Goal: Transaction & Acquisition: Purchase product/service

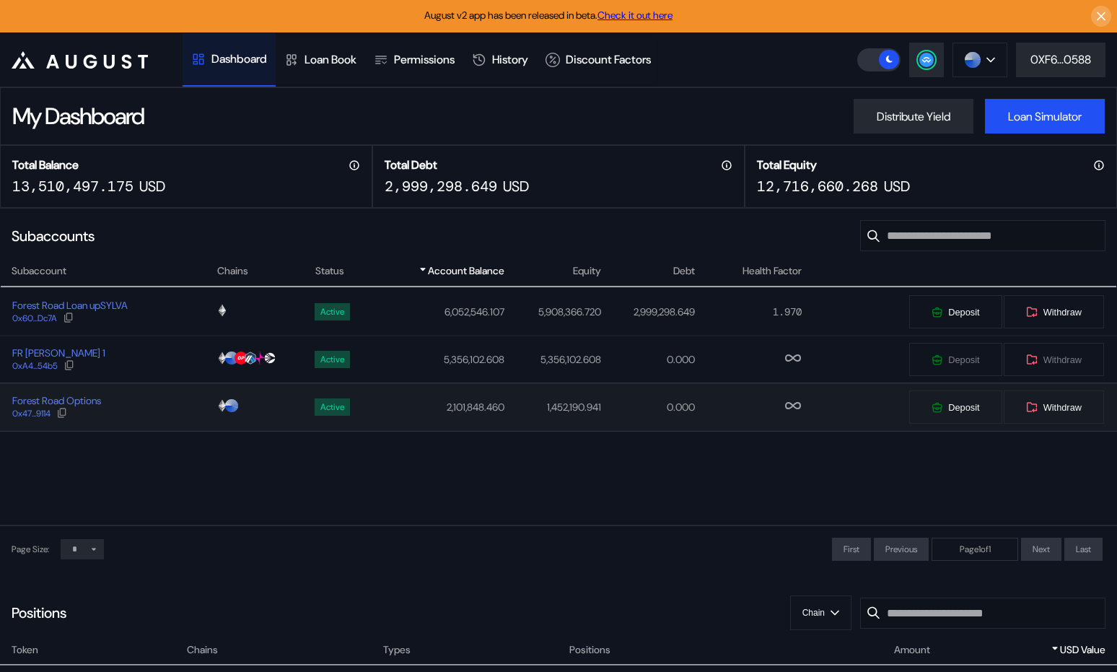
click at [154, 402] on div "Forest Road Options 0x47...9114" at bounding box center [108, 407] width 215 height 26
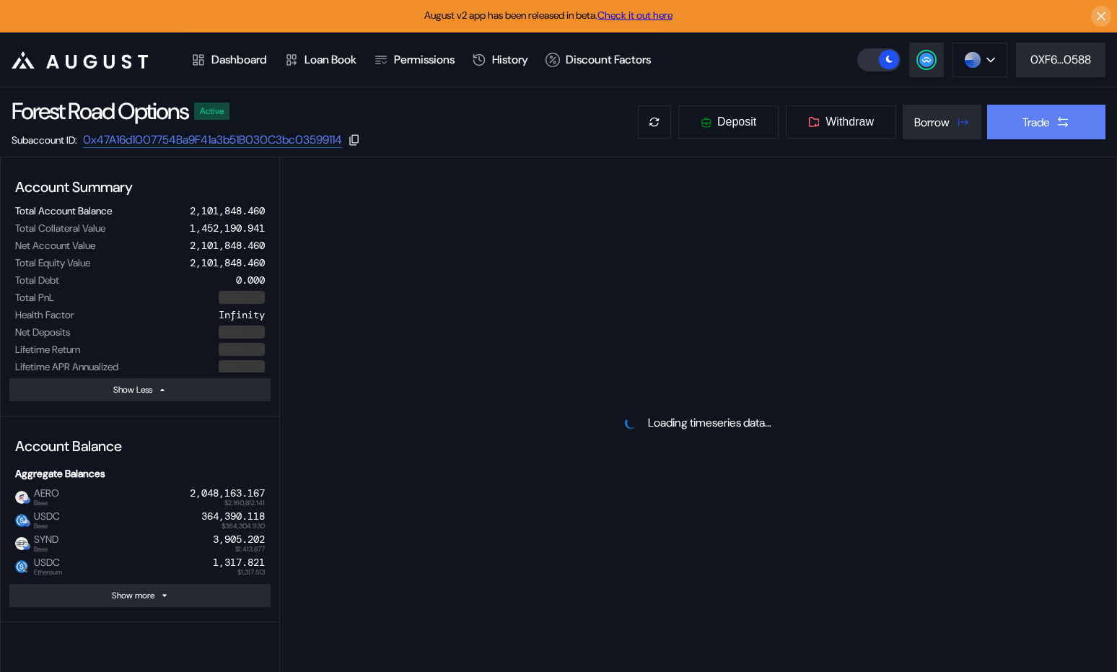
click at [1036, 121] on div "Trade" at bounding box center [1036, 122] width 27 height 15
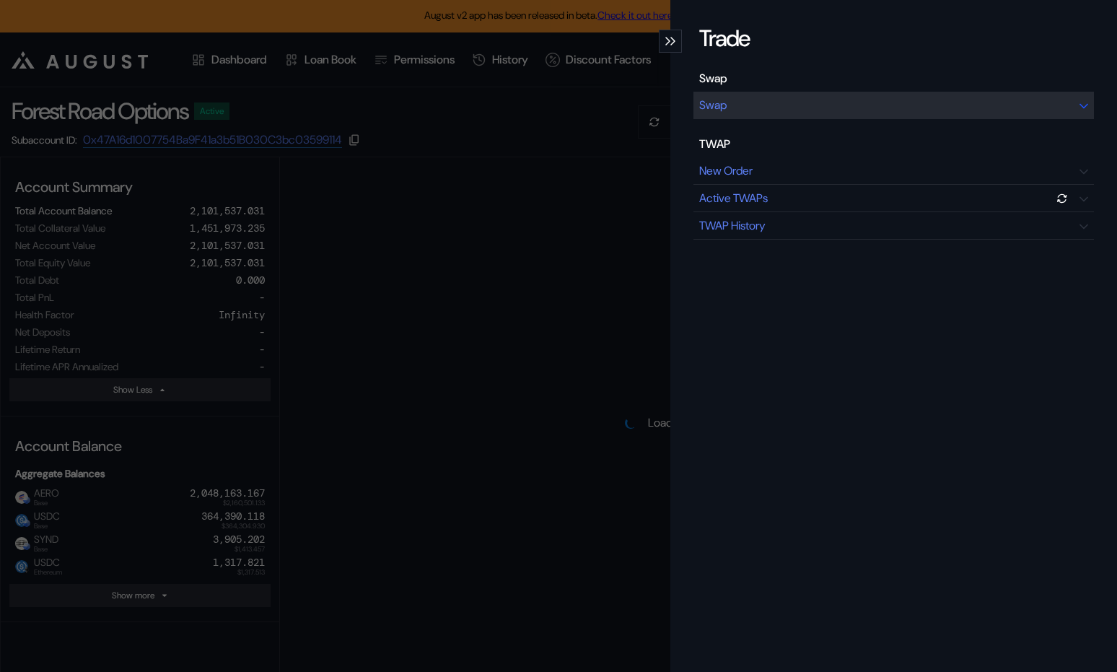
select select "*"
click at [899, 103] on div "Swap" at bounding box center [894, 105] width 401 height 27
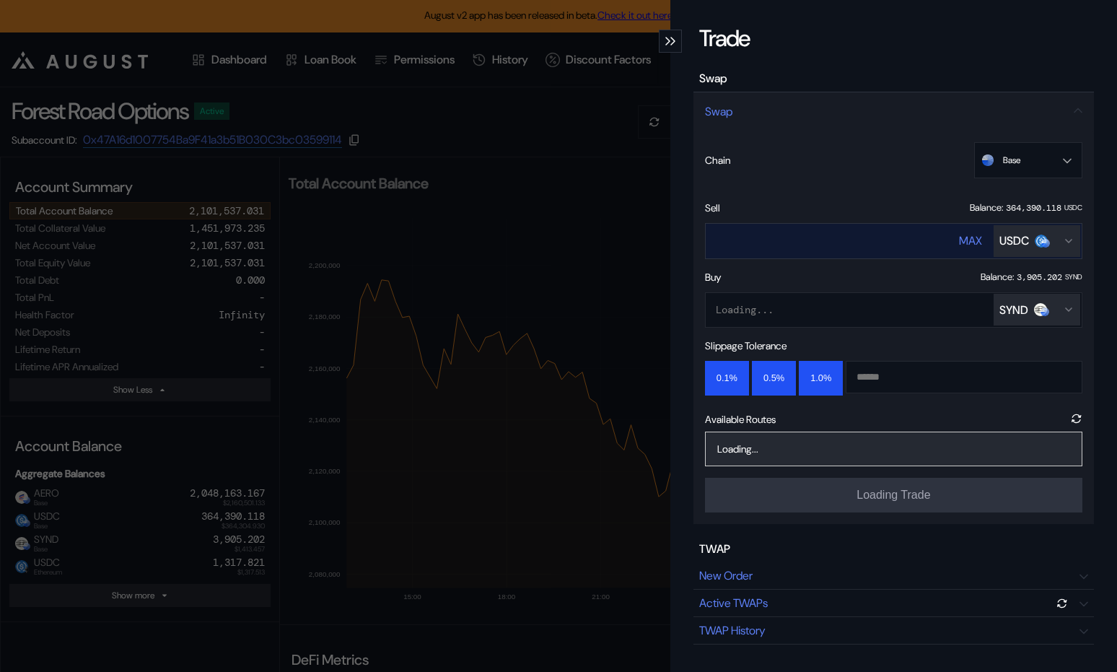
click at [1013, 241] on div "USDC" at bounding box center [1015, 240] width 30 height 15
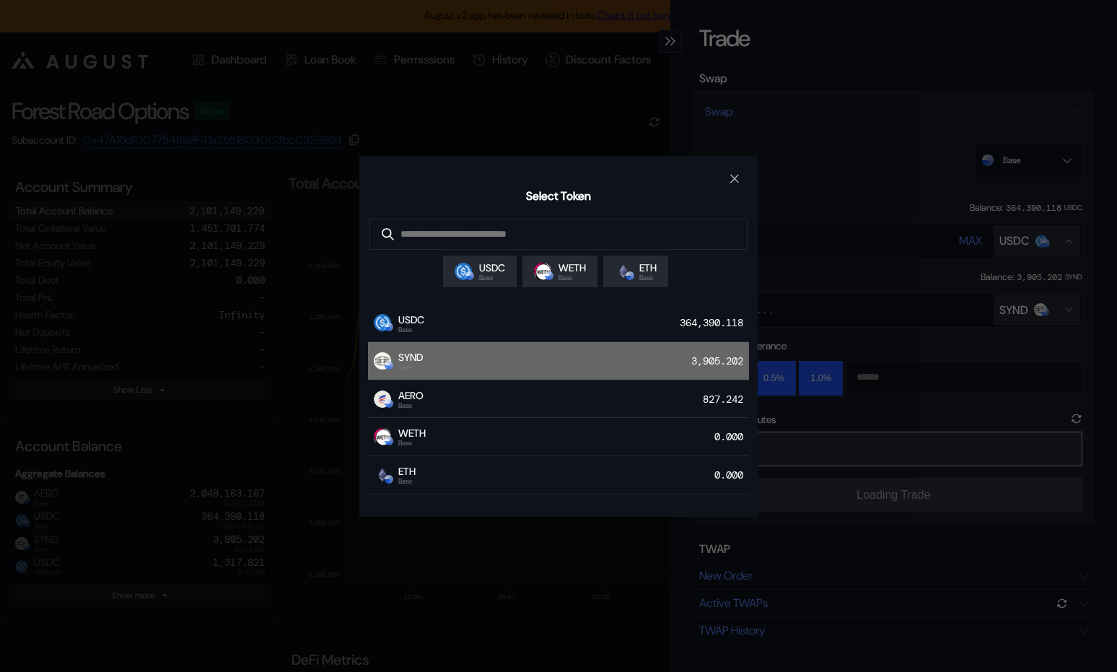
click at [532, 354] on div "SYND Base 3,905.202" at bounding box center [558, 361] width 381 height 38
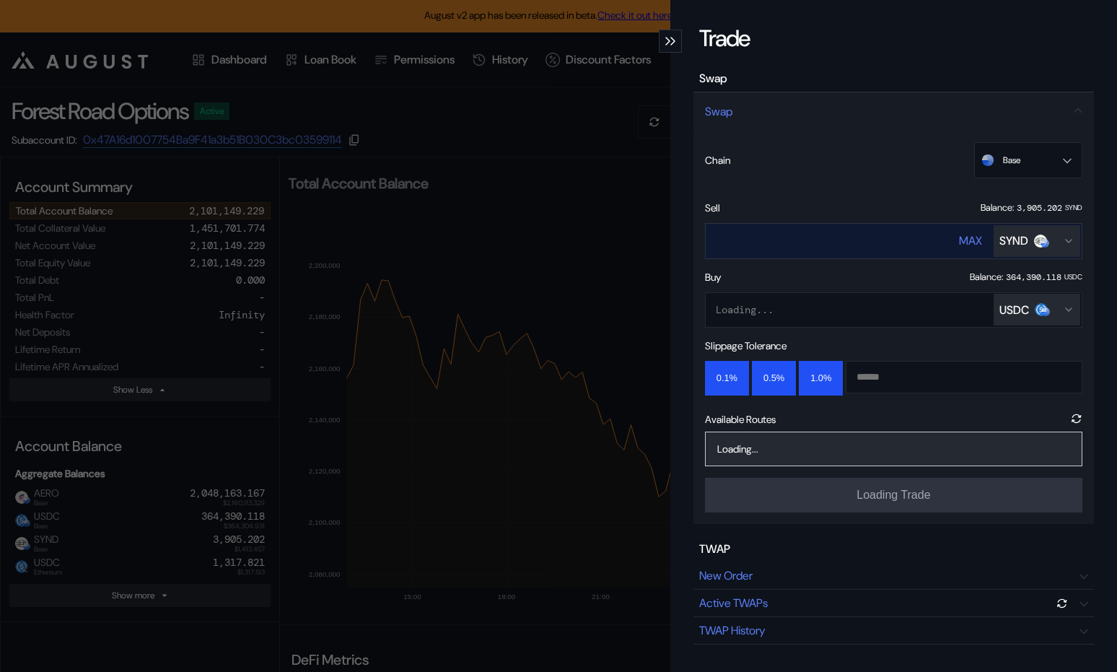
click at [974, 235] on div "MAX" at bounding box center [970, 240] width 23 height 15
type input "**********"
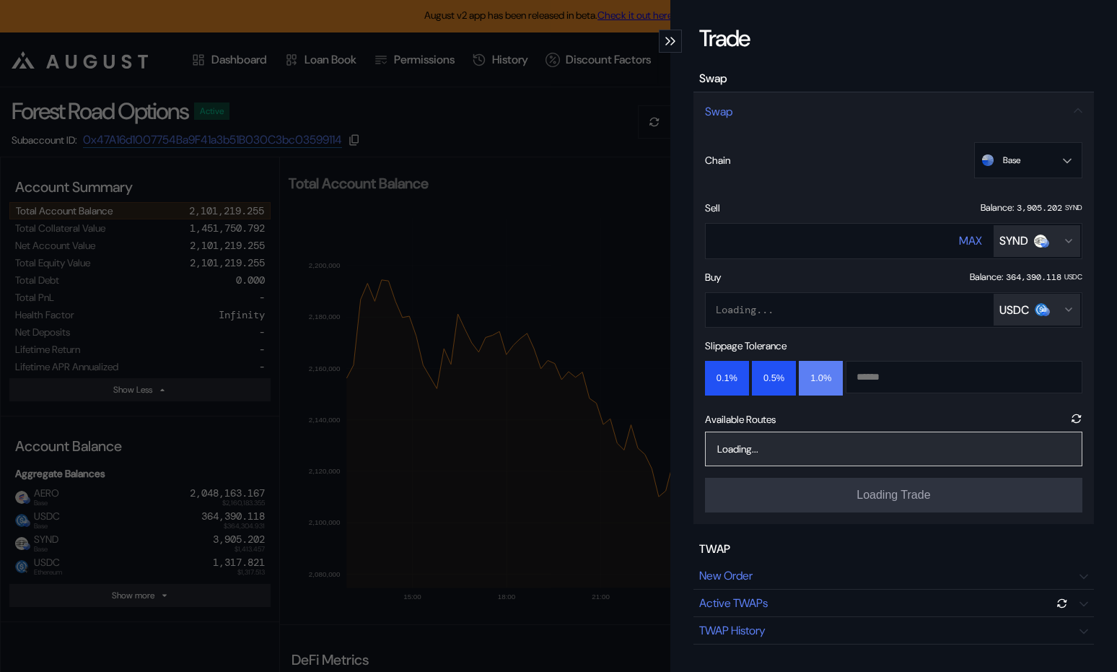
click at [815, 372] on button "1.0%" at bounding box center [821, 378] width 44 height 35
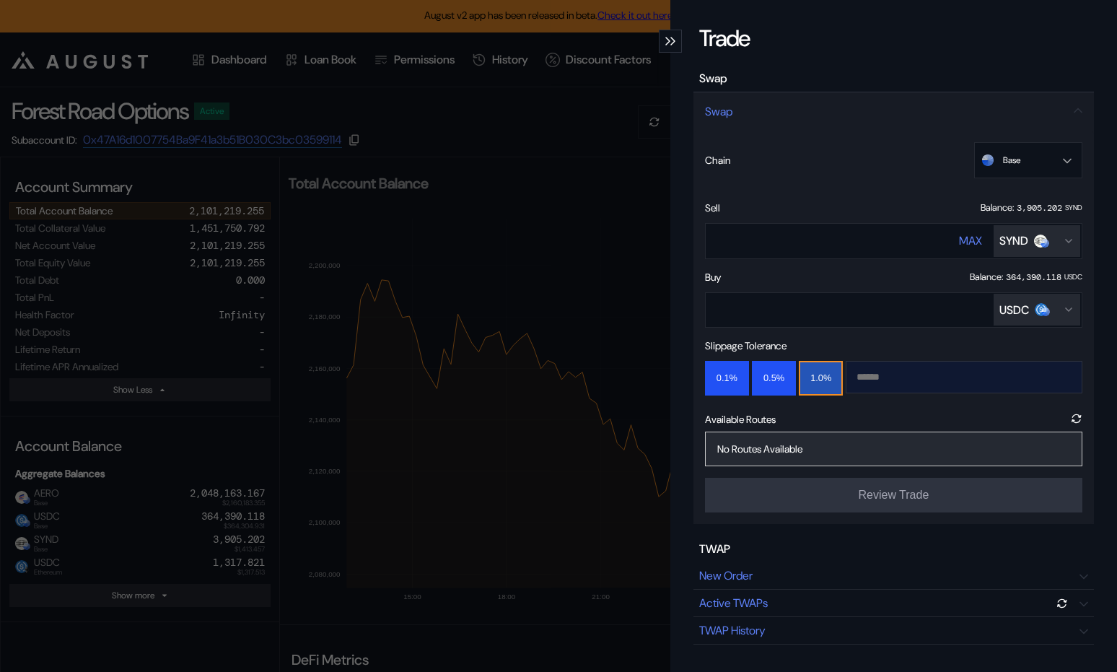
click at [881, 383] on input "modal" at bounding box center [953, 377] width 213 height 31
type input "*"
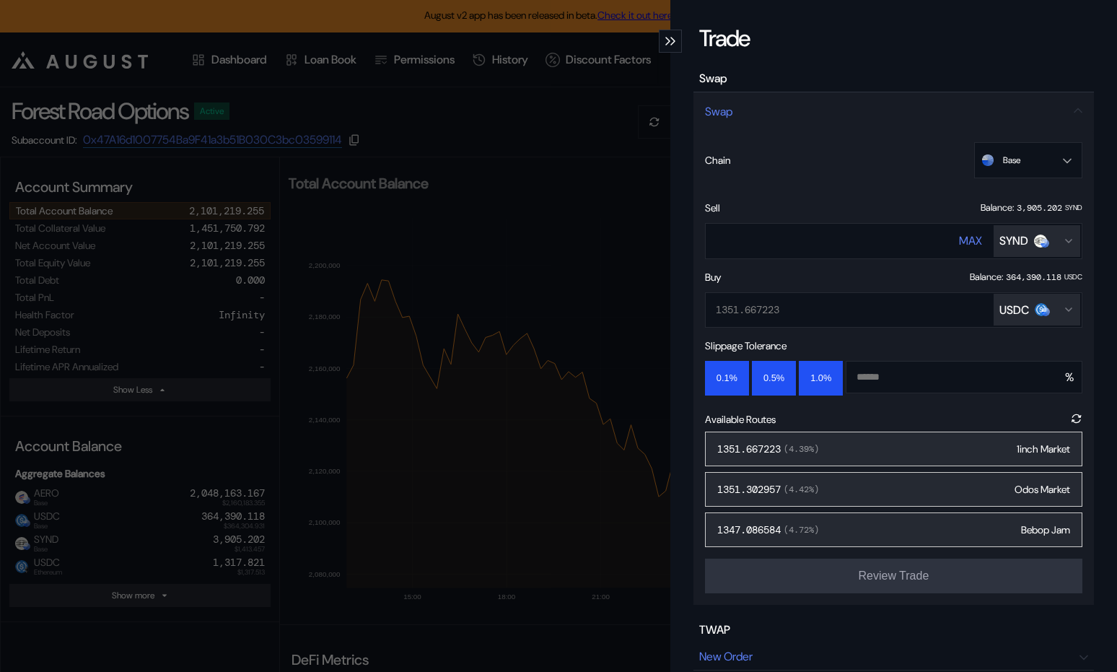
click at [904, 433] on div "1351.667223 ( 4.39 %) 1inch Market" at bounding box center [893, 449] width 377 height 35
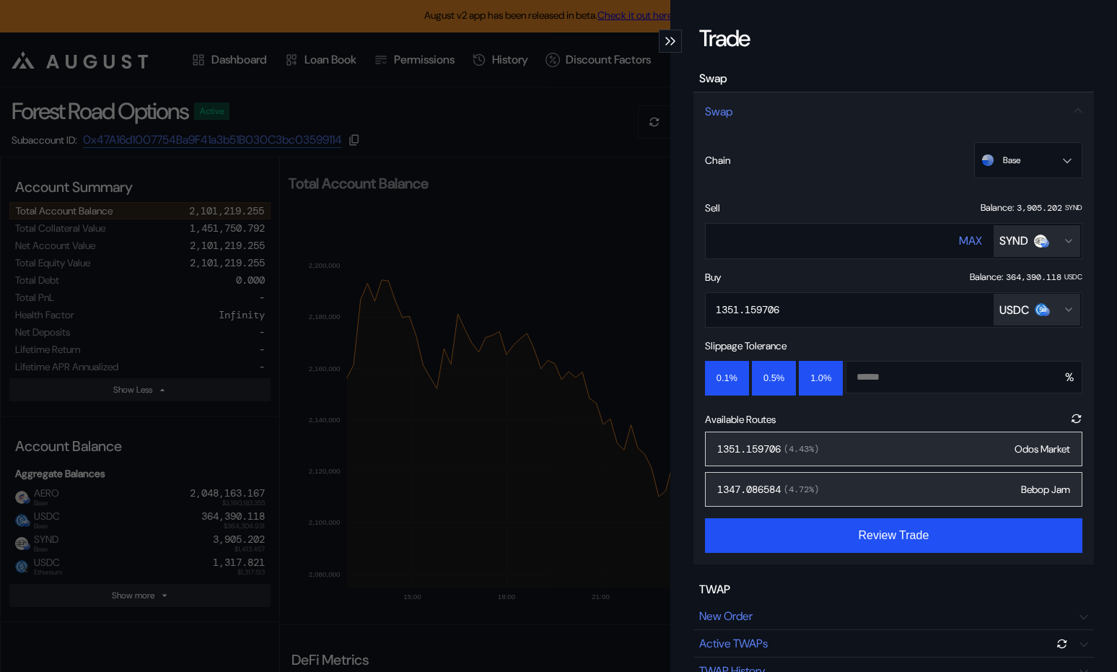
click at [892, 440] on div "1351.159706 ( 4.43 %) Odos Market" at bounding box center [893, 449] width 377 height 35
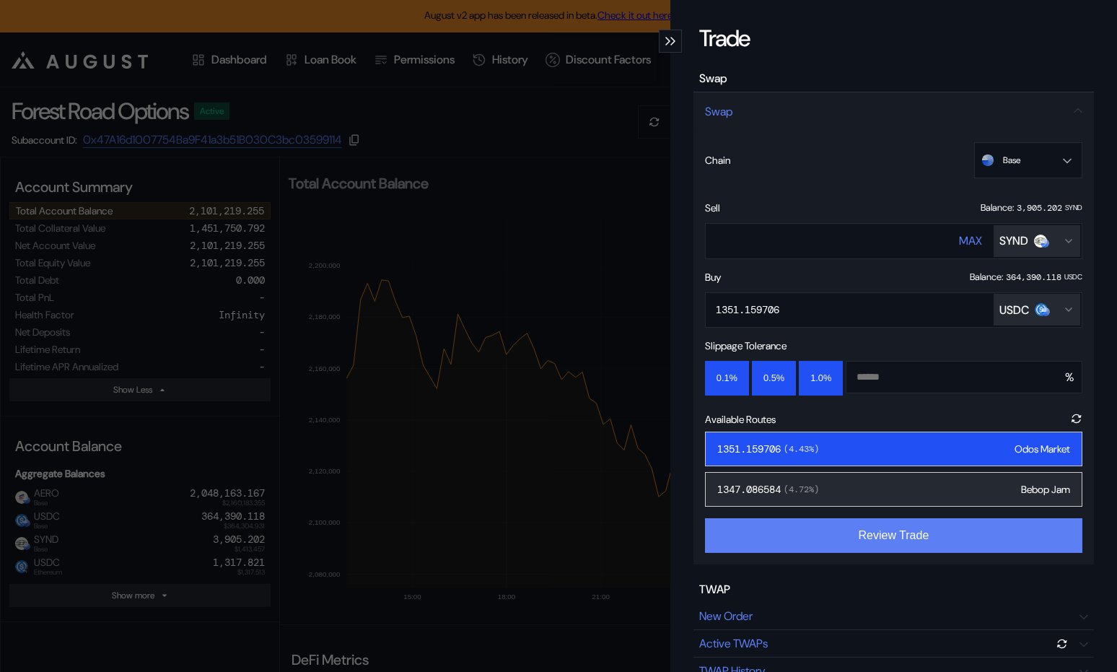
click at [853, 536] on button "Review Trade" at bounding box center [893, 535] width 377 height 35
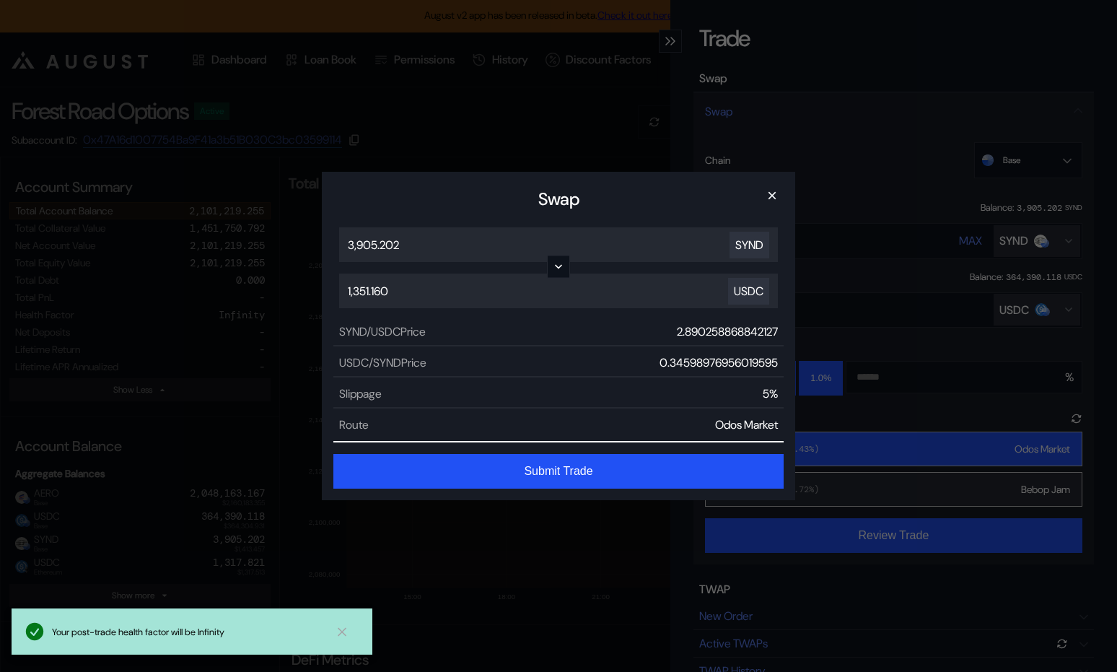
click at [524, 468] on button "Submit Trade" at bounding box center [558, 471] width 450 height 35
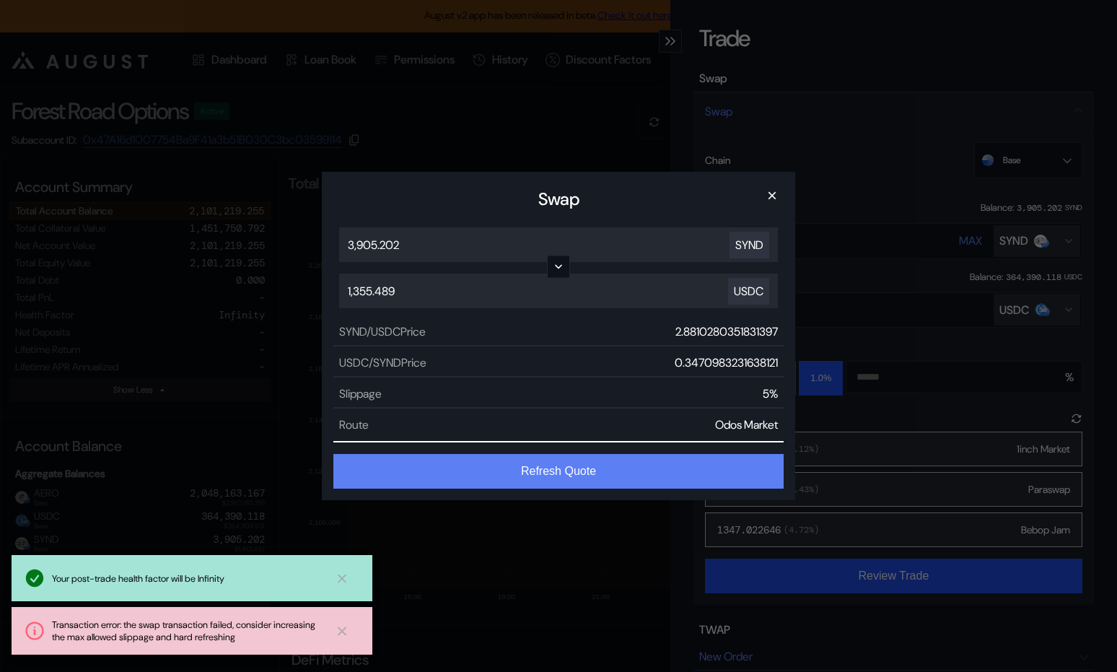
click at [524, 480] on button "Refresh Quote" at bounding box center [558, 471] width 450 height 35
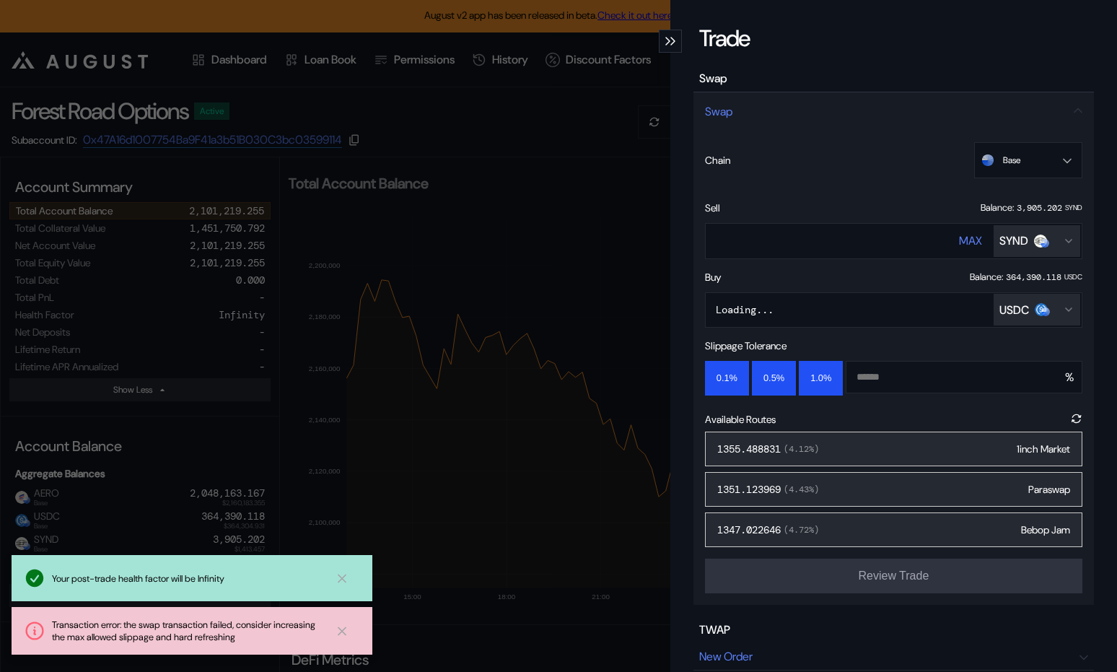
click at [887, 446] on div "1355.488831 ( 4.12 %) 1inch Market" at bounding box center [893, 449] width 377 height 35
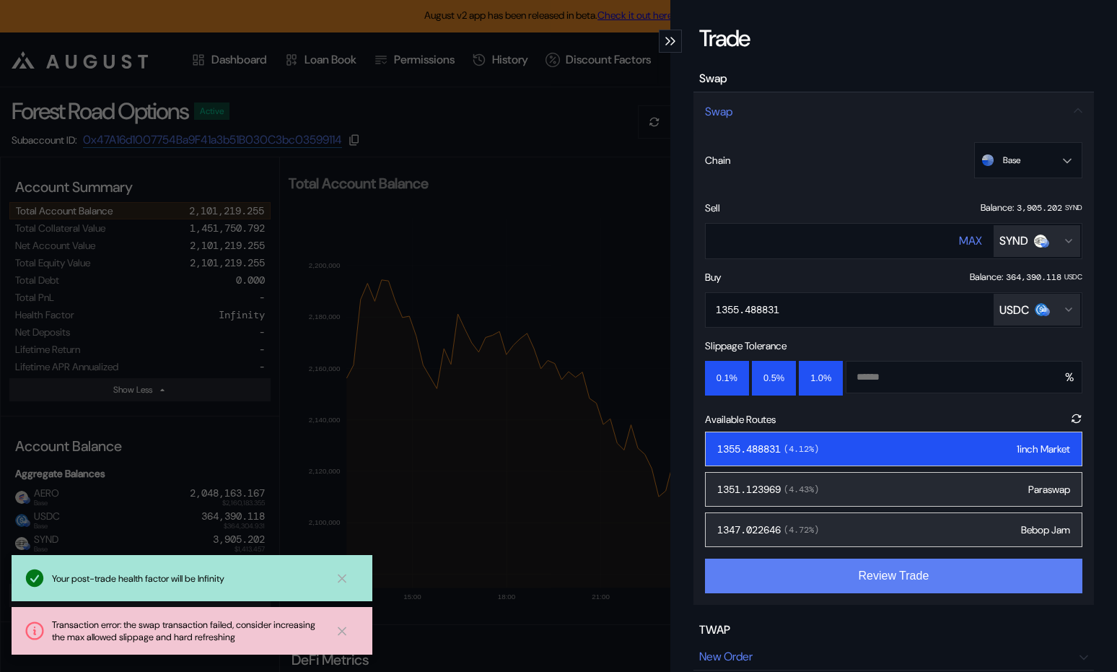
click at [878, 588] on button "Review Trade" at bounding box center [893, 576] width 377 height 35
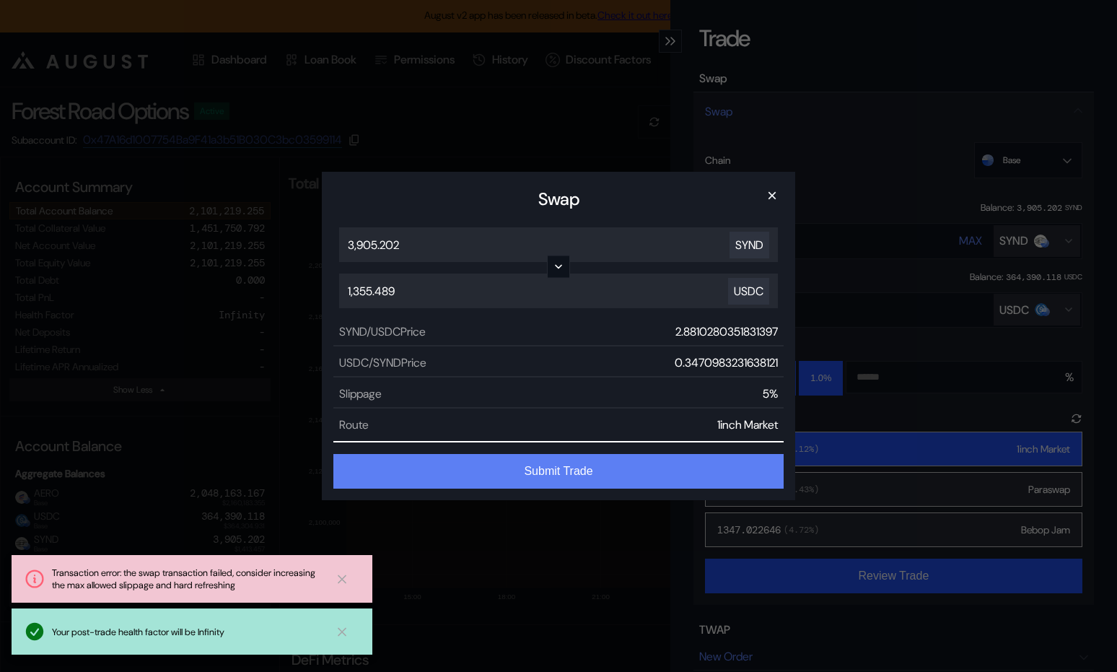
click at [585, 468] on button "Submit Trade" at bounding box center [558, 471] width 450 height 35
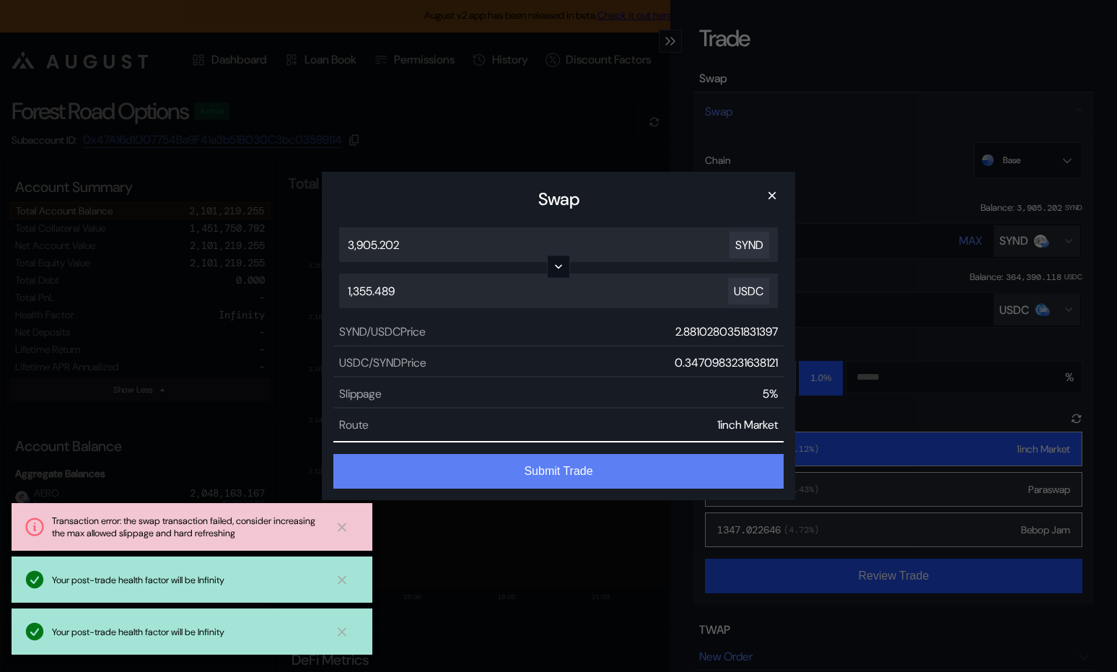
click at [585, 468] on button "Submit Trade" at bounding box center [558, 471] width 450 height 35
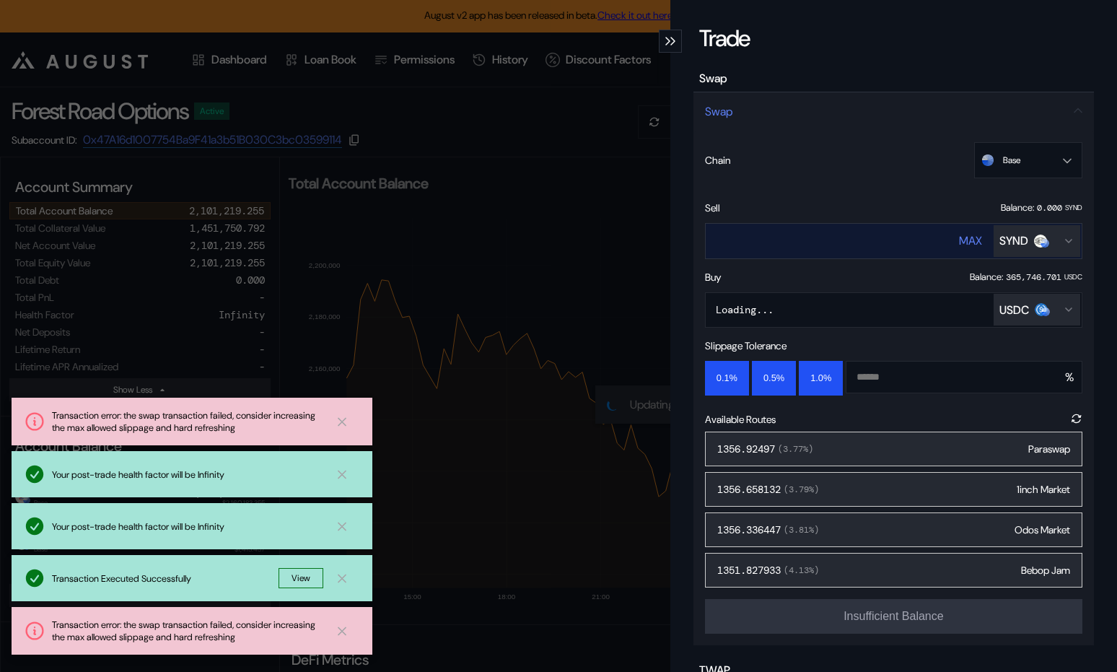
click at [1047, 240] on img "Open menu for selecting token for payment" at bounding box center [1045, 243] width 9 height 9
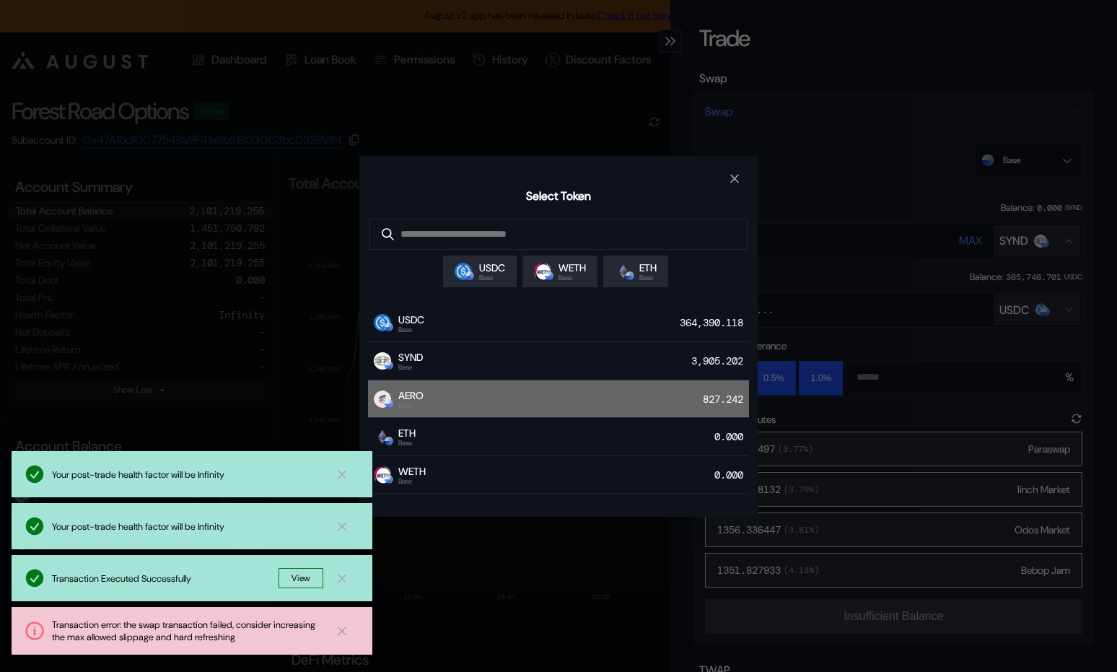
click at [596, 391] on div "AERO Base 827.242" at bounding box center [558, 399] width 381 height 38
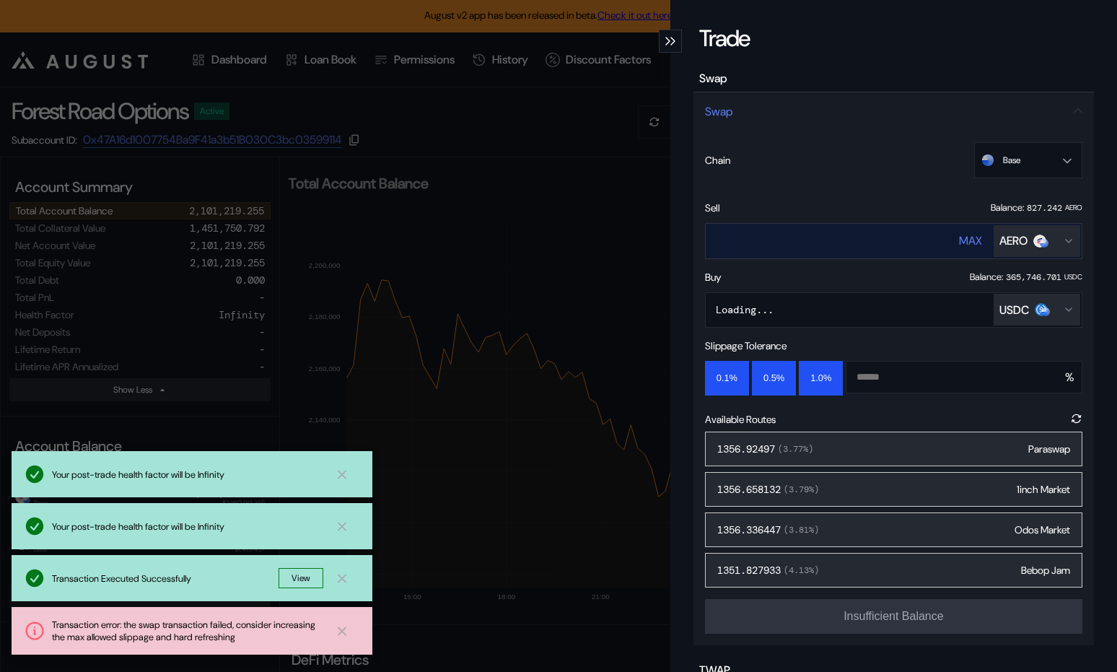
click at [969, 244] on div "MAX" at bounding box center [970, 240] width 23 height 15
type input "**********"
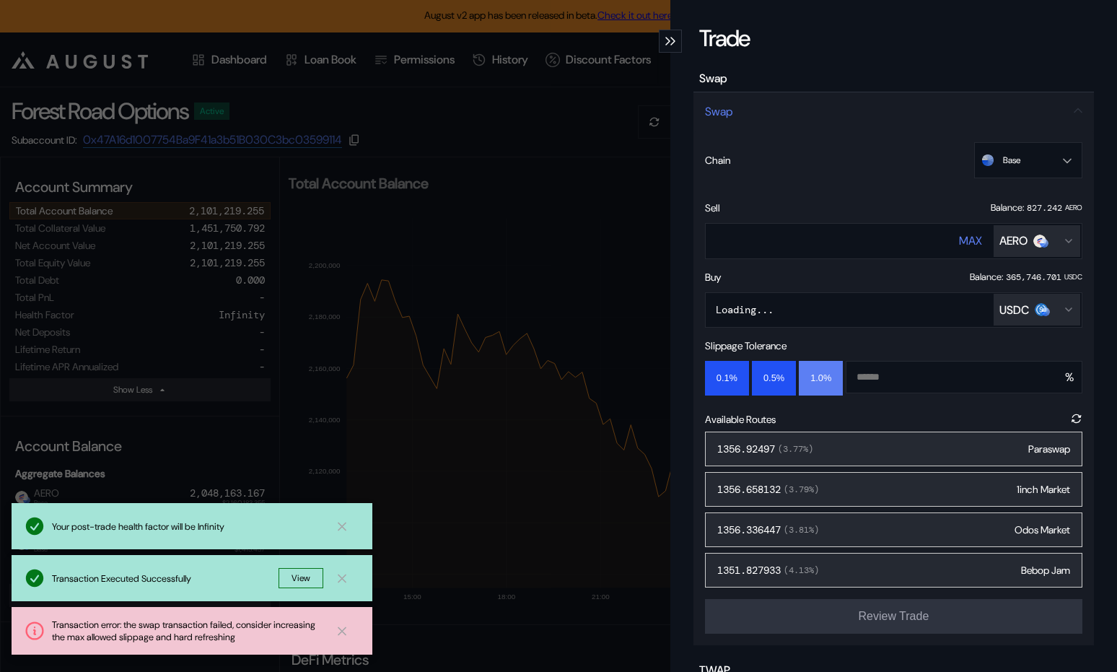
click at [808, 371] on button "1.0%" at bounding box center [821, 378] width 44 height 35
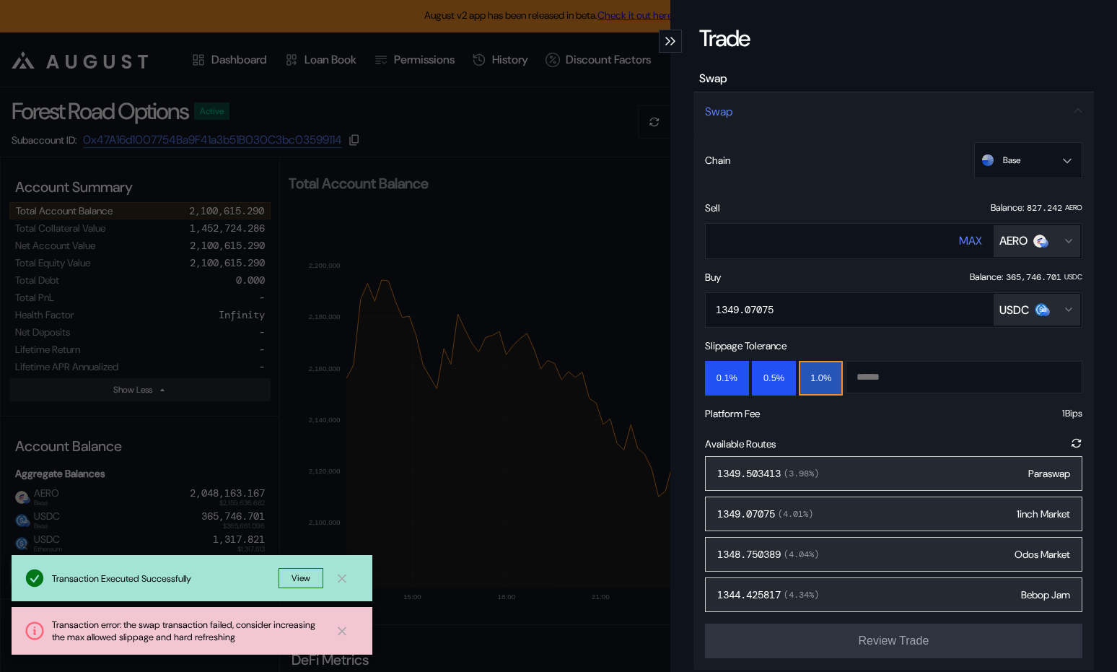
click at [812, 473] on span "( 3.98 %)" at bounding box center [800, 474] width 38 height 12
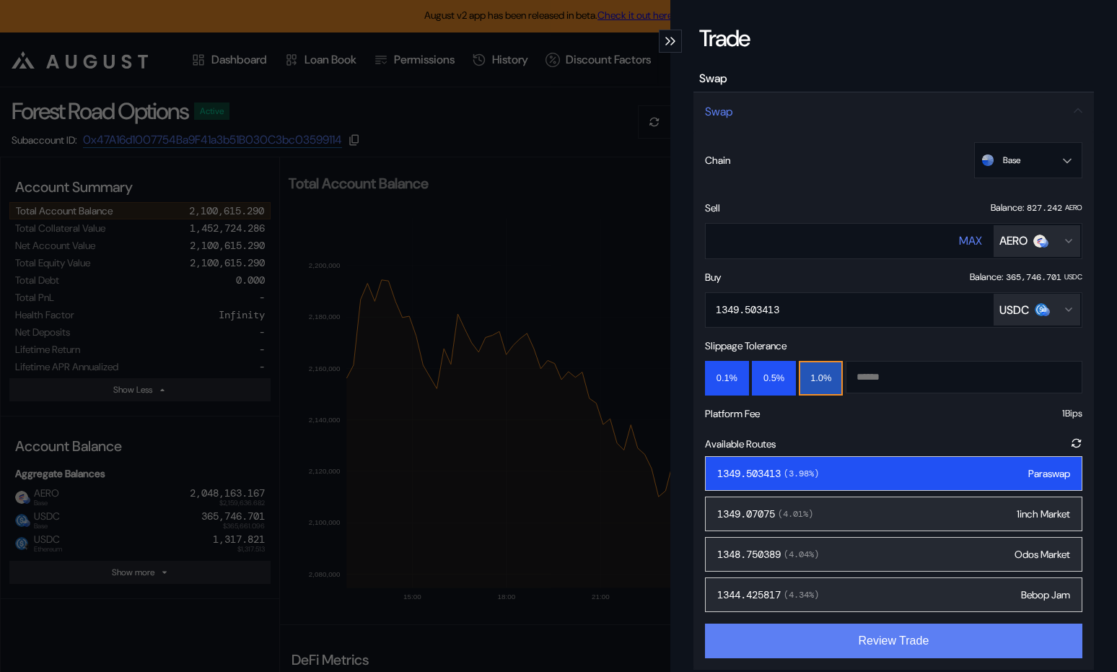
click at [872, 647] on button "Review Trade" at bounding box center [893, 641] width 377 height 35
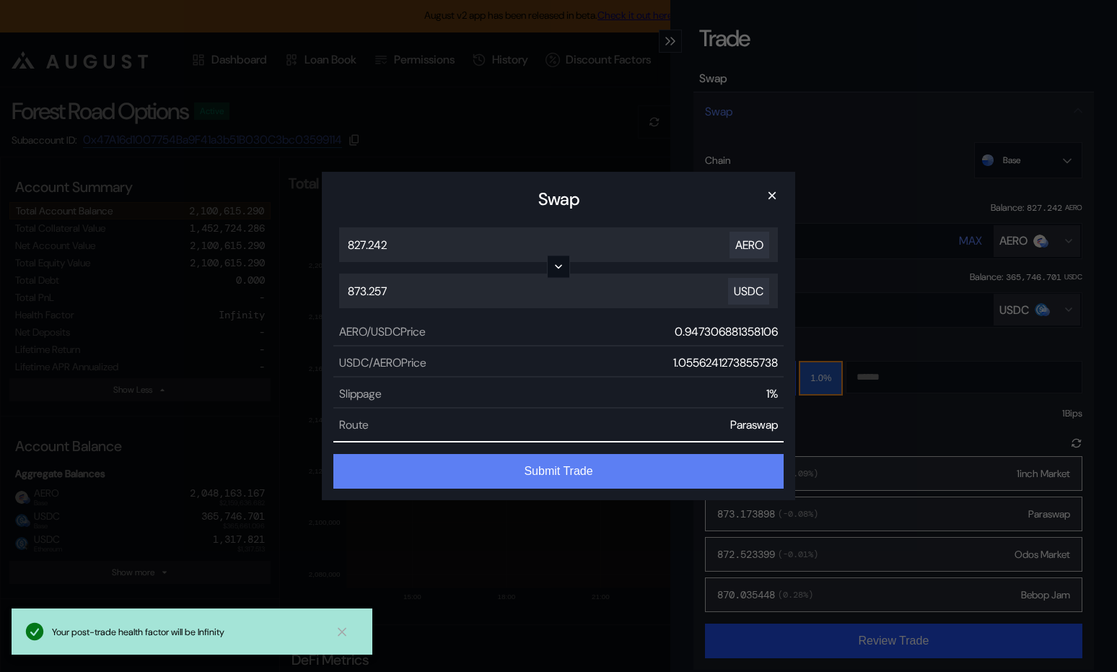
click at [616, 464] on button "Submit Trade" at bounding box center [558, 471] width 450 height 35
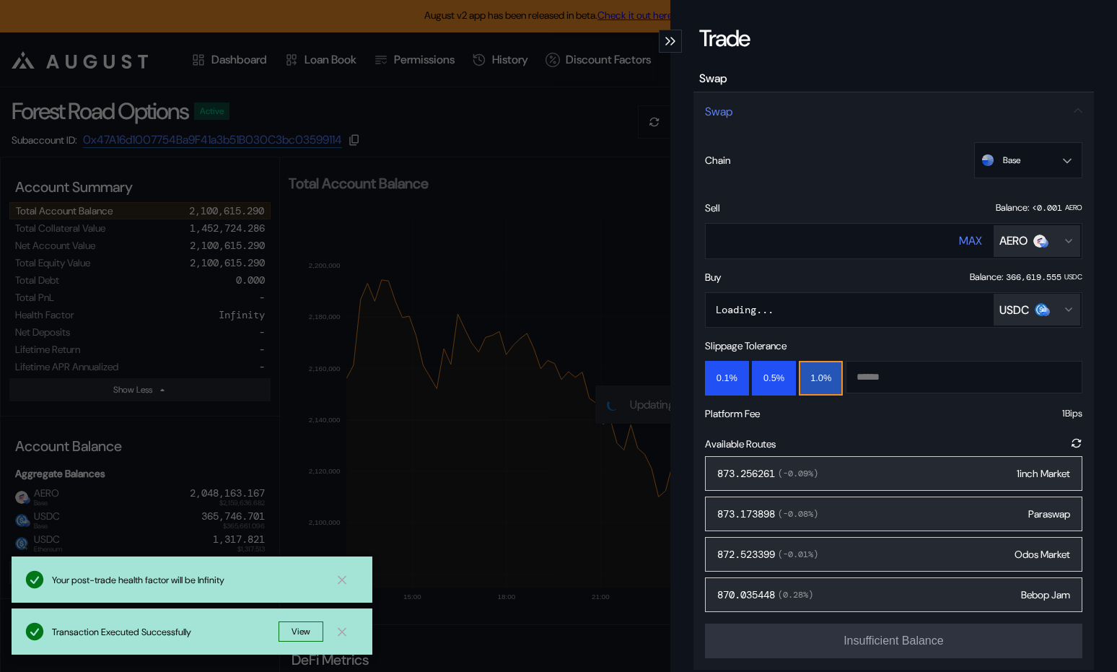
click at [486, 327] on div "**********" at bounding box center [558, 336] width 1117 height 672
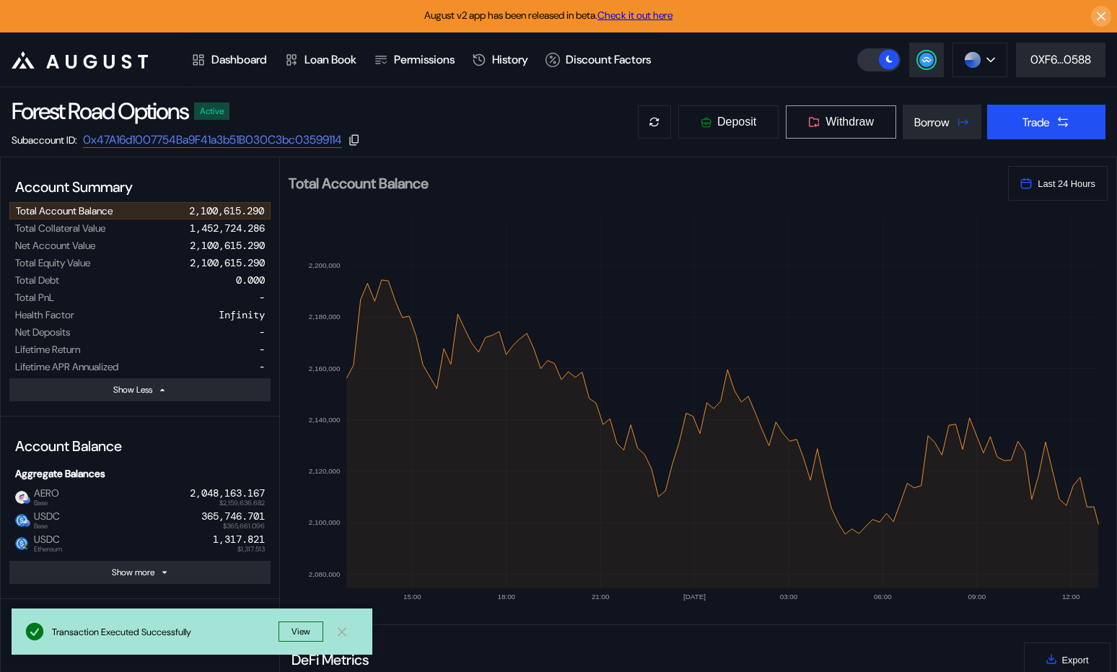
click at [867, 121] on span "Withdraw" at bounding box center [850, 121] width 48 height 13
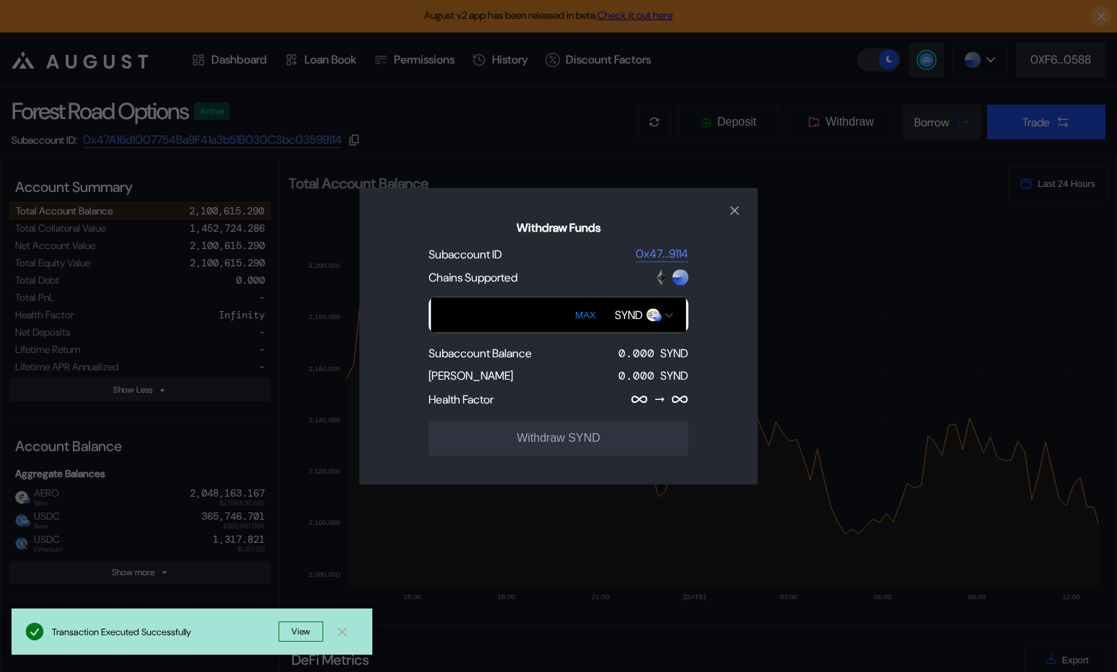
click at [631, 302] on div "SYND" at bounding box center [644, 314] width 73 height 25
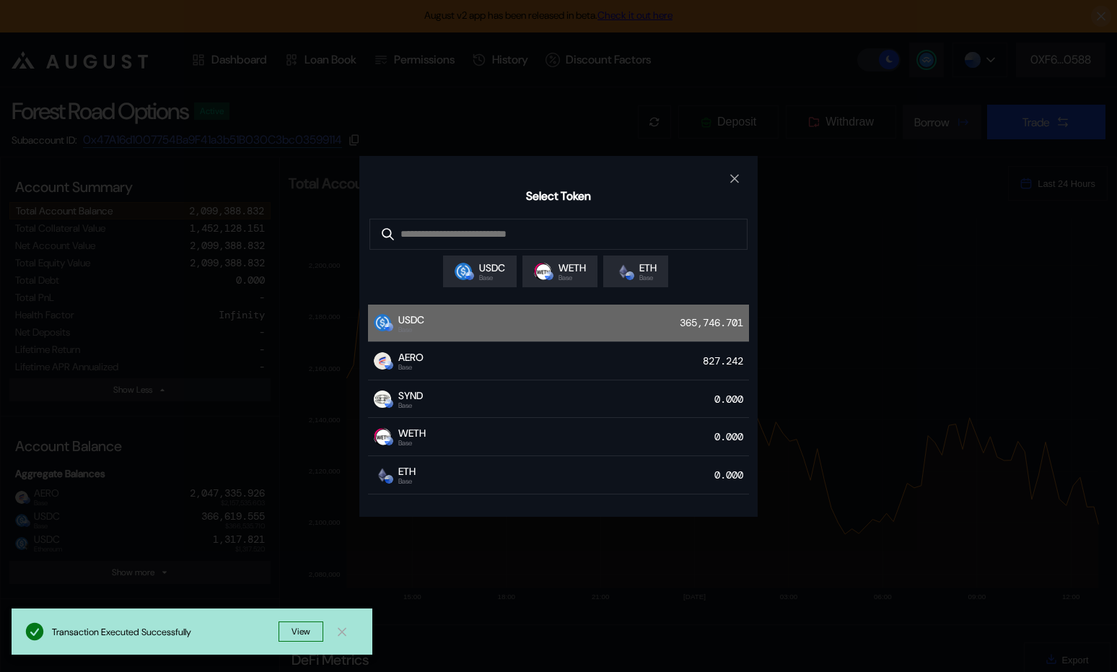
click at [631, 342] on div "USDC Base 365,746.701" at bounding box center [558, 324] width 381 height 38
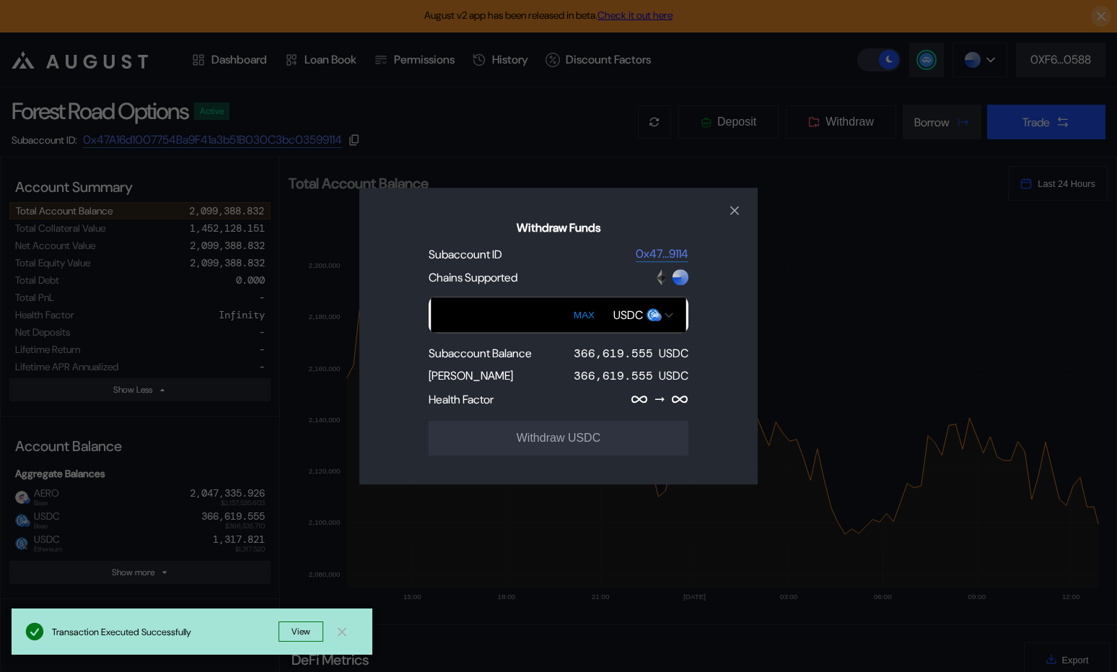
click at [455, 305] on input "Withdraw Funds" at bounding box center [559, 315] width 256 height 36
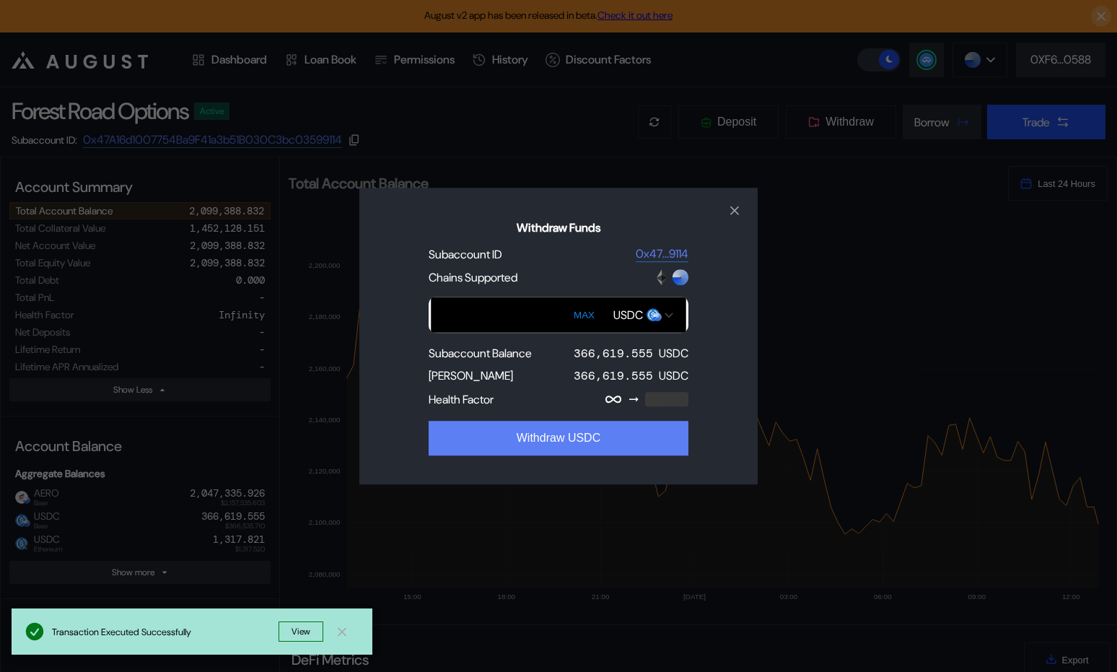
type input "****"
click at [507, 431] on button "Withdraw USDC" at bounding box center [559, 438] width 260 height 35
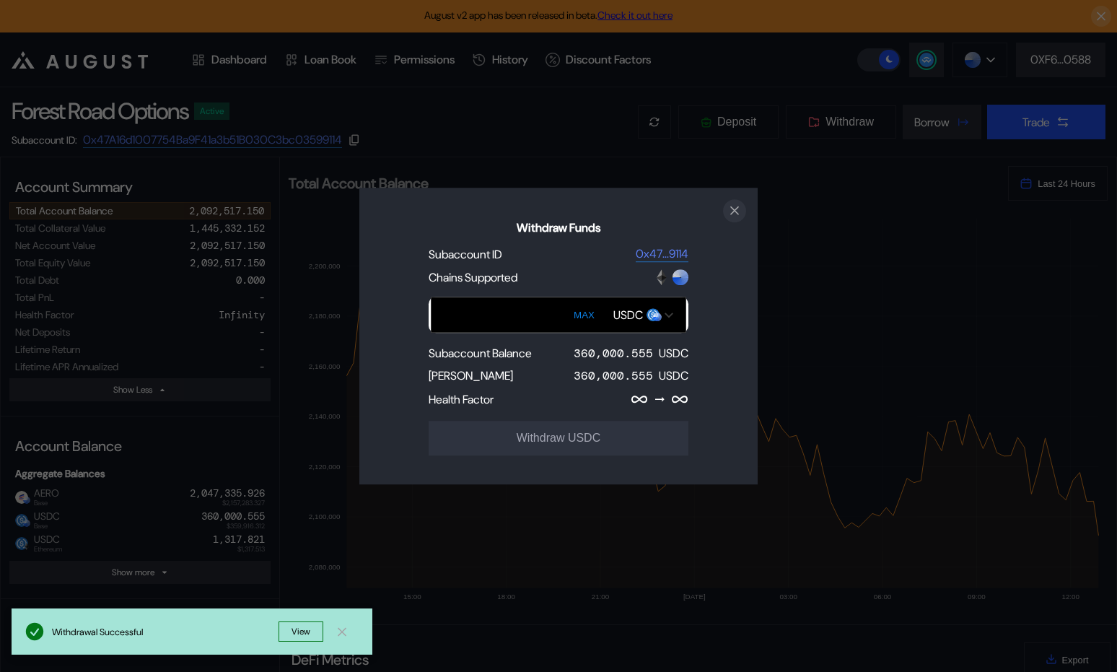
click at [728, 212] on icon "close modal" at bounding box center [735, 210] width 14 height 15
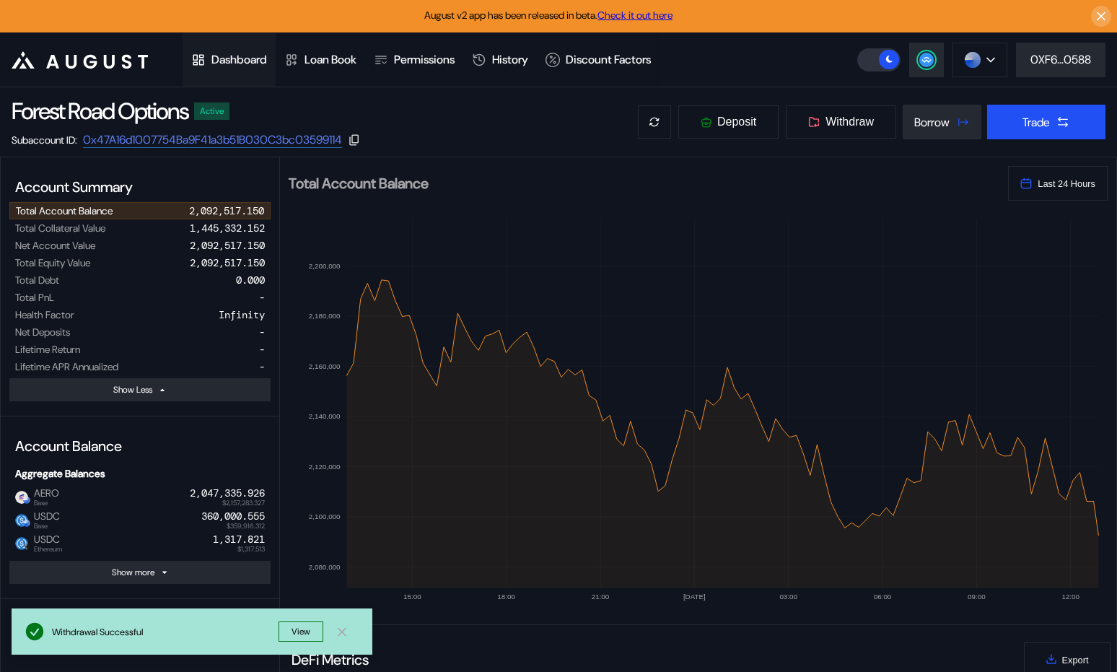
click at [241, 66] on div "Dashboard" at bounding box center [239, 59] width 56 height 15
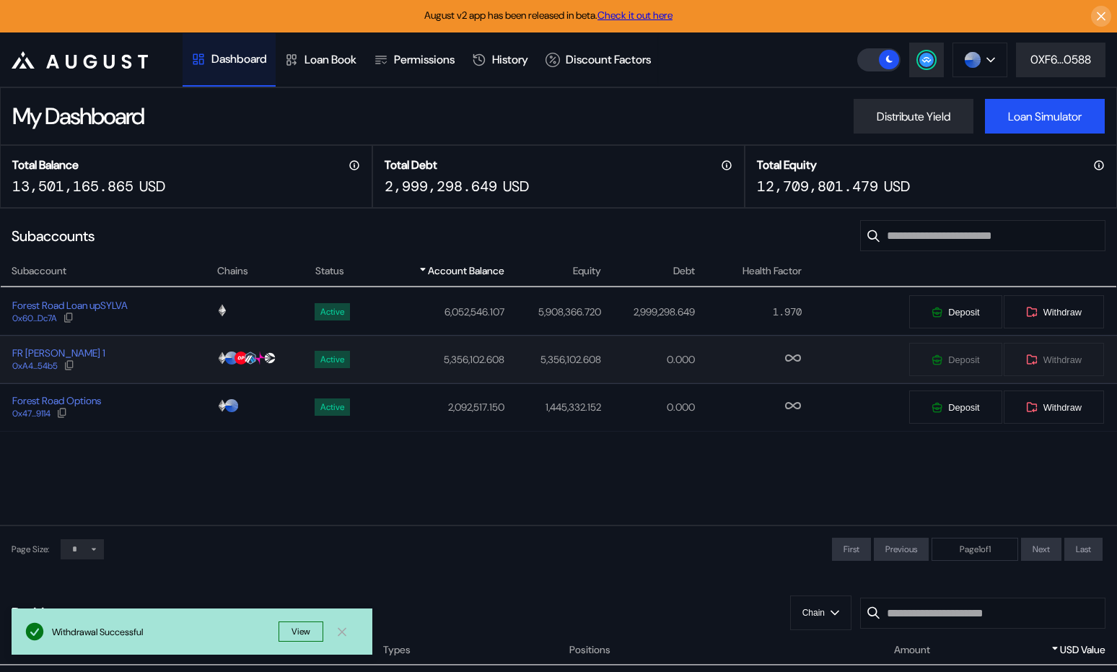
click at [134, 370] on div "FR [PERSON_NAME] 1 0xA4...54b5" at bounding box center [108, 359] width 215 height 26
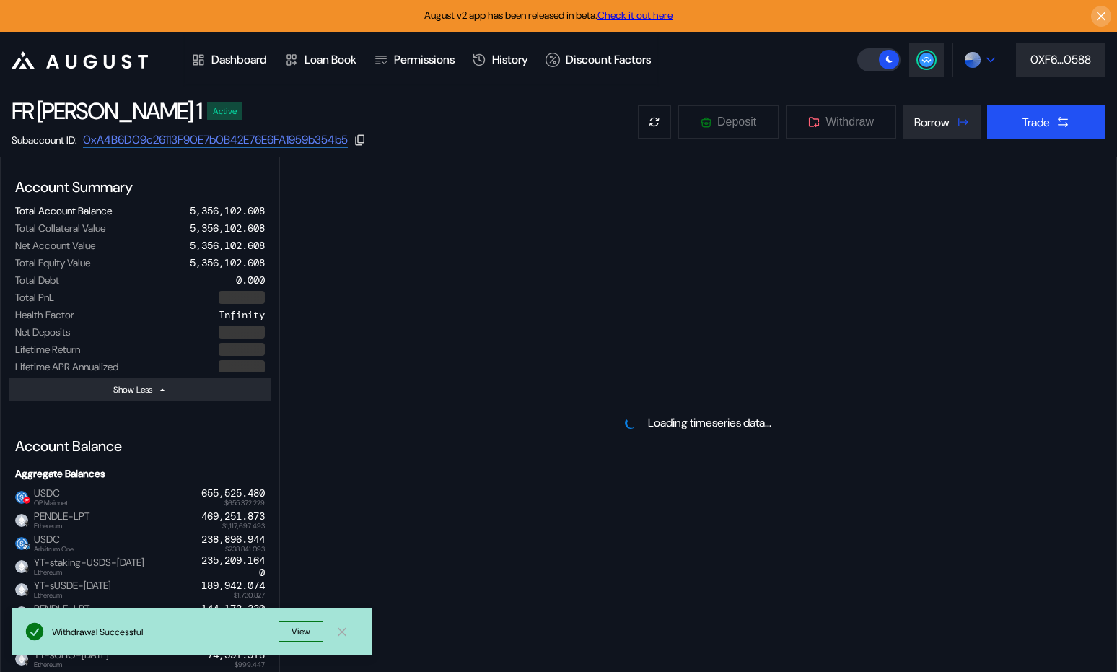
click at [961, 61] on button at bounding box center [980, 60] width 55 height 35
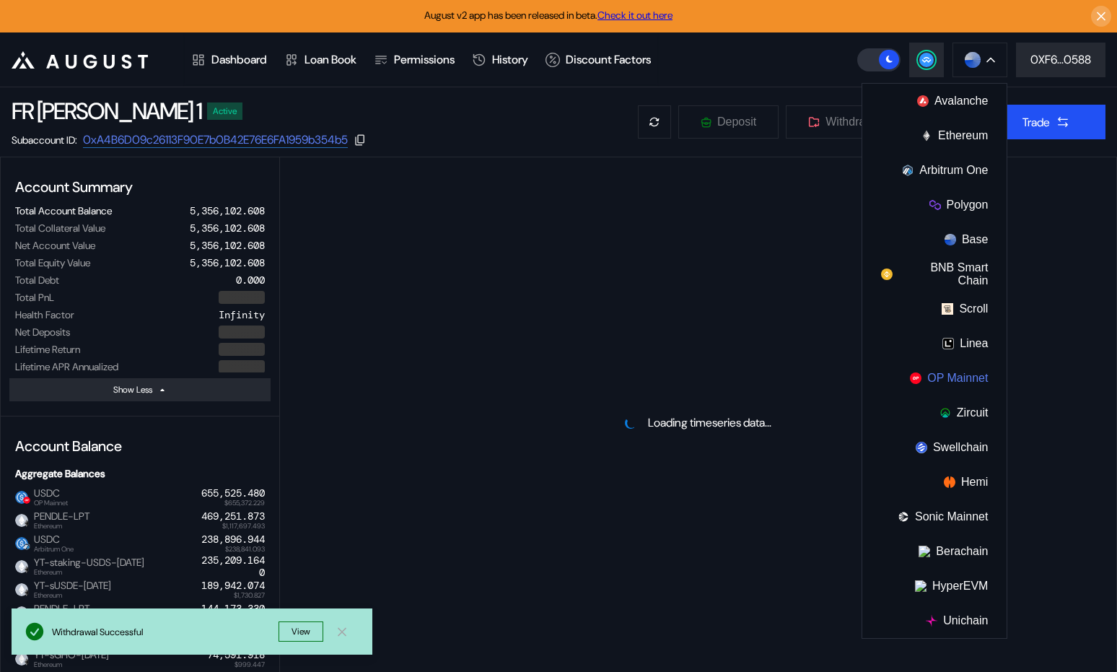
click at [950, 372] on button "OP Mainnet" at bounding box center [935, 378] width 144 height 35
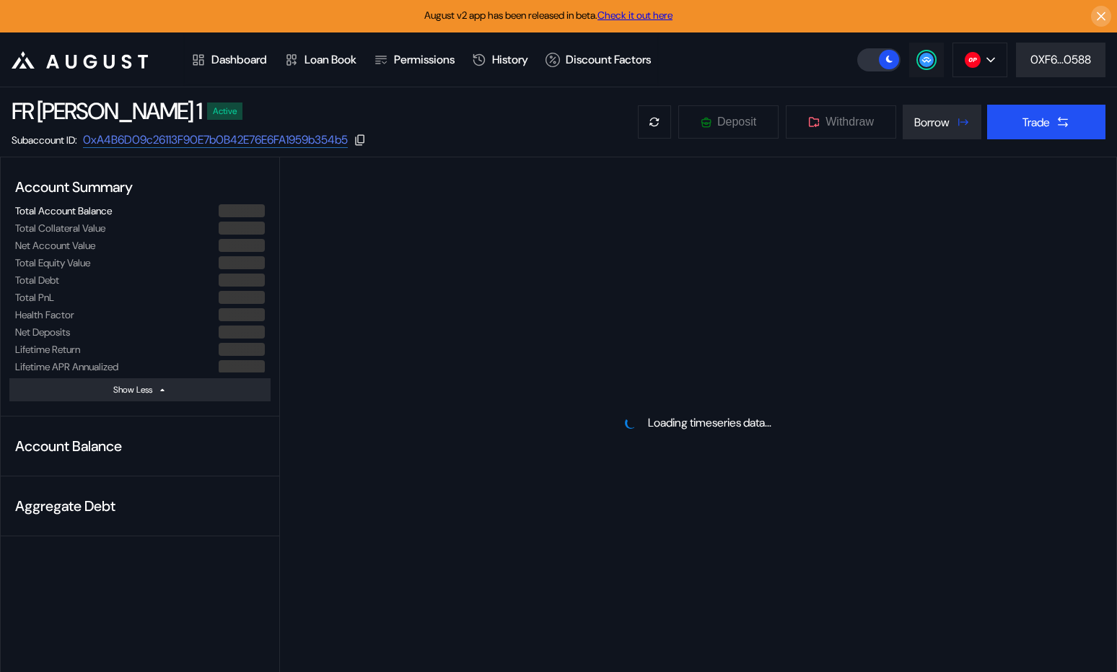
click at [922, 64] on circle at bounding box center [927, 60] width 14 height 14
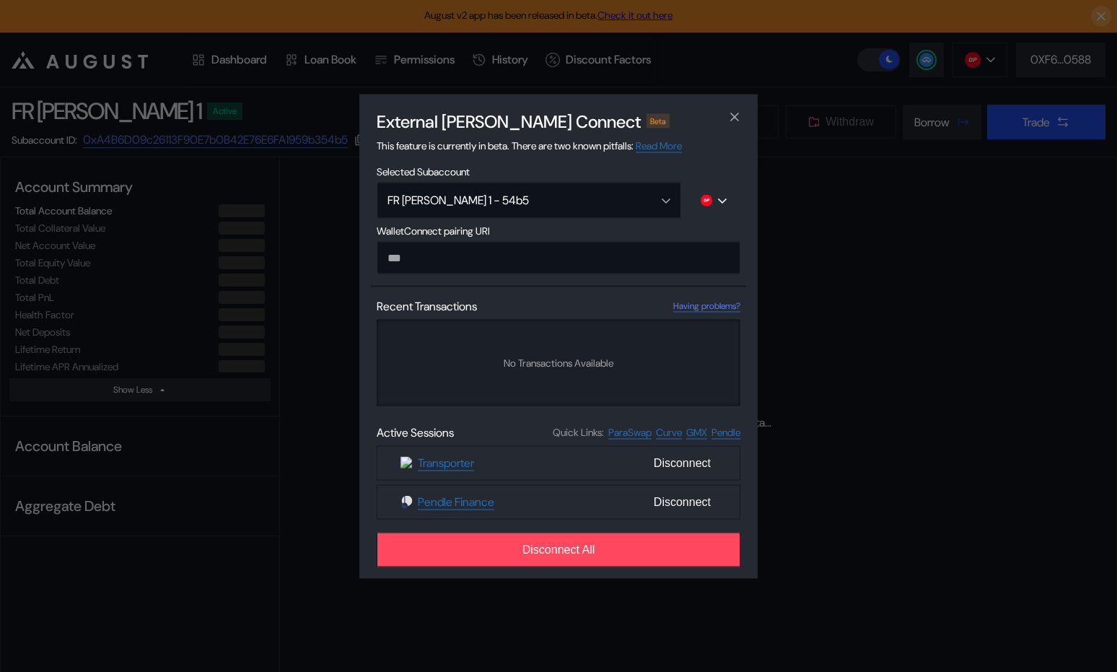
type input "**********"
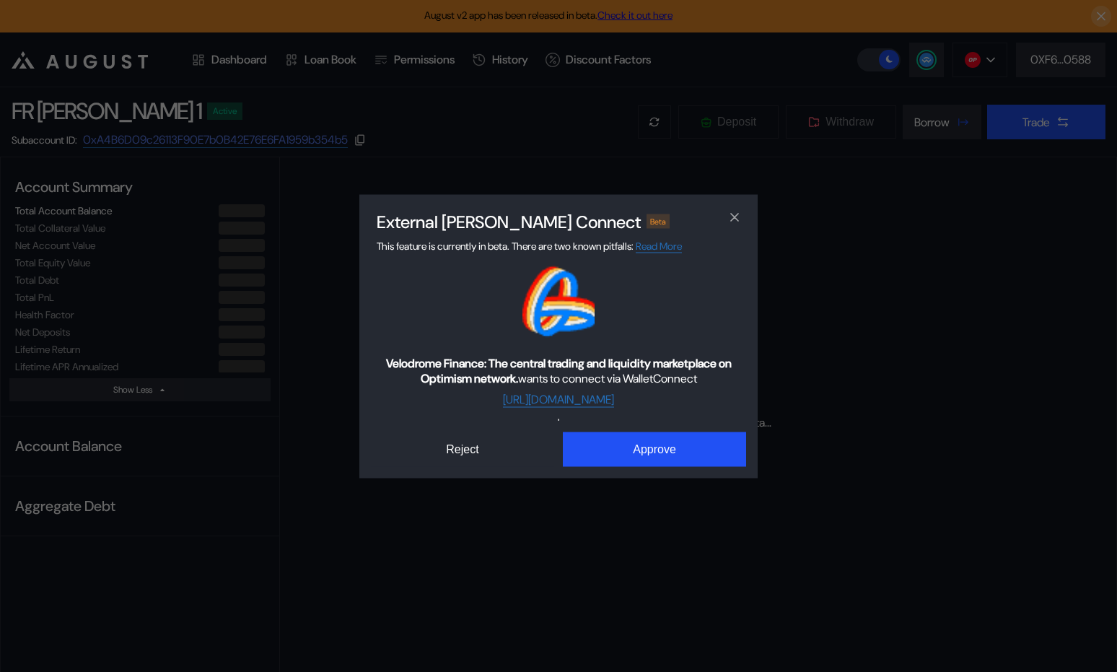
click at [638, 470] on div "External [PERSON_NAME] Connect Beta This feature is currently in beta. There ar…" at bounding box center [558, 336] width 398 height 284
click at [629, 457] on button "Approve" at bounding box center [654, 449] width 183 height 35
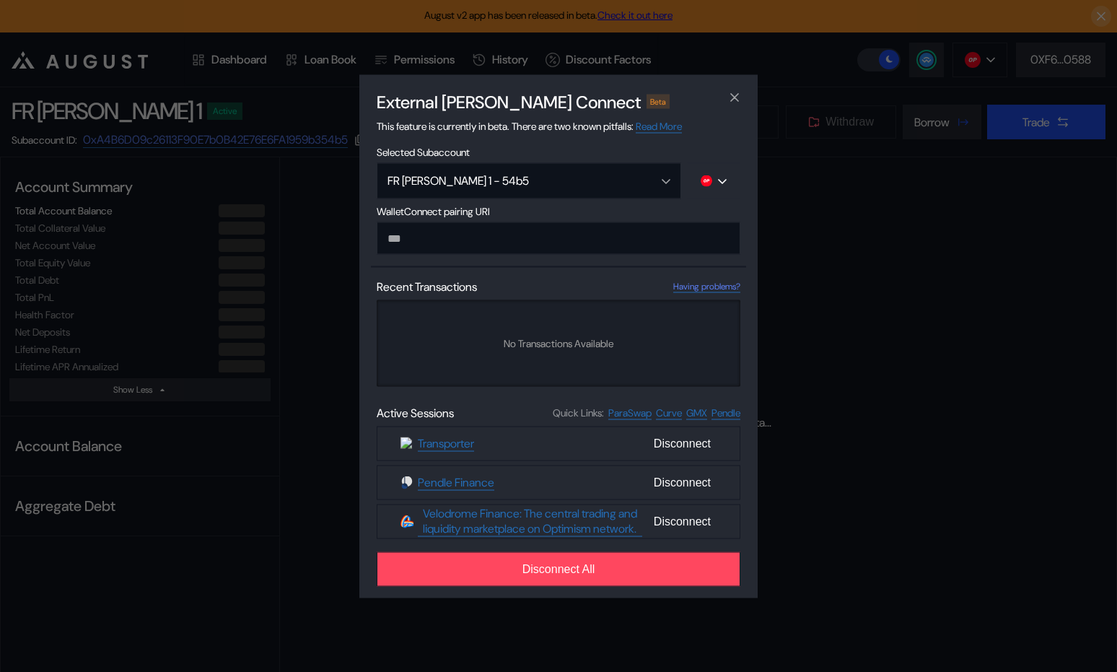
select select "*"
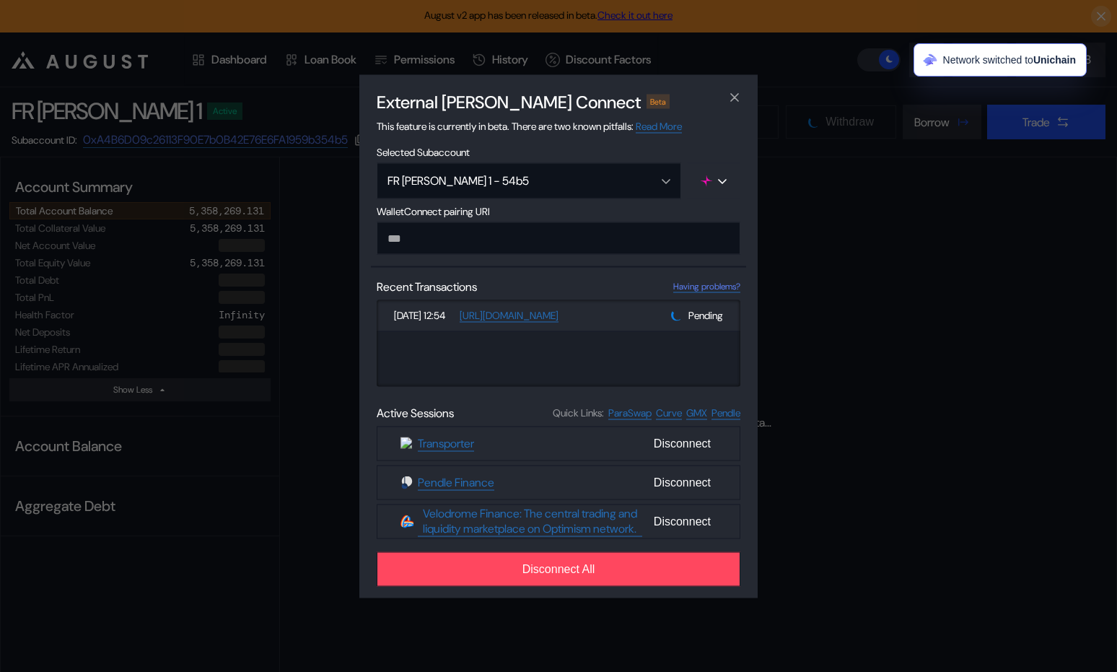
select select "*"
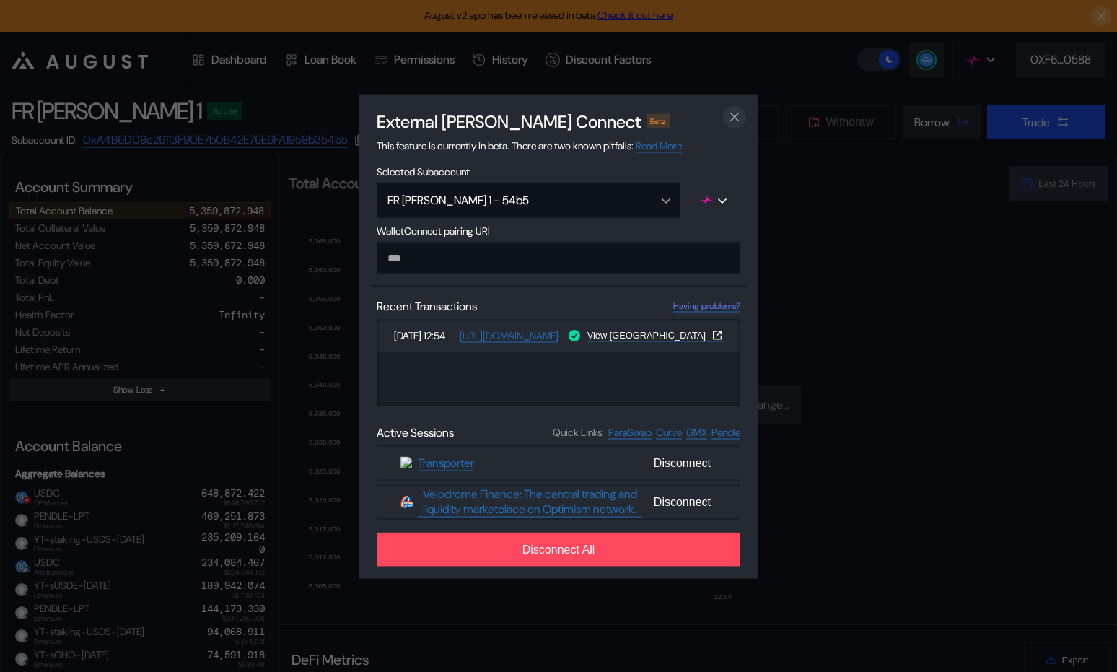
click at [734, 114] on icon "close modal" at bounding box center [734, 116] width 7 height 7
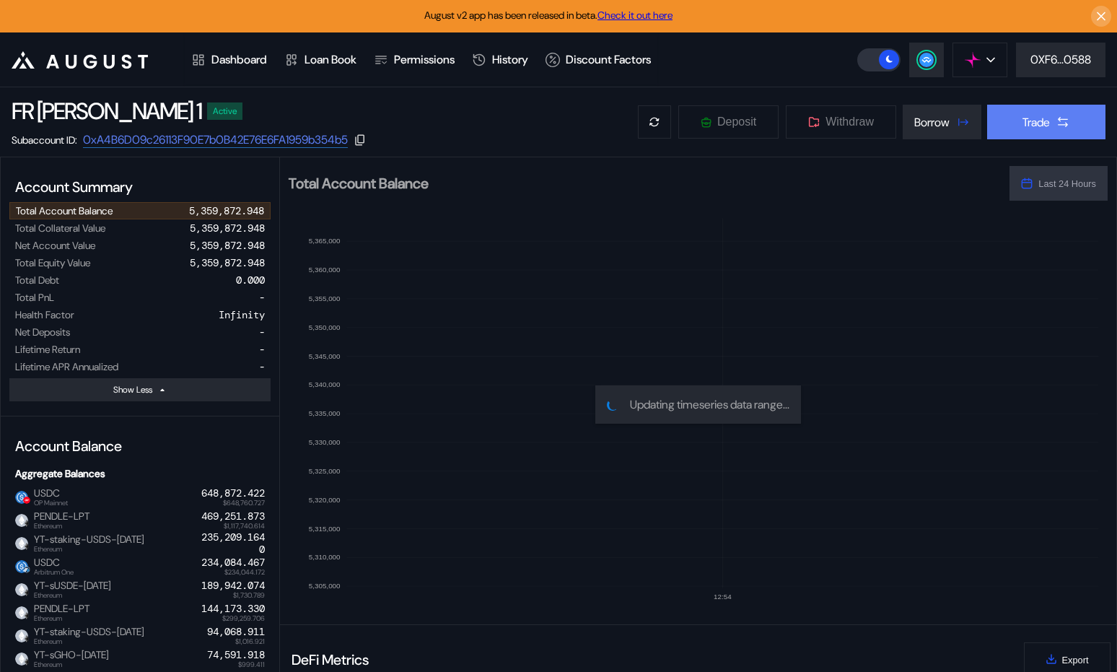
click at [1047, 120] on div "Trade" at bounding box center [1036, 122] width 27 height 15
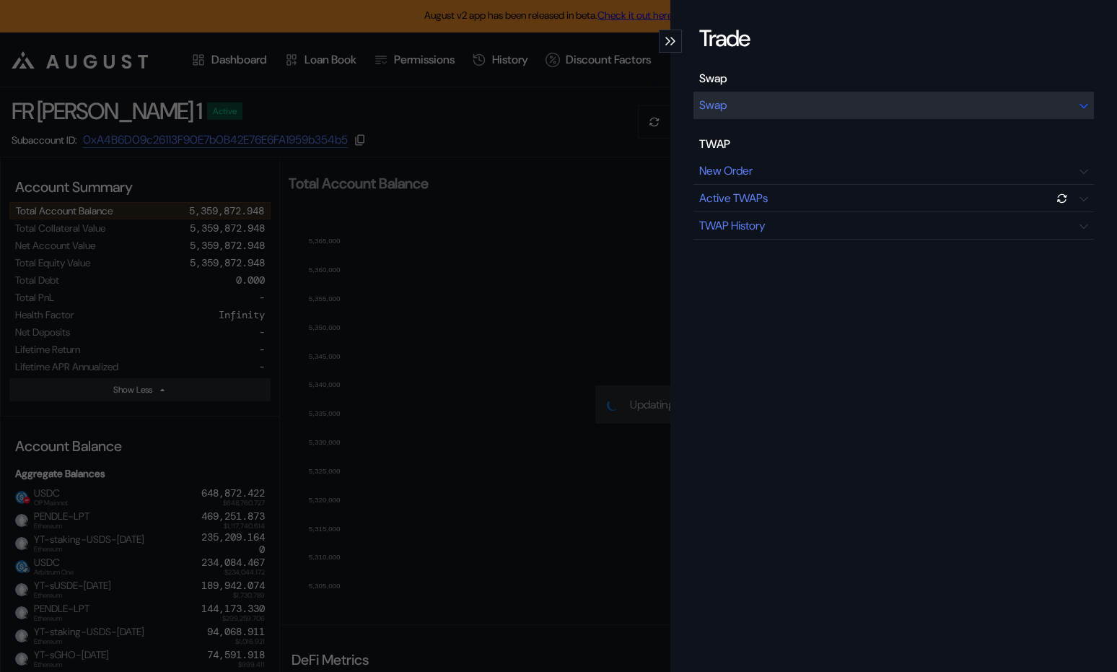
click at [943, 95] on div "Swap" at bounding box center [894, 105] width 401 height 27
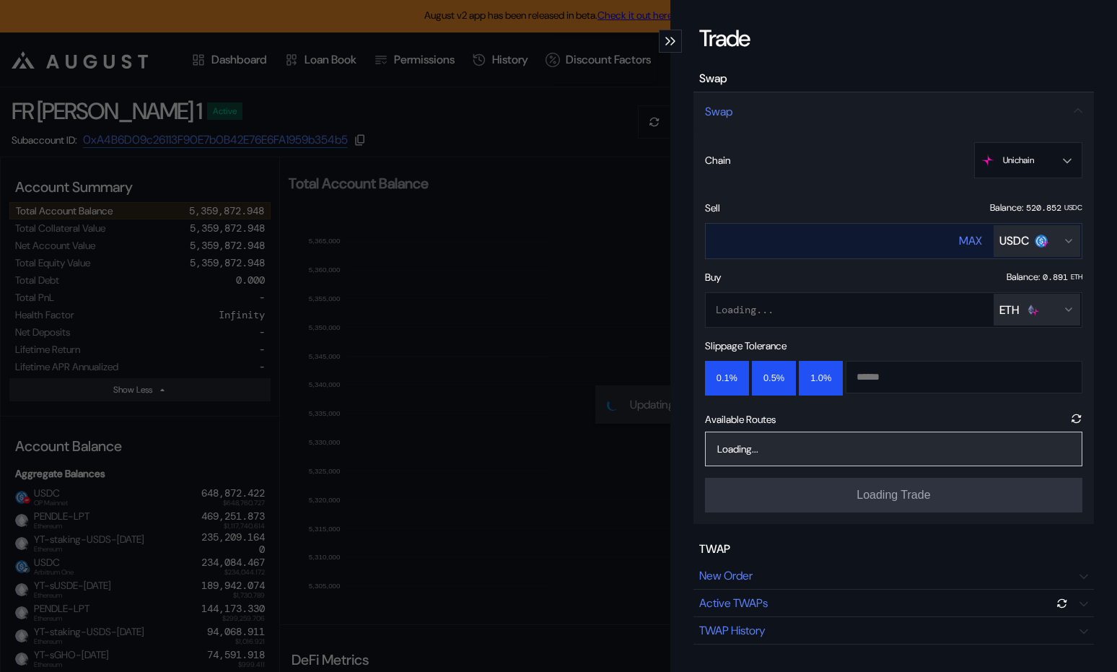
click at [1023, 240] on div "USDC" at bounding box center [1015, 240] width 30 height 15
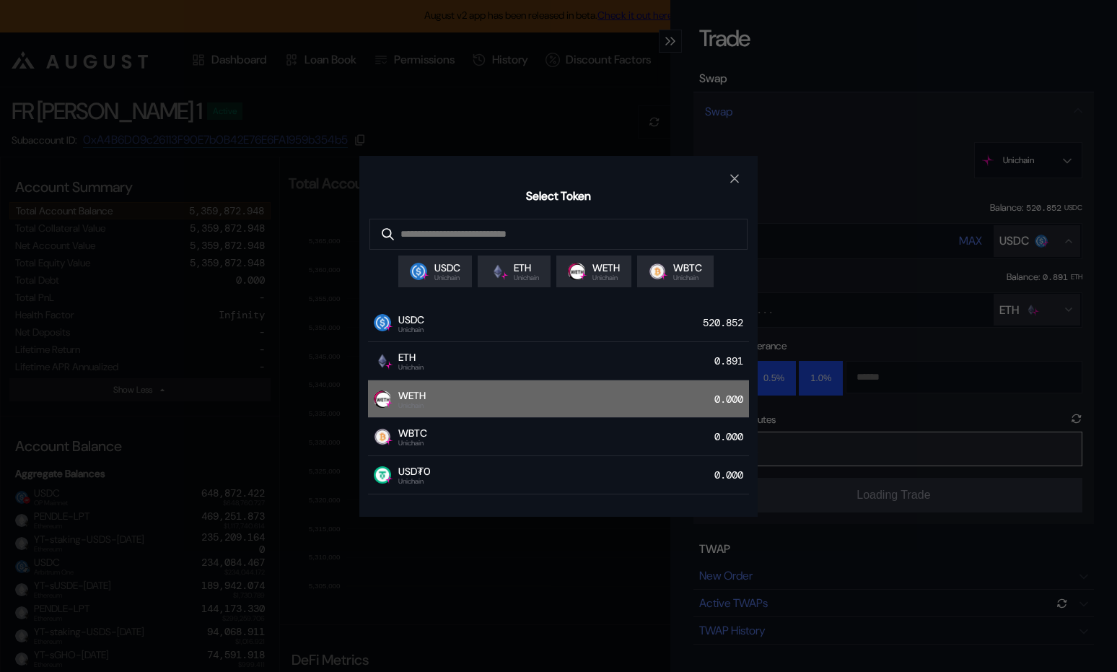
click at [572, 403] on div "WETH Unichain 0.000" at bounding box center [558, 399] width 381 height 38
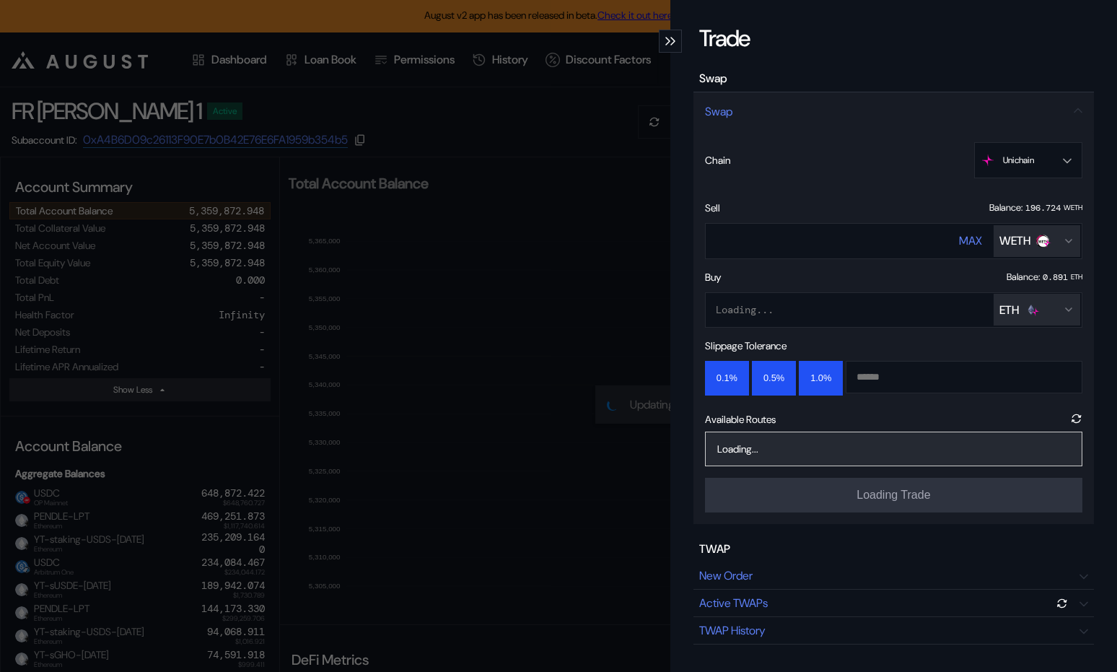
click at [1009, 314] on div "ETH" at bounding box center [1009, 309] width 19 height 15
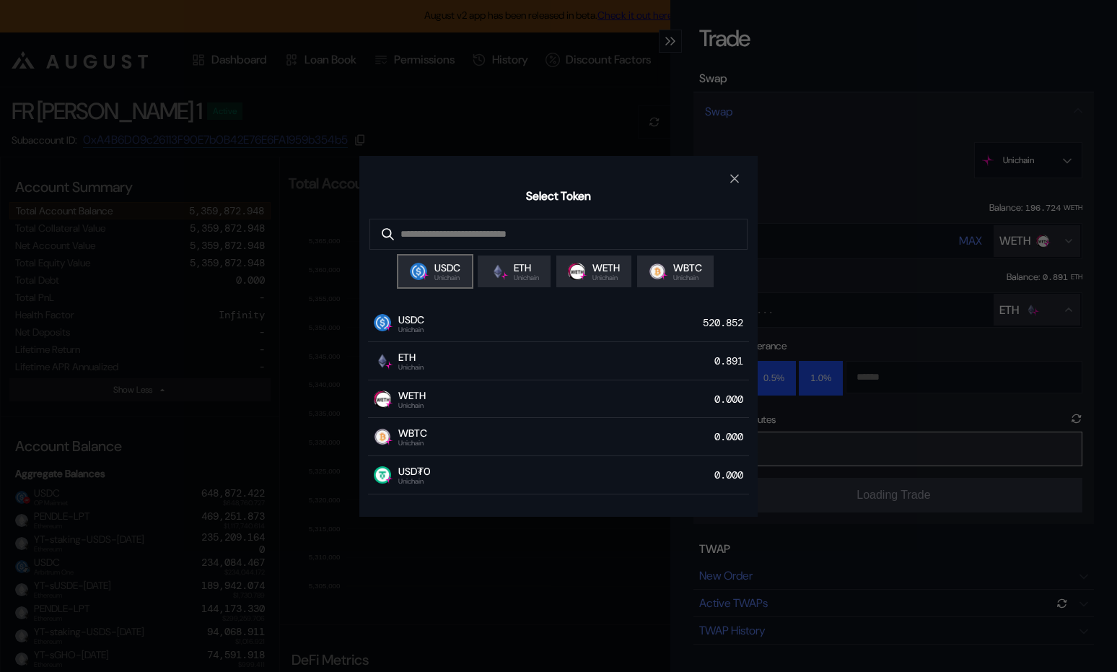
click at [444, 265] on span "USDC" at bounding box center [448, 267] width 26 height 13
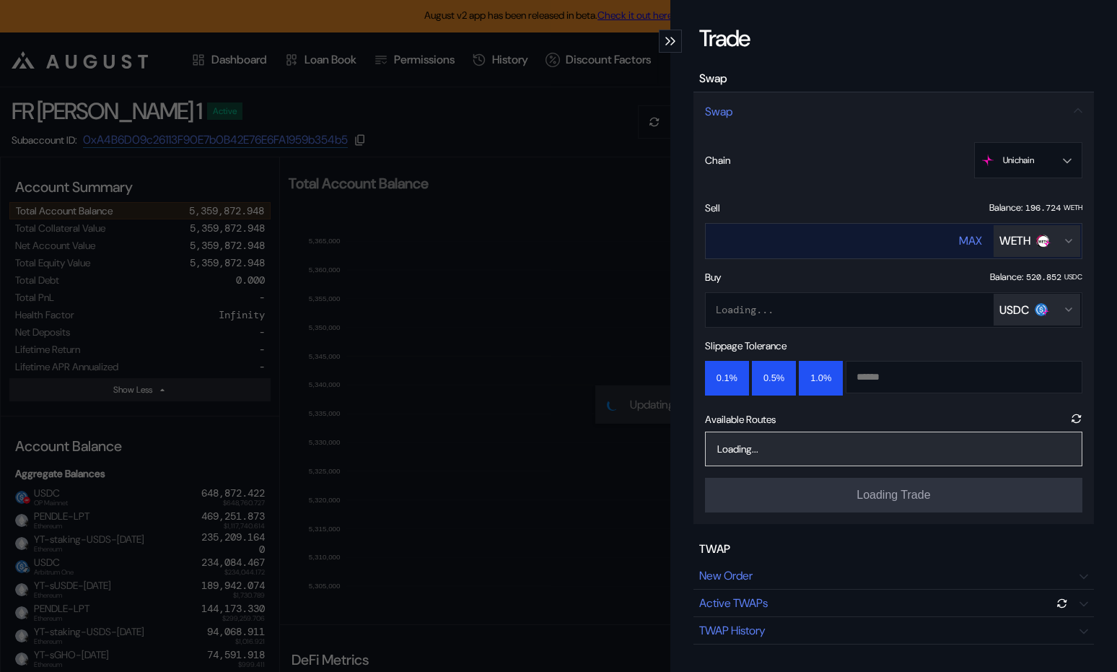
click at [979, 230] on button "MAX" at bounding box center [970, 241] width 23 height 35
type input "**********"
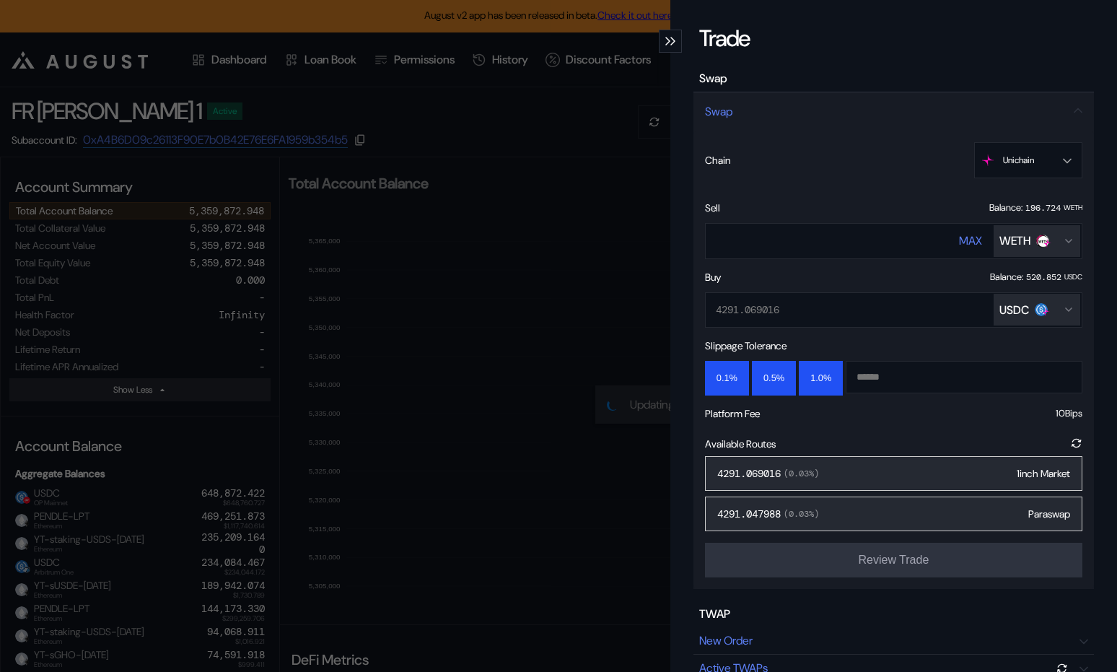
click at [880, 482] on div "4291.069016 ( 0.03 %) 1inch Market" at bounding box center [893, 473] width 377 height 35
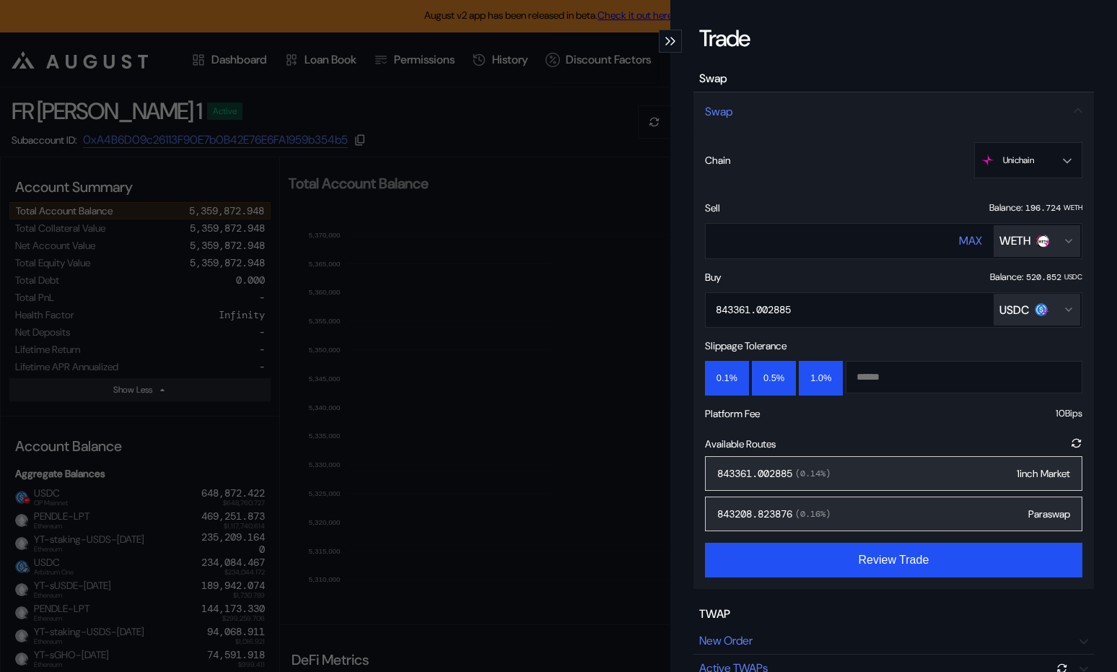
click at [936, 480] on div "843361.002885 ( 0.14 %) 1inch Market" at bounding box center [893, 473] width 377 height 35
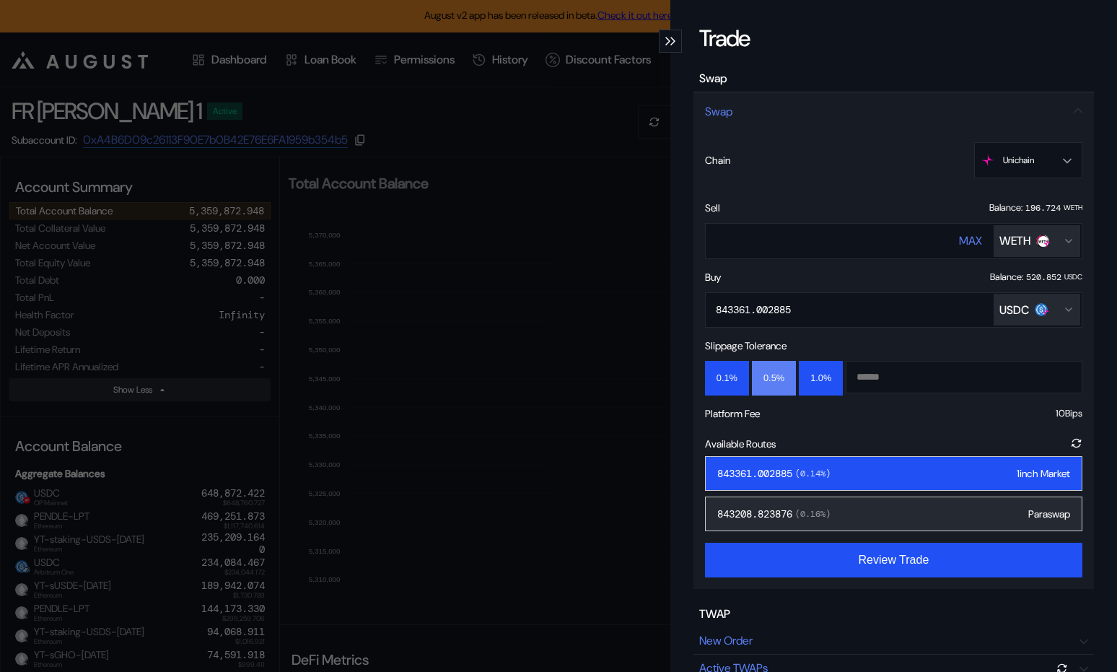
click at [772, 382] on button "0.5%" at bounding box center [774, 378] width 44 height 35
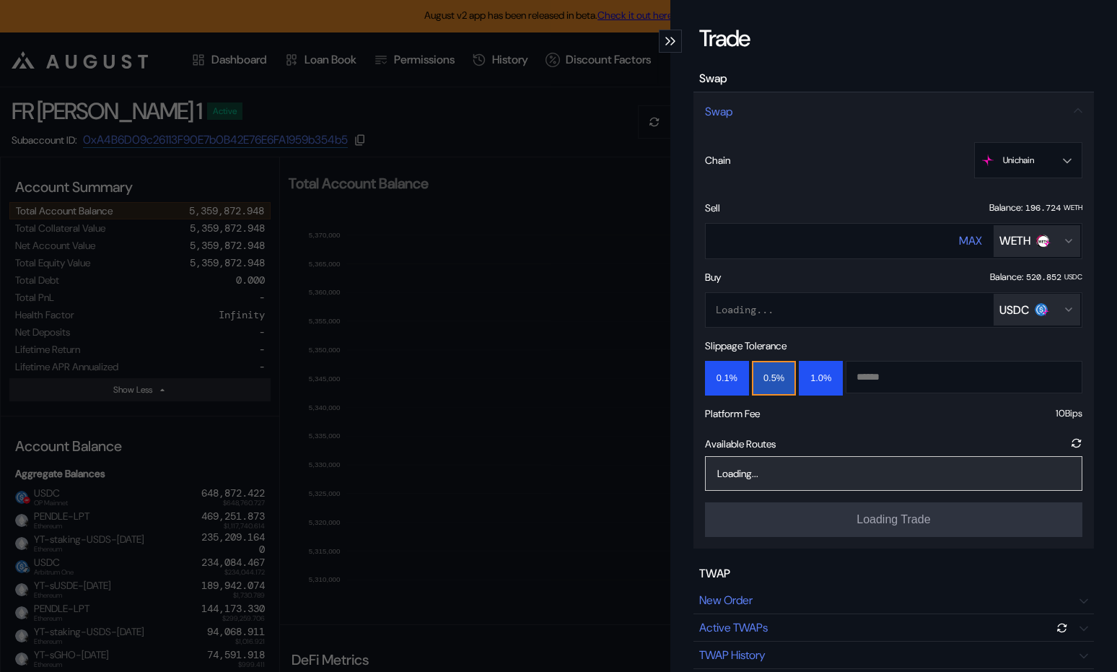
click at [875, 553] on div "**********" at bounding box center [894, 370] width 401 height 598
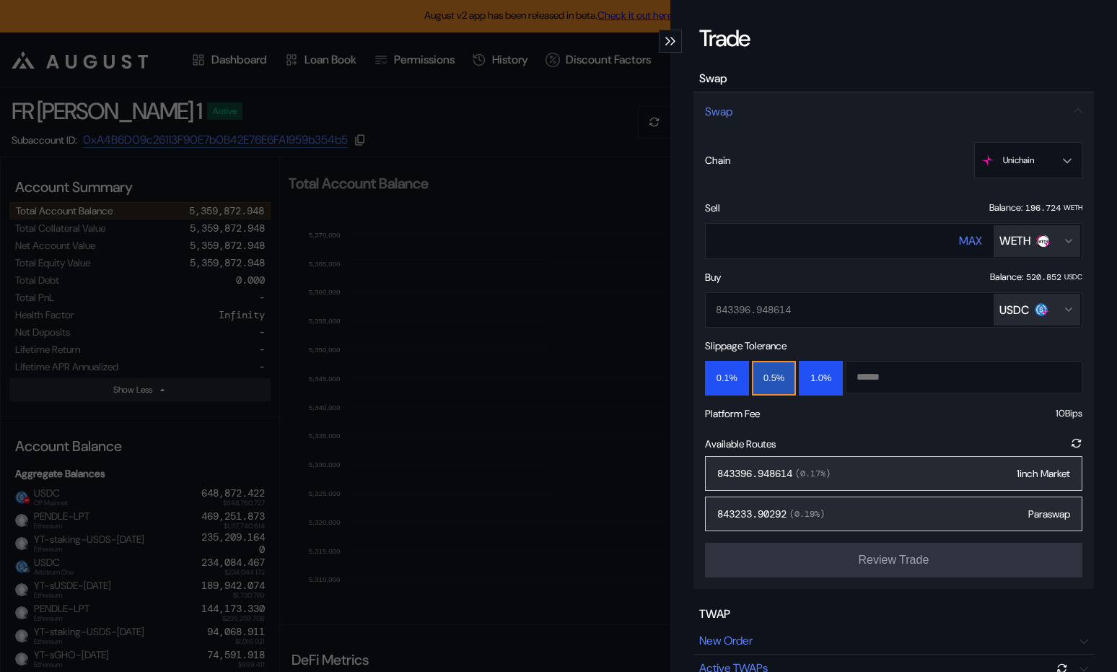
click at [860, 471] on div "843396.948614 ( 0.17 %) 1inch Market" at bounding box center [893, 473] width 377 height 35
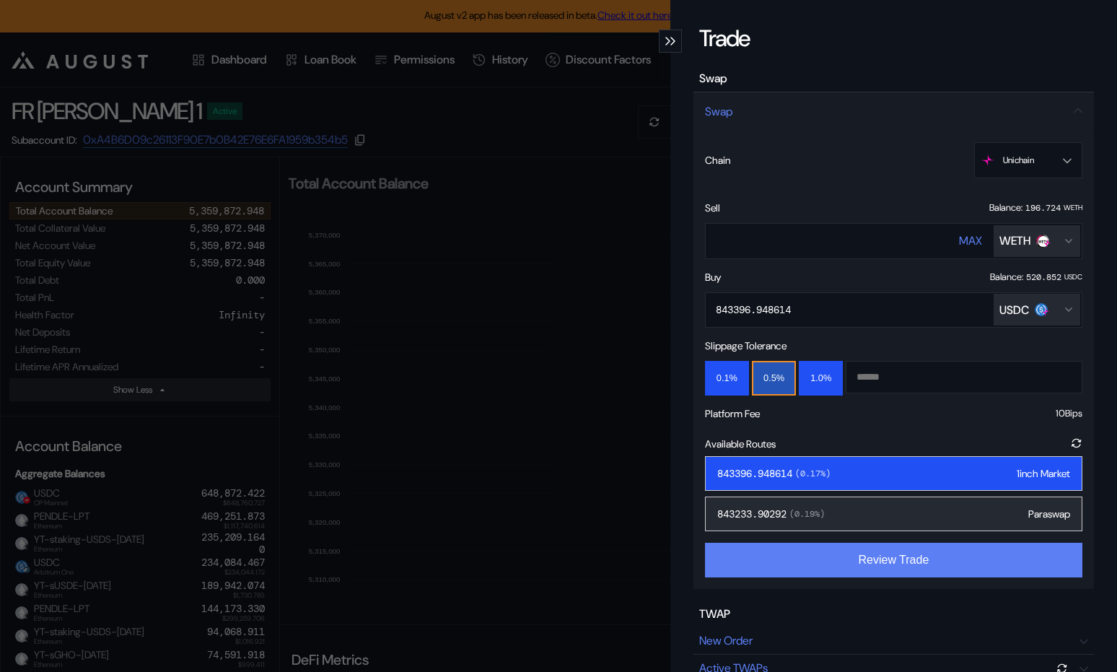
click at [838, 561] on button "Review Trade" at bounding box center [893, 560] width 377 height 35
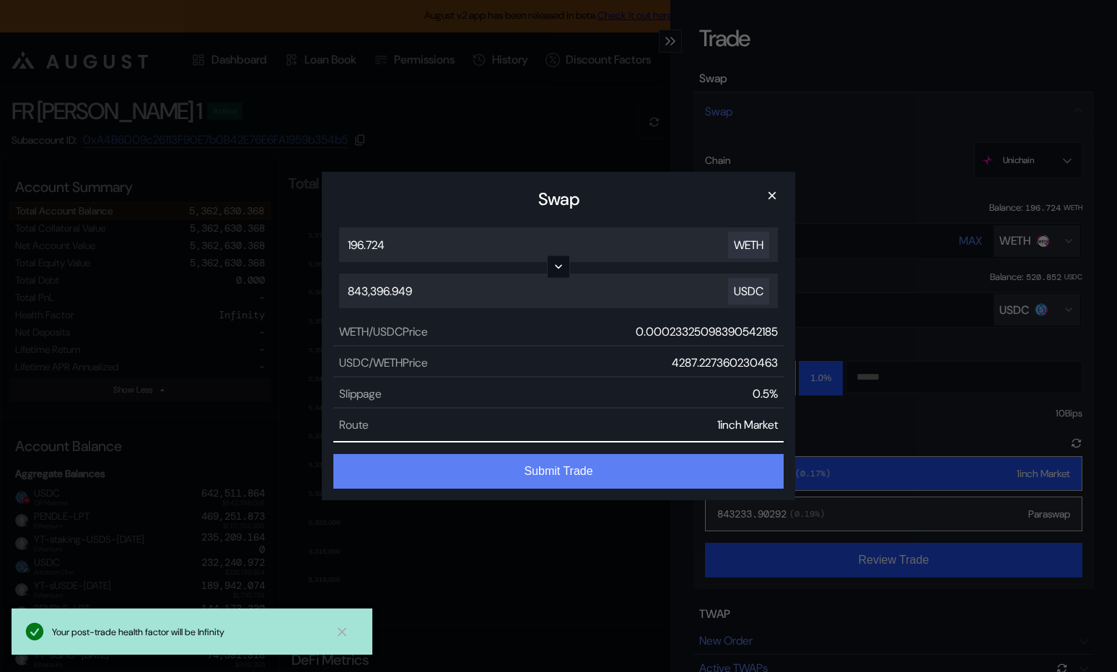
click at [629, 473] on button "Submit Trade" at bounding box center [558, 471] width 450 height 35
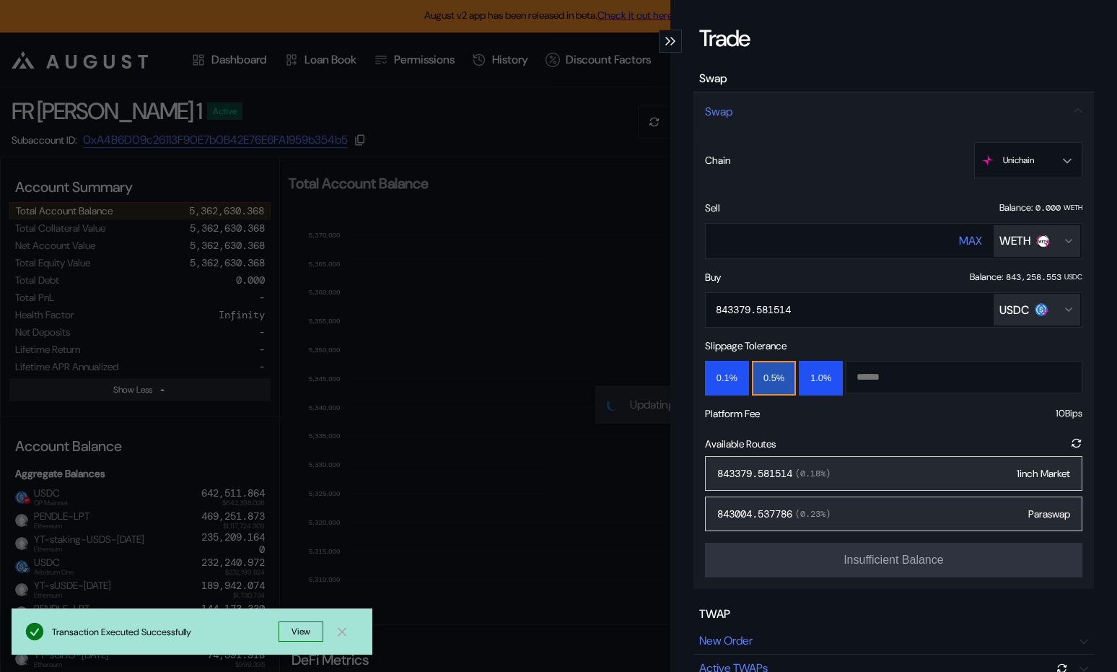
click at [538, 327] on div "**********" at bounding box center [558, 336] width 1117 height 672
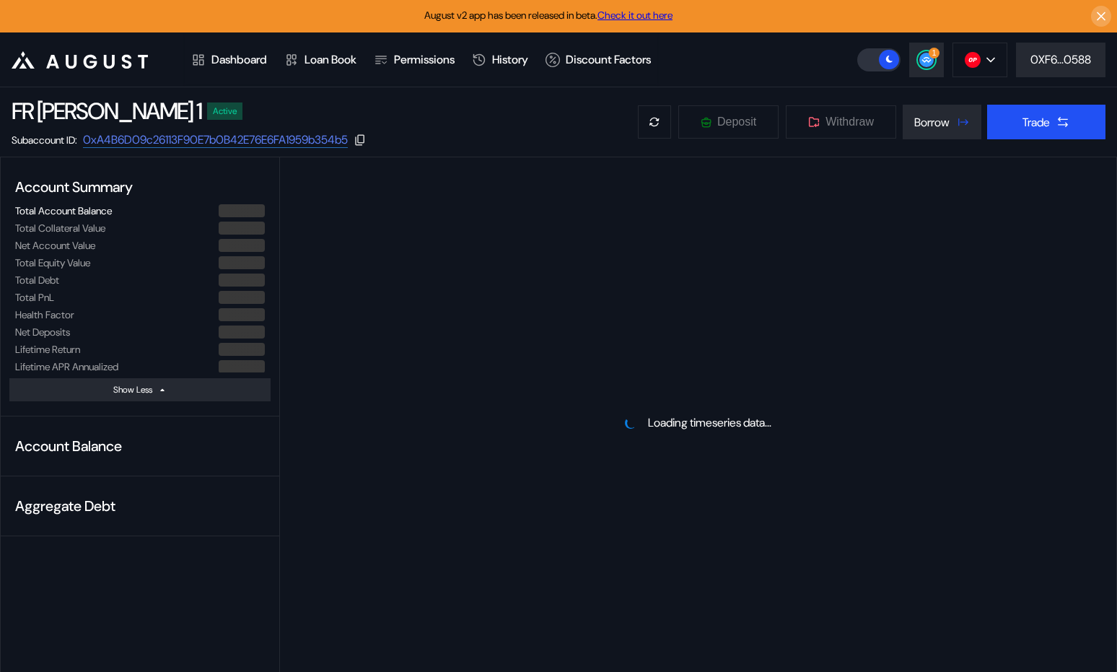
select select "*"
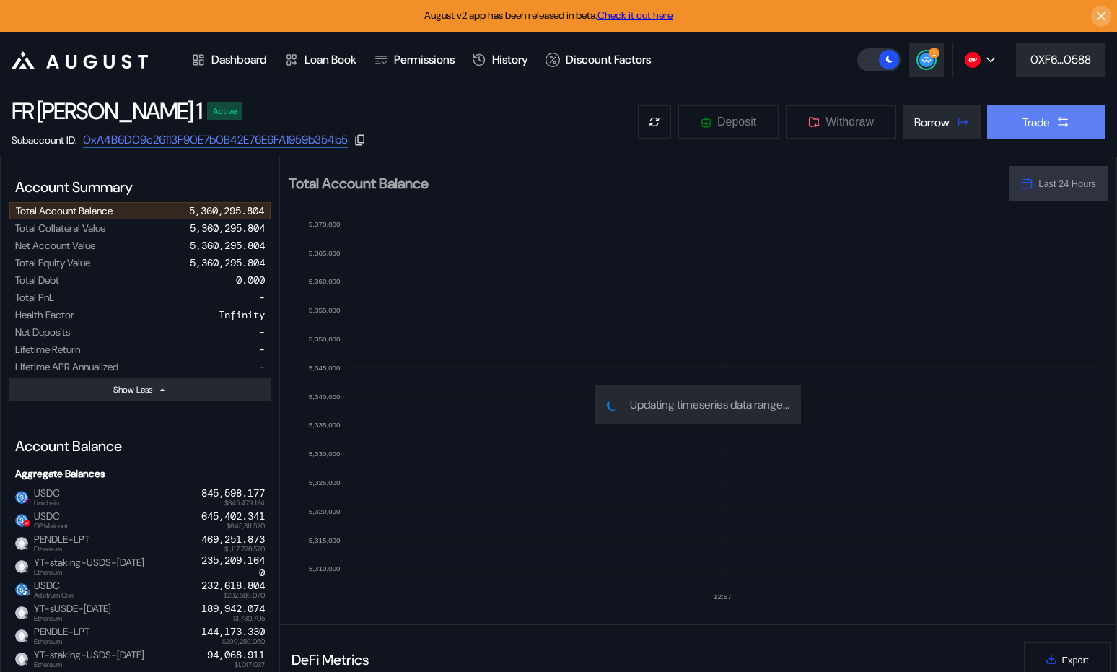
click at [1038, 120] on div "Trade" at bounding box center [1036, 122] width 27 height 15
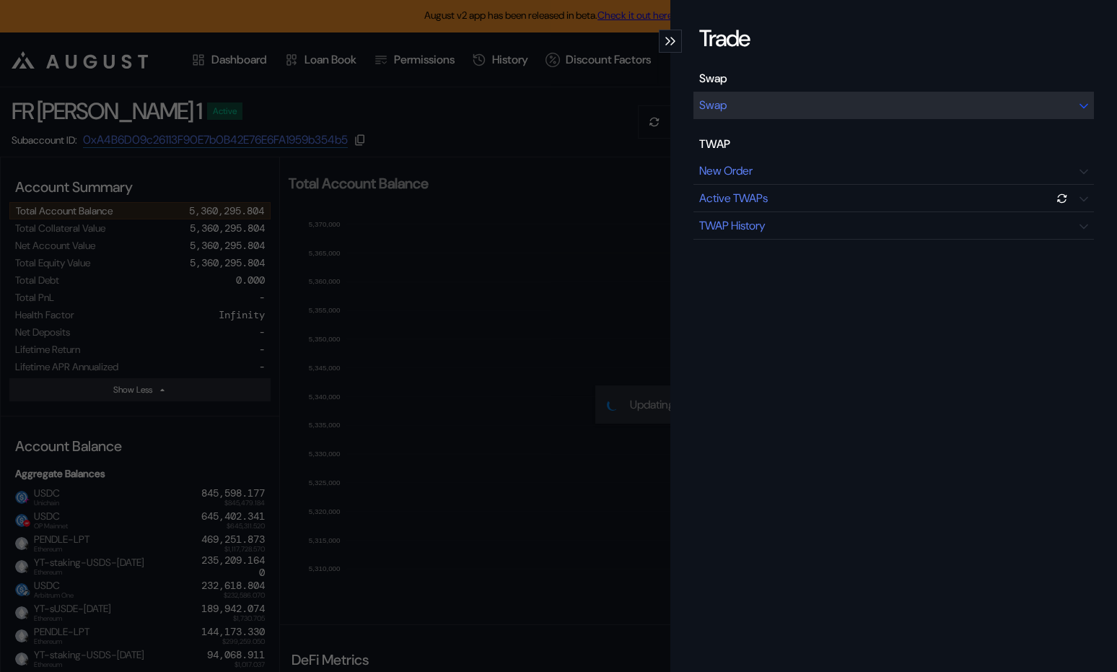
click at [819, 105] on div "Swap" at bounding box center [894, 105] width 401 height 27
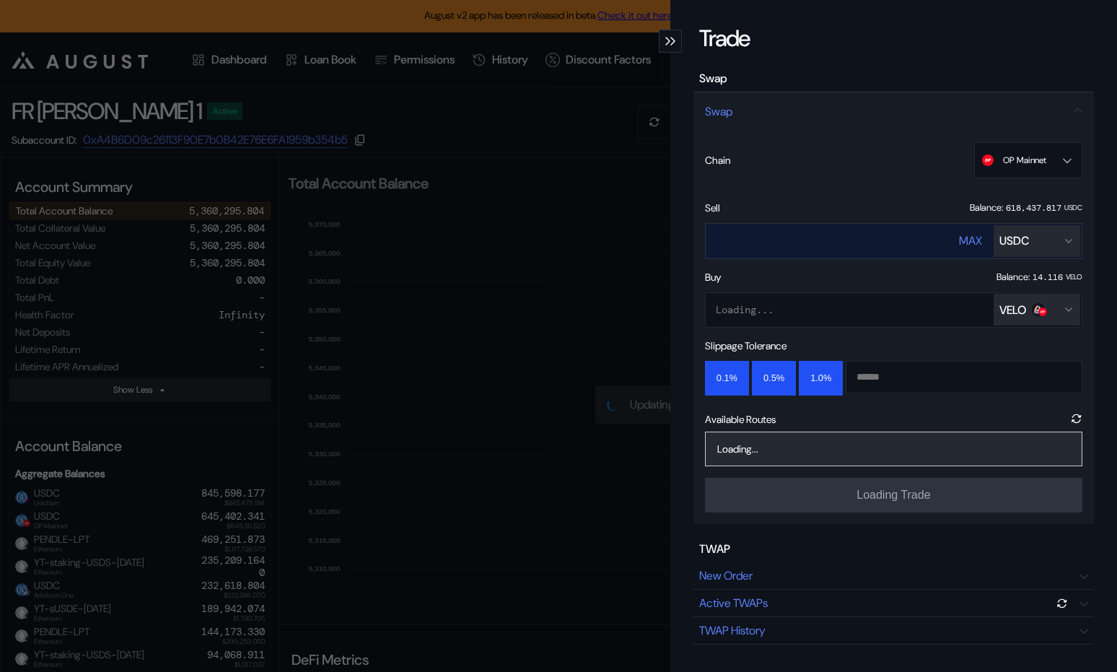
click at [1017, 242] on div "USDC" at bounding box center [1015, 240] width 30 height 15
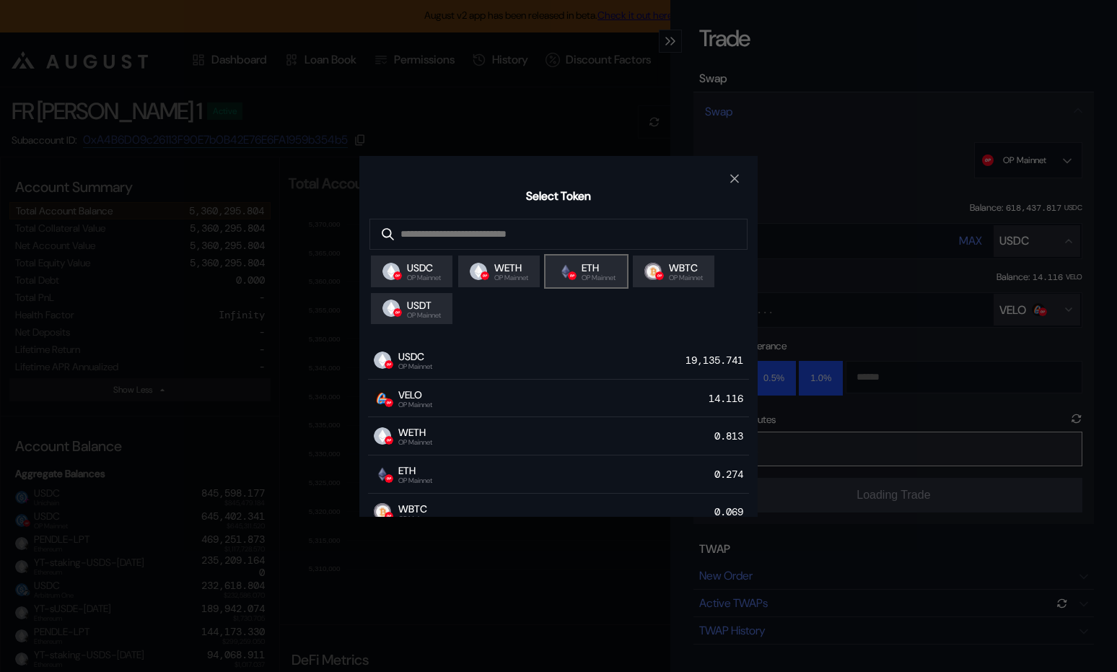
click at [605, 276] on span "OP Mainnet" at bounding box center [599, 277] width 34 height 7
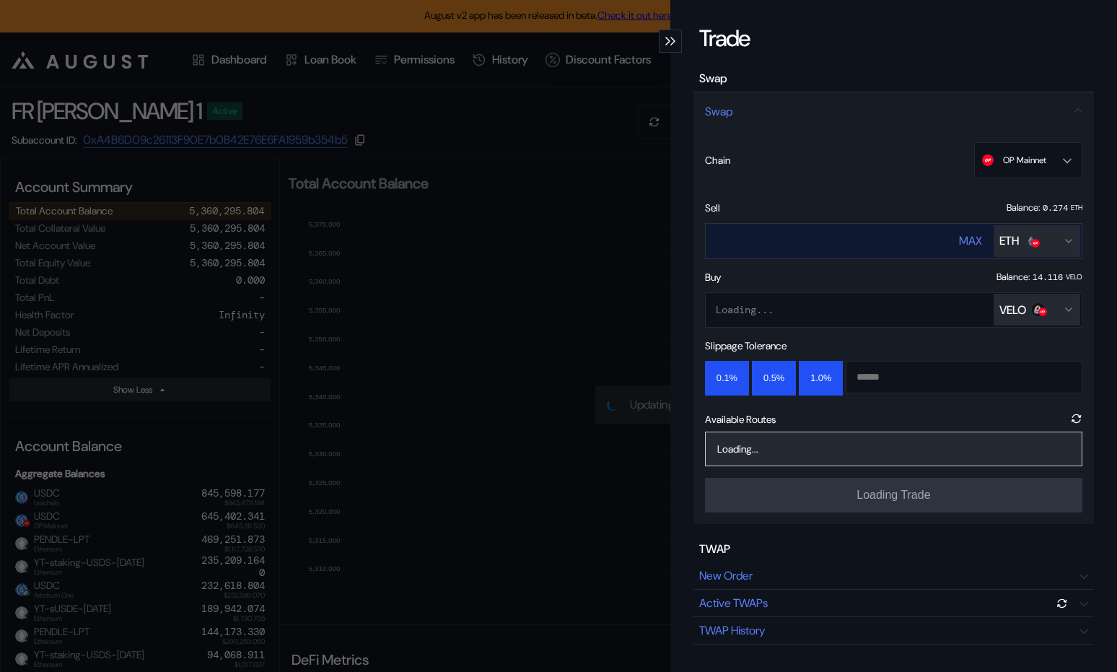
click at [1040, 233] on div "ETH" at bounding box center [1037, 240] width 75 height 15
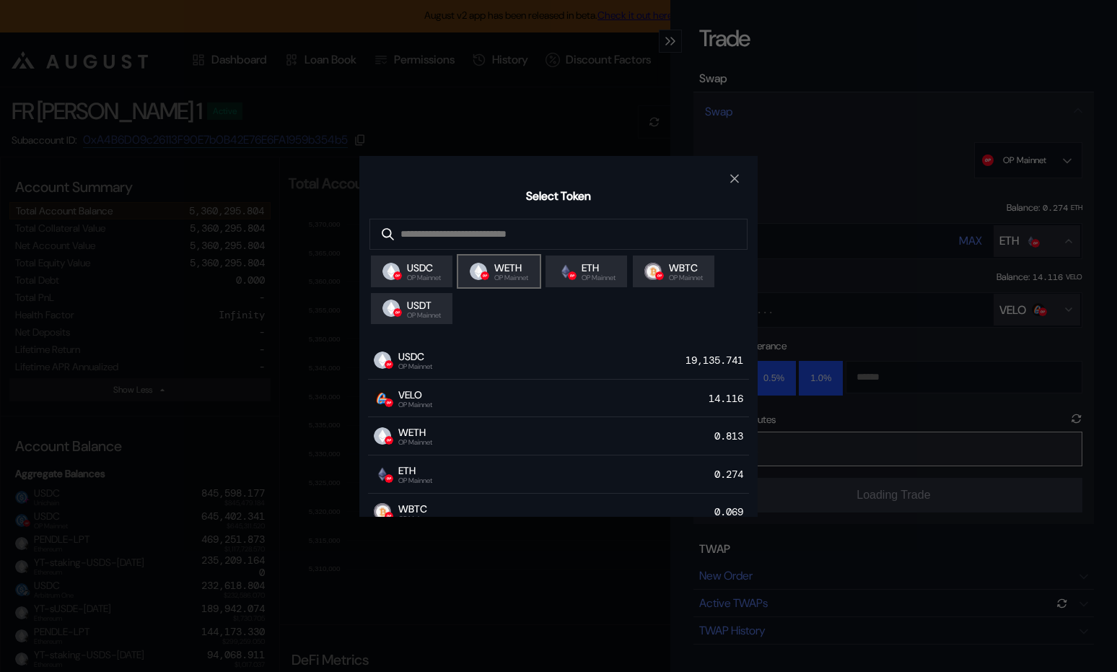
click at [523, 274] on span "WETH" at bounding box center [511, 267] width 34 height 13
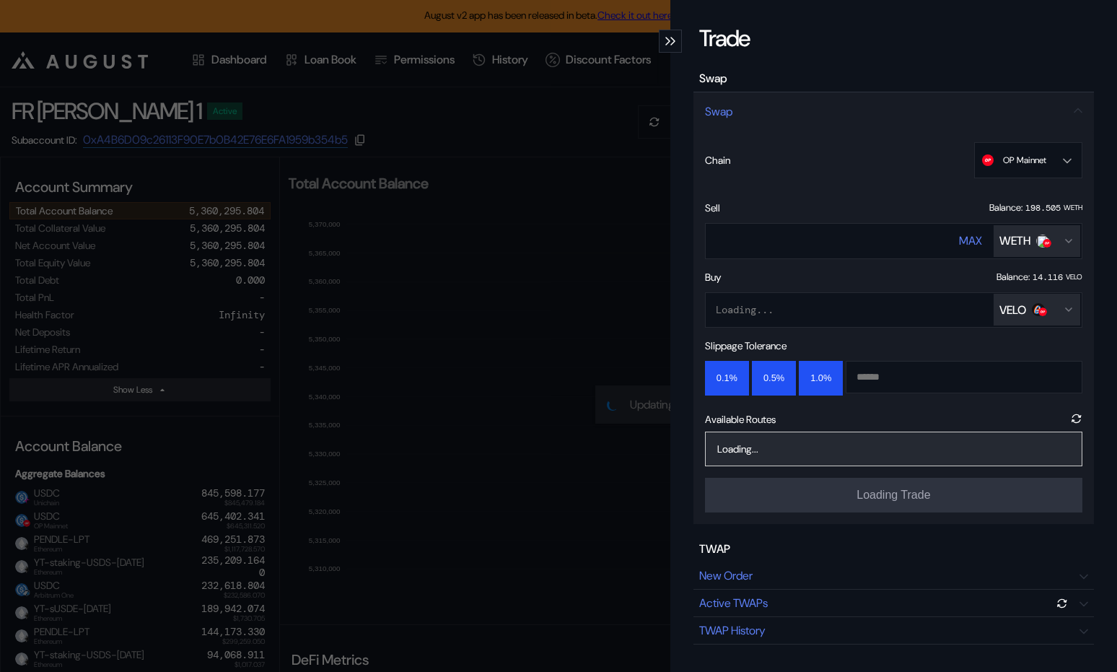
click at [1010, 283] on div "Balance: 14.116 VELO" at bounding box center [1040, 277] width 86 height 13
click at [1010, 296] on button "VELO" at bounding box center [1037, 310] width 87 height 32
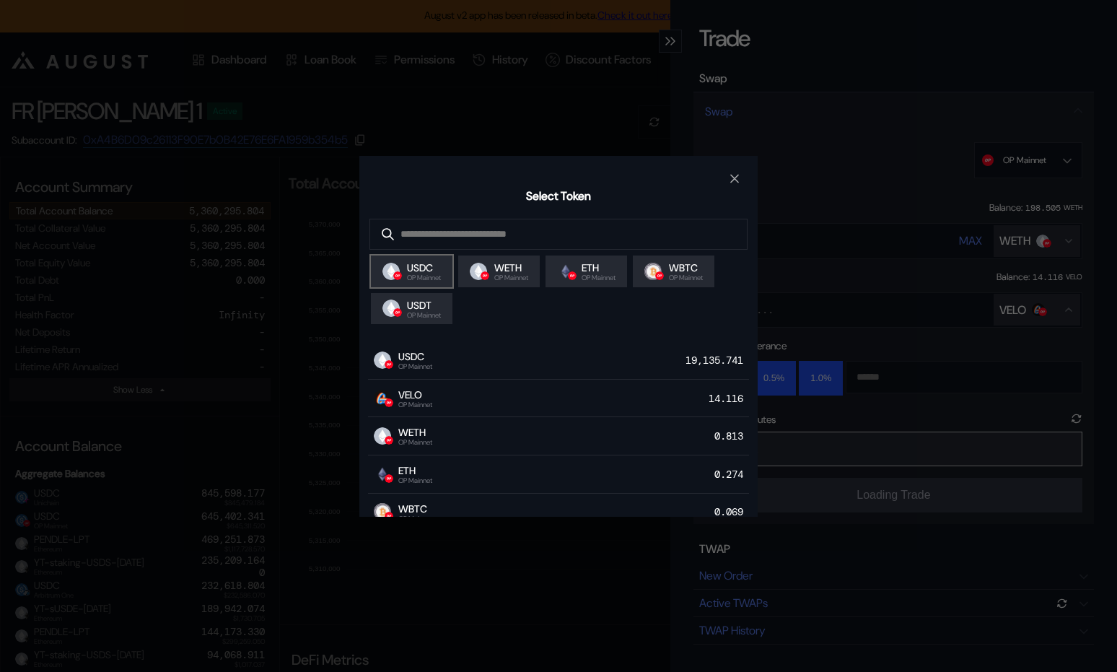
click at [413, 269] on span "USDC" at bounding box center [424, 267] width 34 height 13
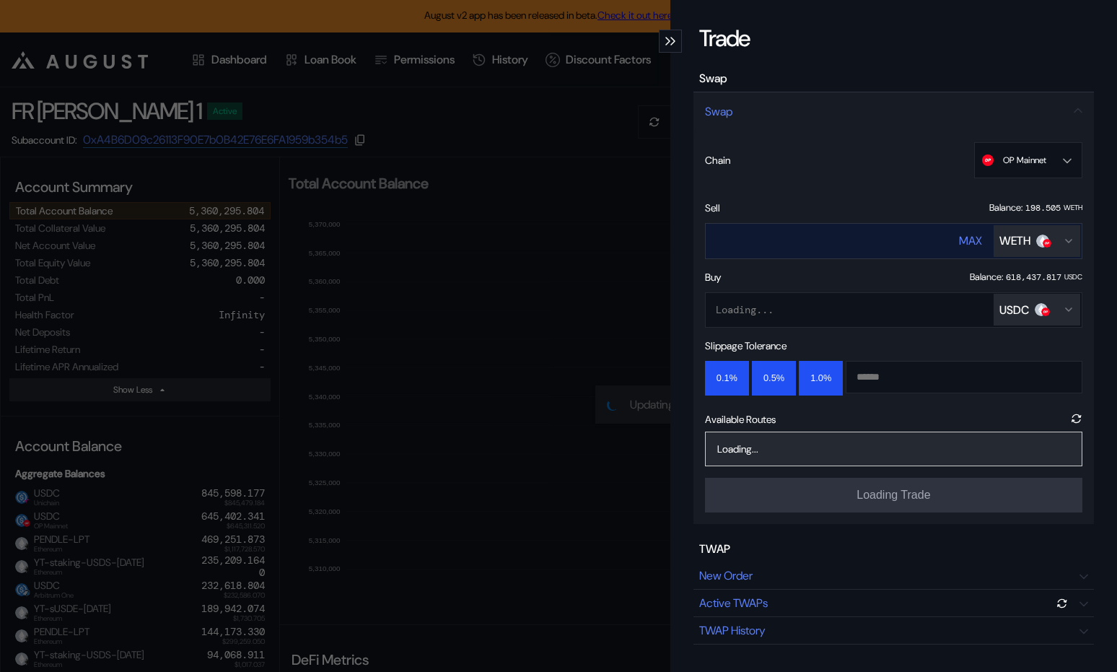
click at [969, 237] on div "MAX" at bounding box center [970, 240] width 23 height 15
type input "**********"
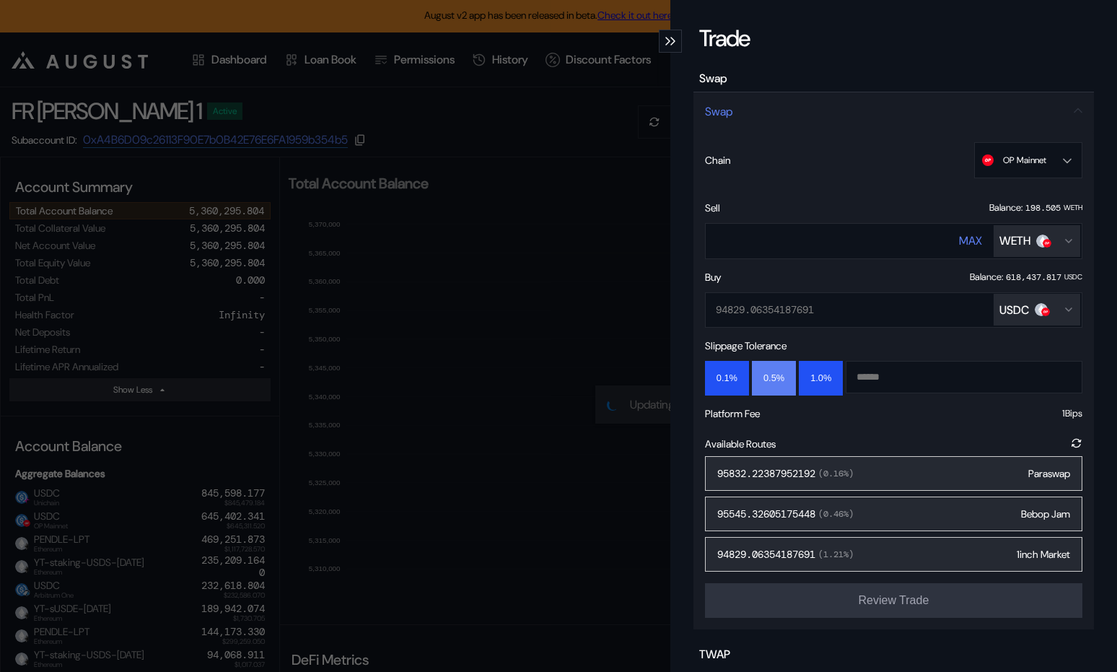
click at [770, 380] on button "0.5%" at bounding box center [774, 378] width 44 height 35
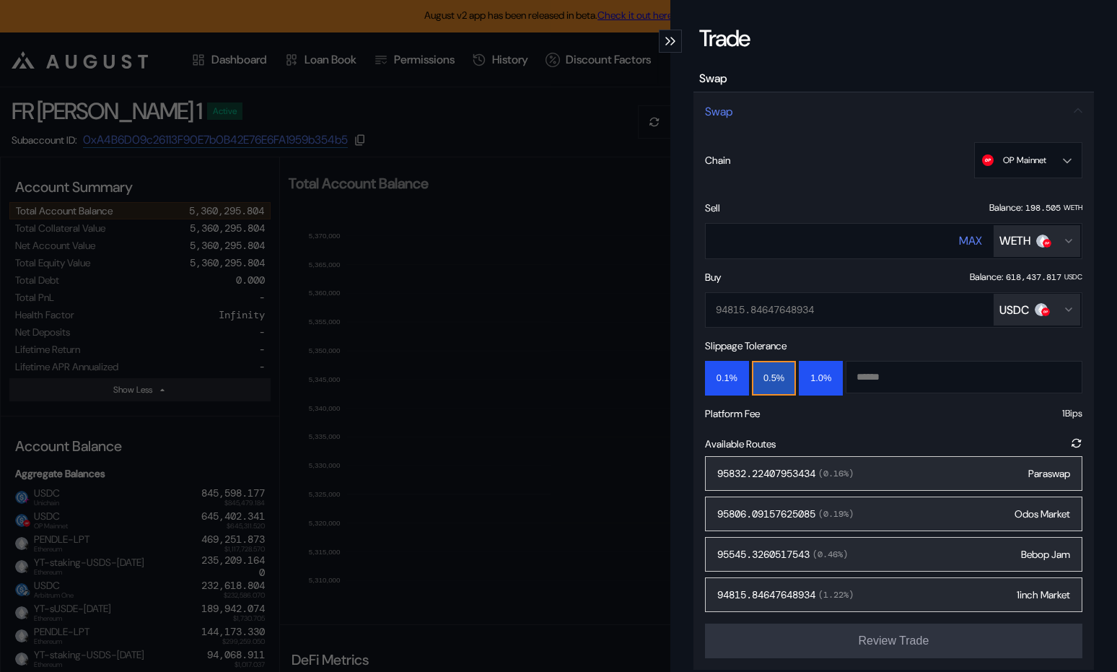
click at [896, 477] on div "95832.22407953434 ( 0.16 %) Paraswap" at bounding box center [893, 473] width 377 height 35
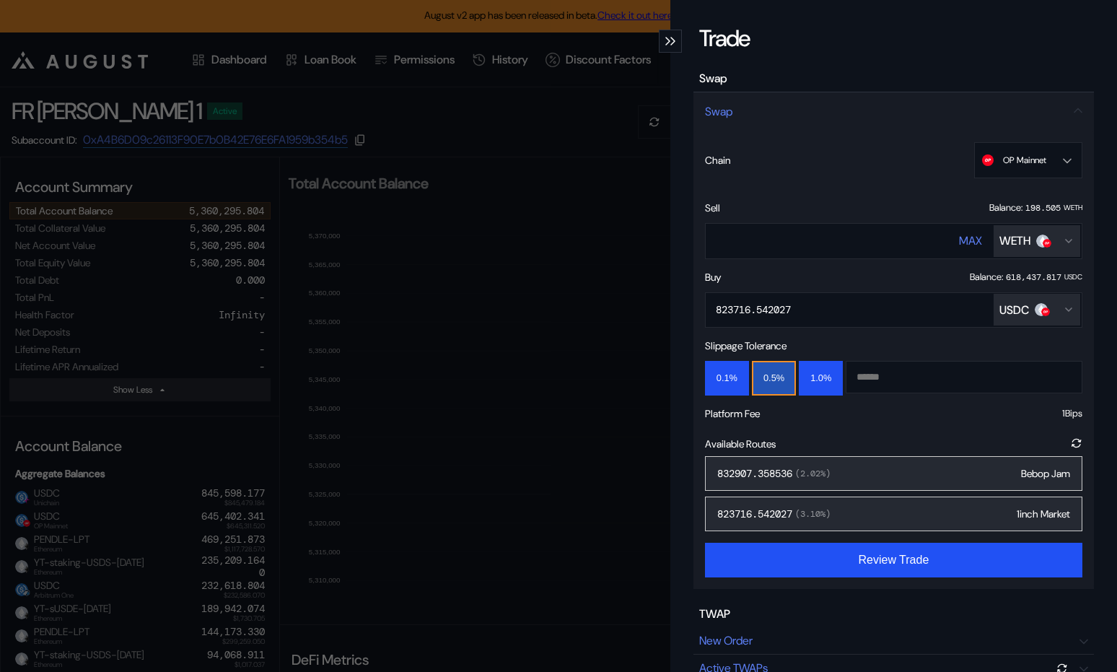
click at [873, 476] on div "832907.358536 ( 2.02 %) Bebop Jam" at bounding box center [893, 473] width 377 height 35
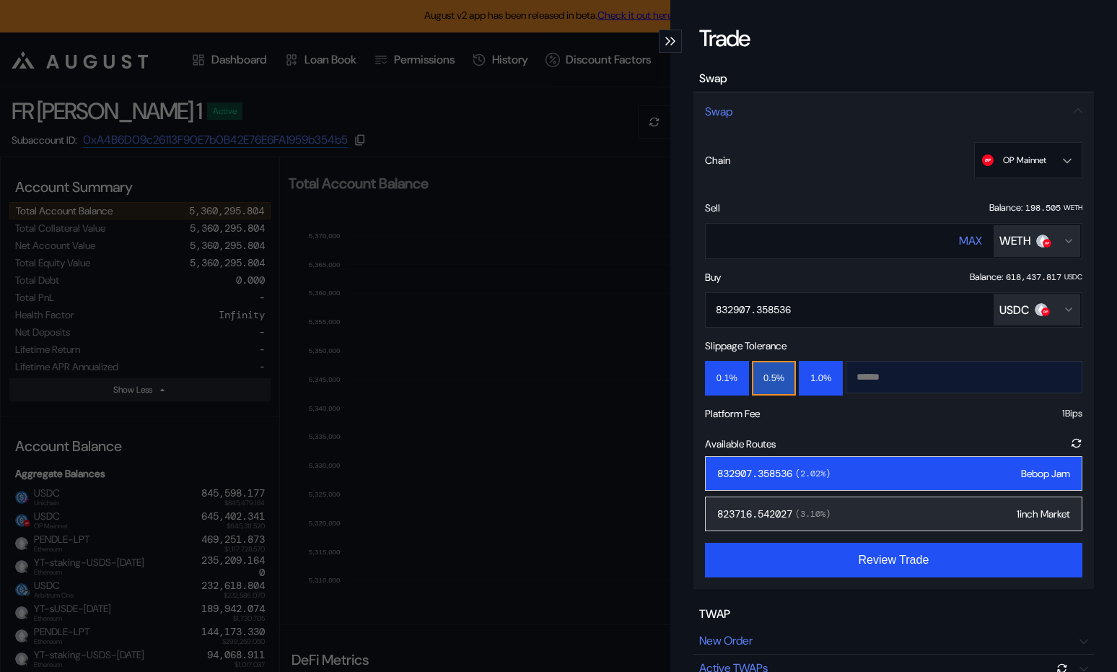
click at [876, 380] on input "modal" at bounding box center [953, 377] width 213 height 31
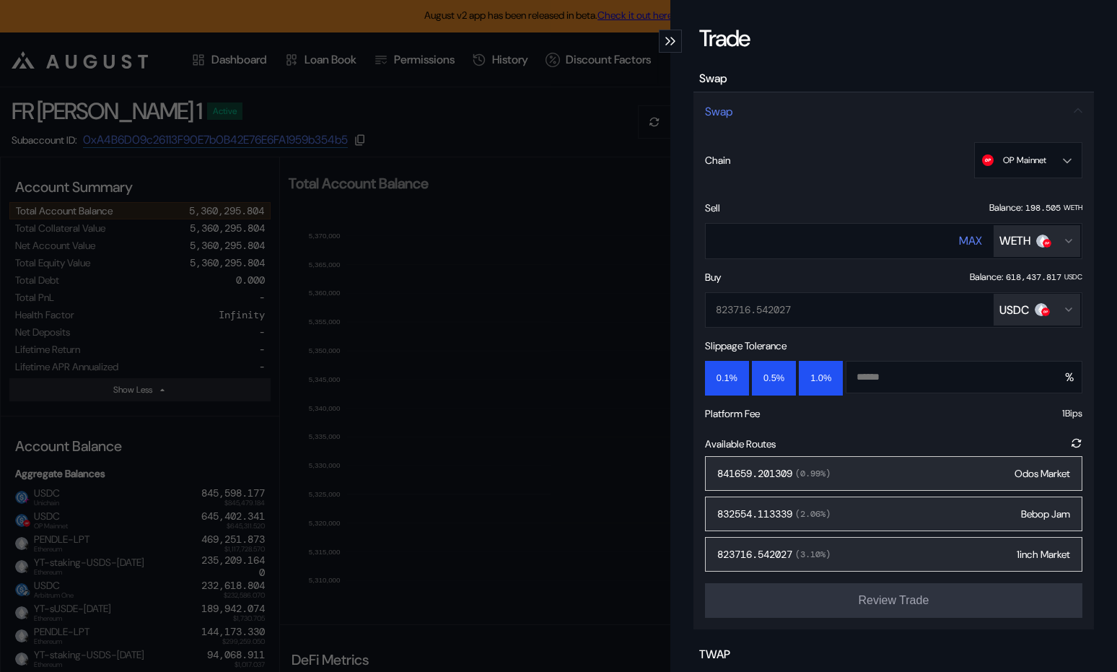
type input "*"
click at [839, 481] on div "841659.201309 ( 0.99 %) Odos Market" at bounding box center [893, 473] width 377 height 35
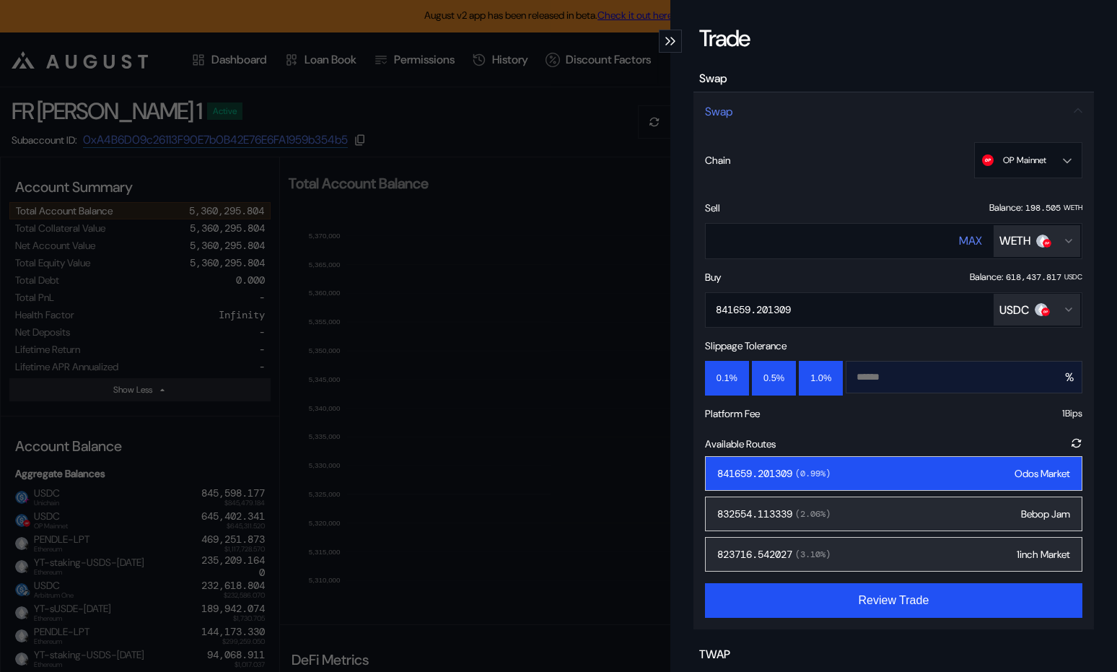
click at [881, 377] on input "*" at bounding box center [953, 377] width 213 height 31
click at [811, 468] on span "( 0.99 %)" at bounding box center [812, 474] width 38 height 12
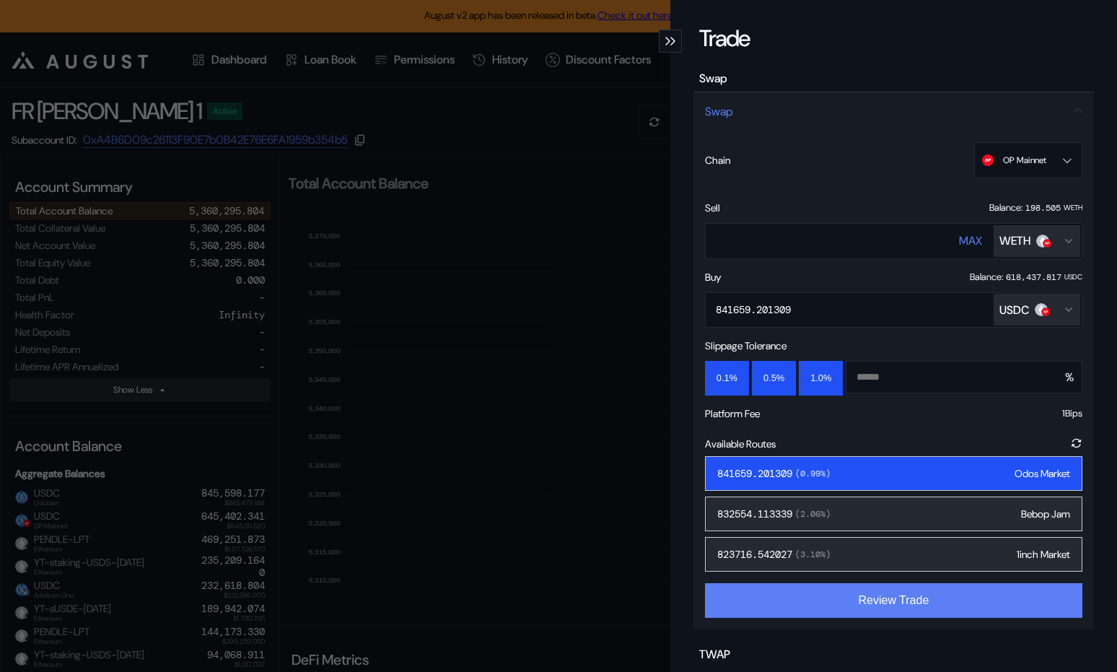
click at [834, 584] on button "Review Trade" at bounding box center [893, 600] width 377 height 35
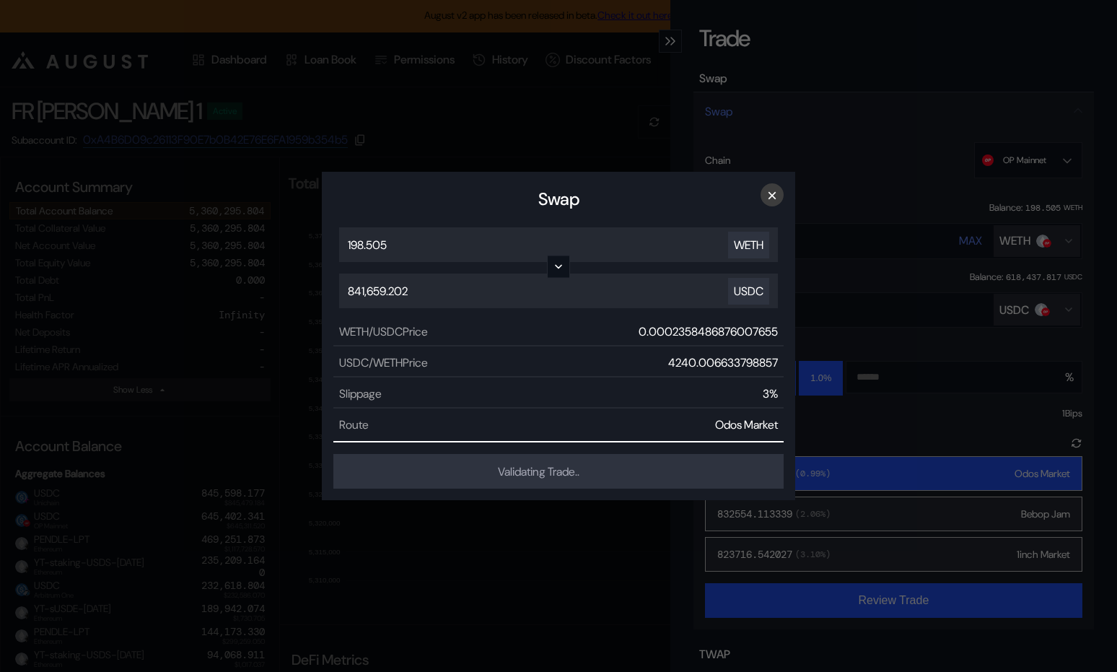
click at [773, 191] on button "×" at bounding box center [772, 194] width 23 height 23
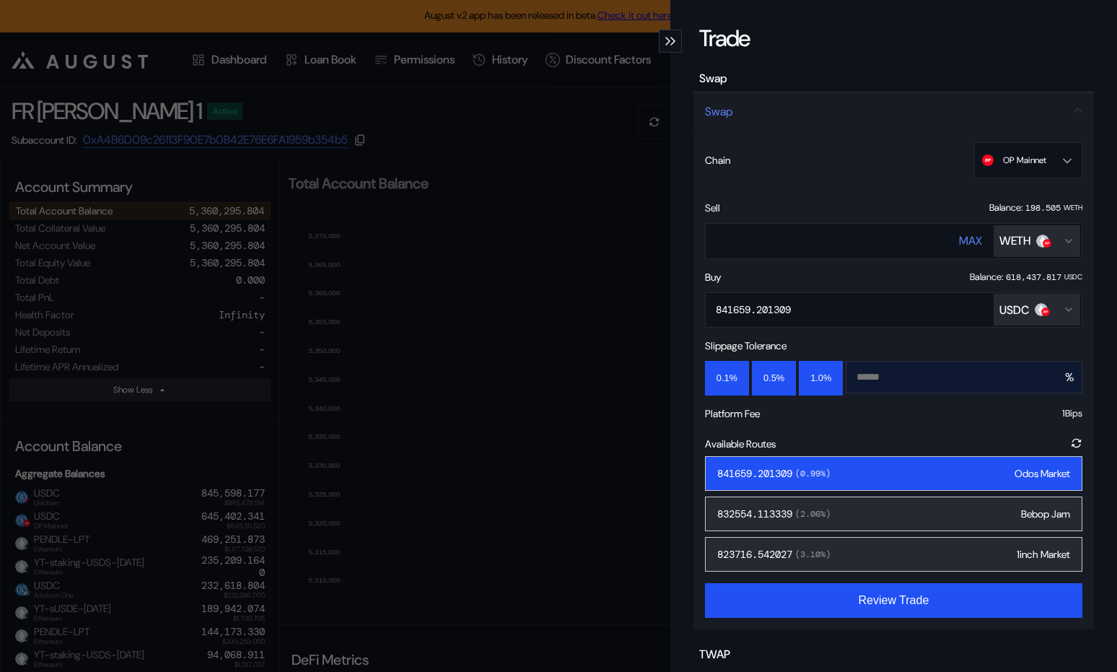
click at [867, 375] on input "*" at bounding box center [953, 377] width 213 height 31
click at [777, 375] on button "0.5%" at bounding box center [774, 378] width 44 height 35
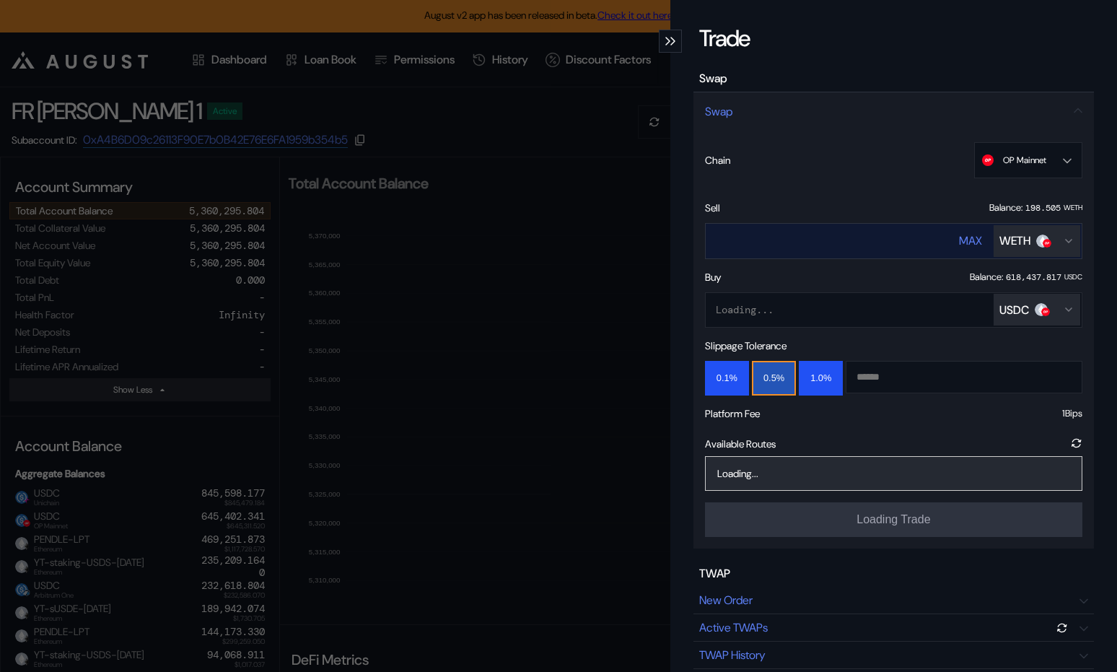
click at [766, 244] on input "**********" at bounding box center [818, 241] width 225 height 30
type input "**"
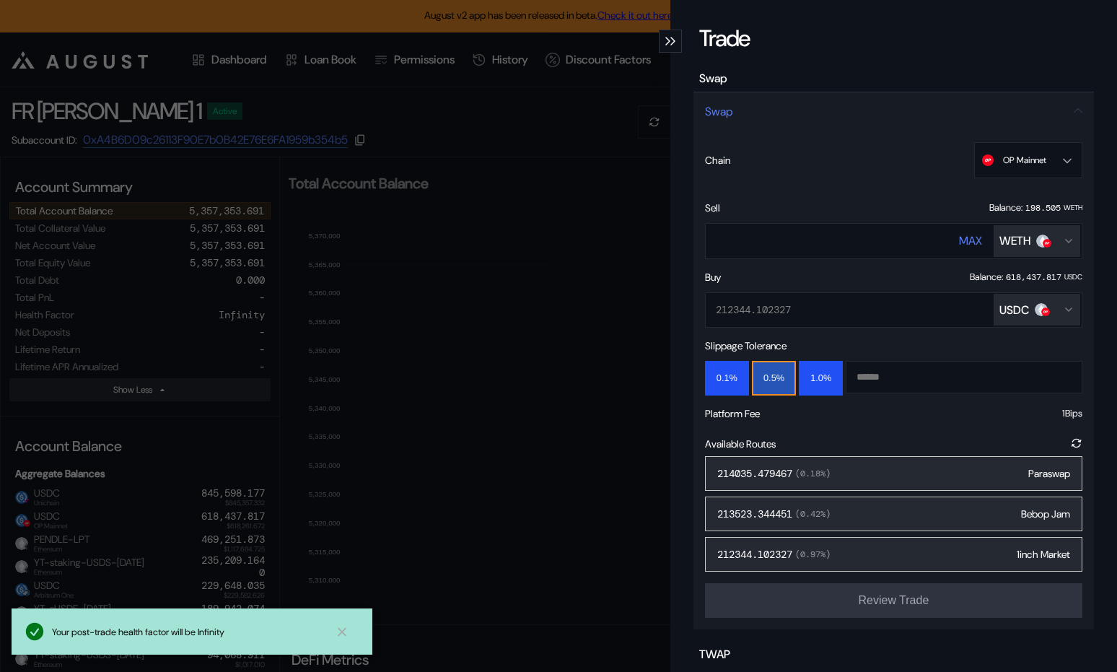
click at [855, 472] on div "214035.479467 ( 0.18 %) Paraswap" at bounding box center [893, 473] width 377 height 35
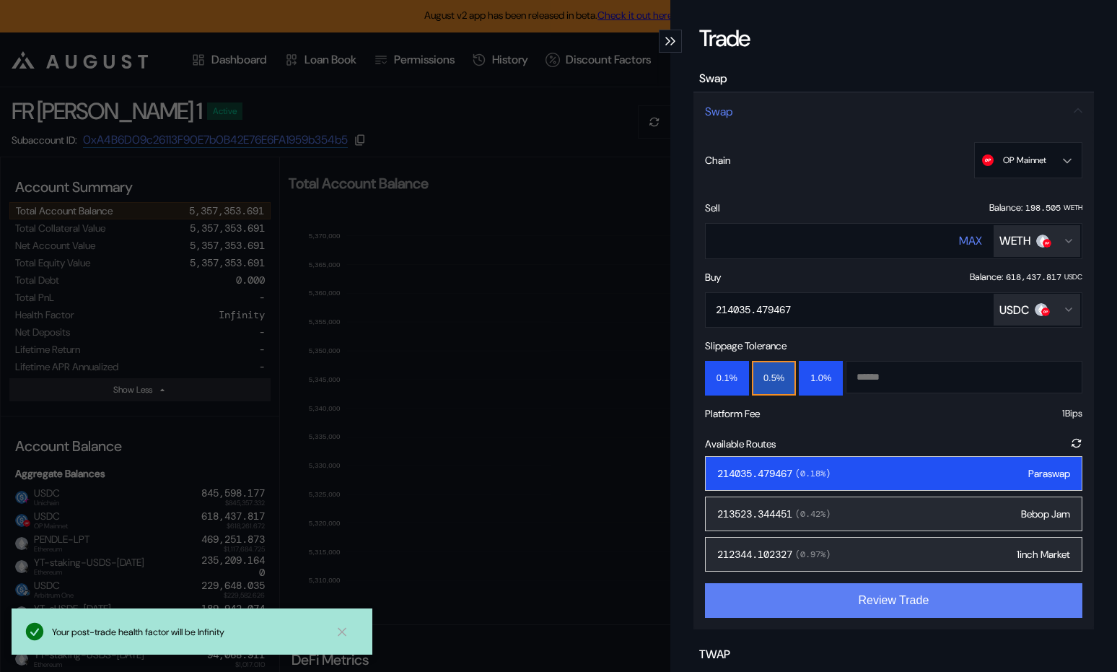
click at [863, 595] on button "Review Trade" at bounding box center [893, 600] width 377 height 35
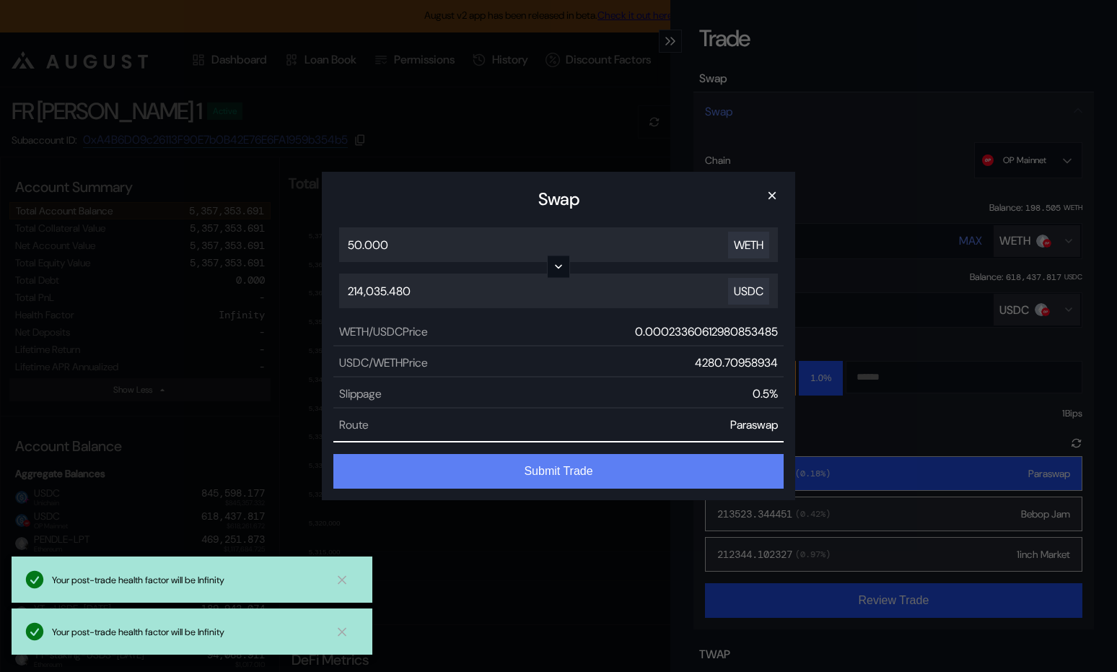
click at [634, 468] on button "Submit Trade" at bounding box center [558, 471] width 450 height 35
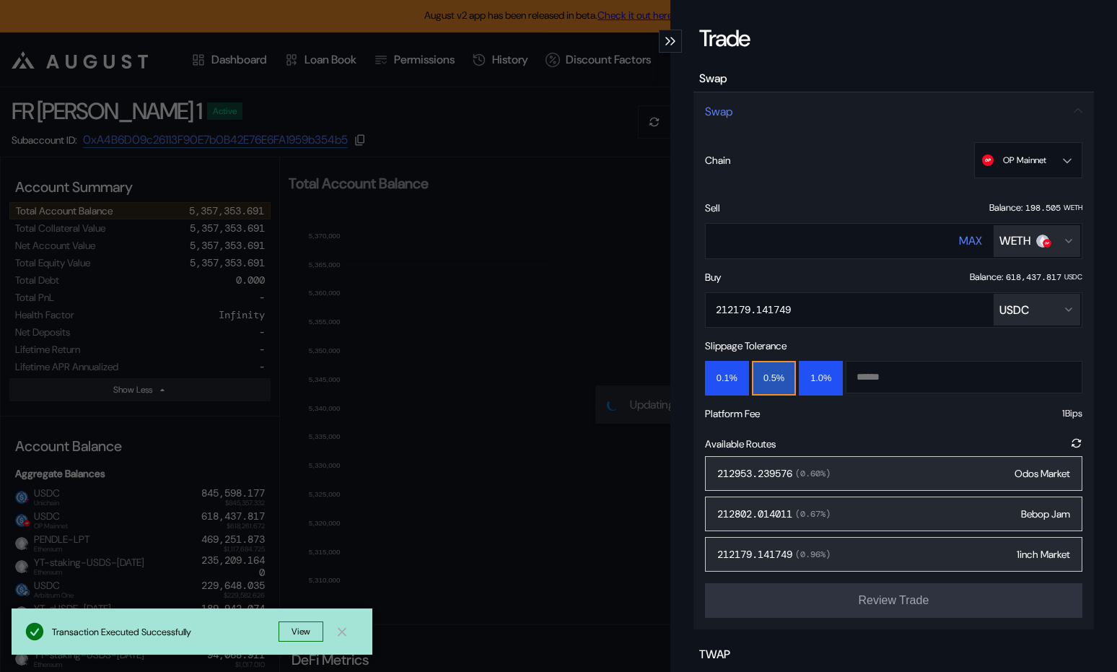
click at [870, 476] on div "212953.239576 ( 0.60 %) Odos Market" at bounding box center [893, 473] width 377 height 35
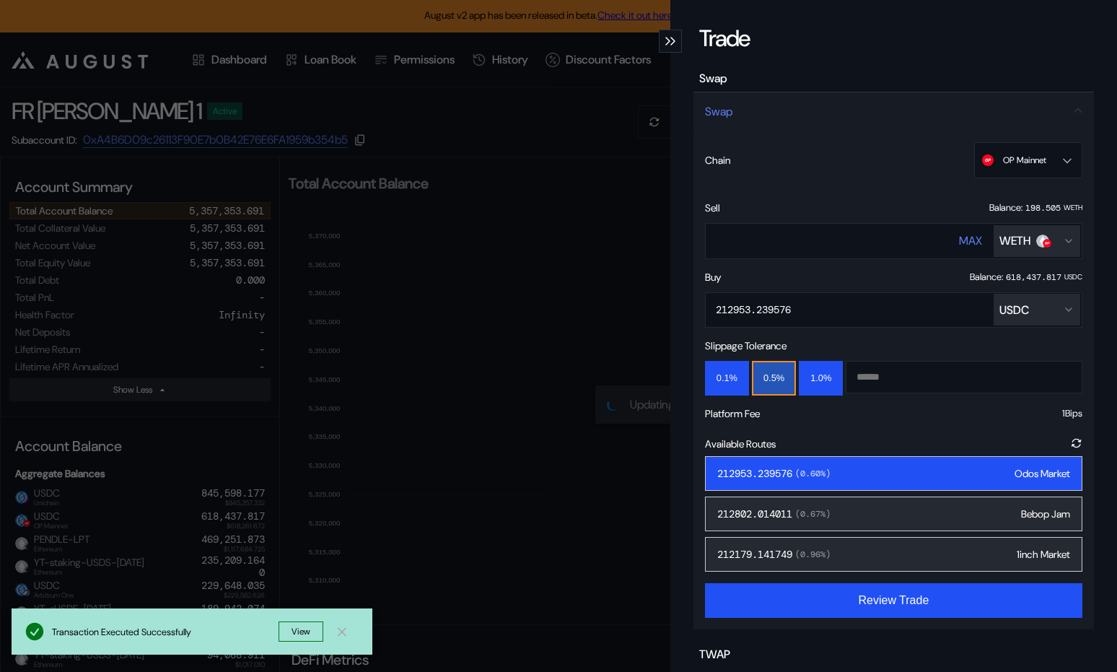
click at [861, 647] on div "TWAP" at bounding box center [894, 657] width 401 height 21
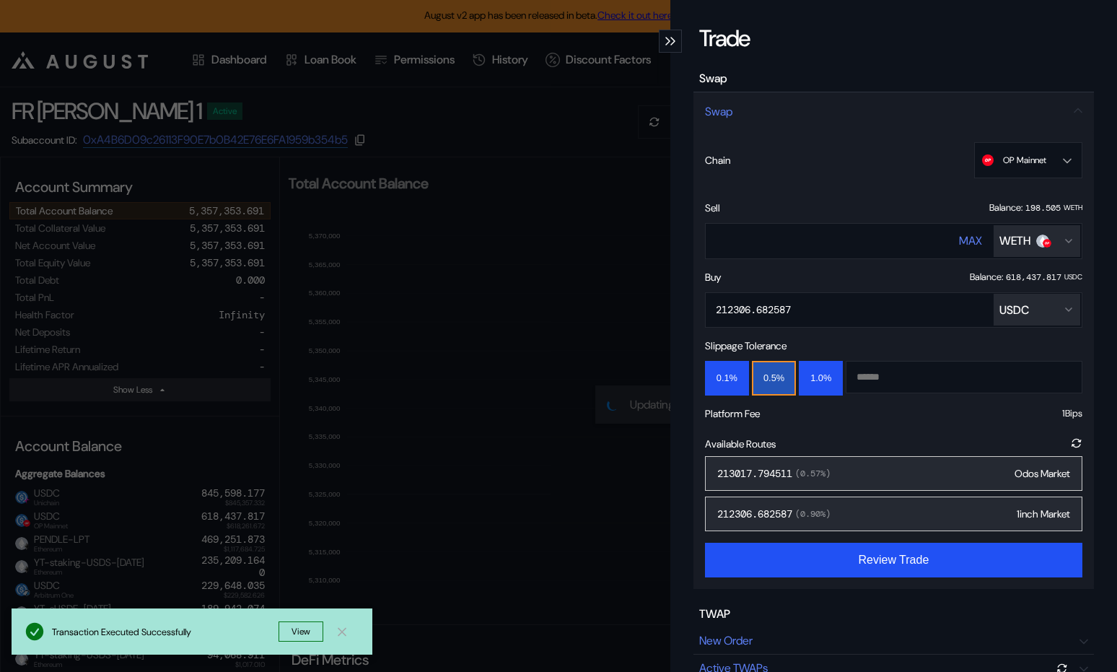
click at [839, 472] on div "213017.794511 ( 0.57 %) Odos Market" at bounding box center [893, 473] width 377 height 35
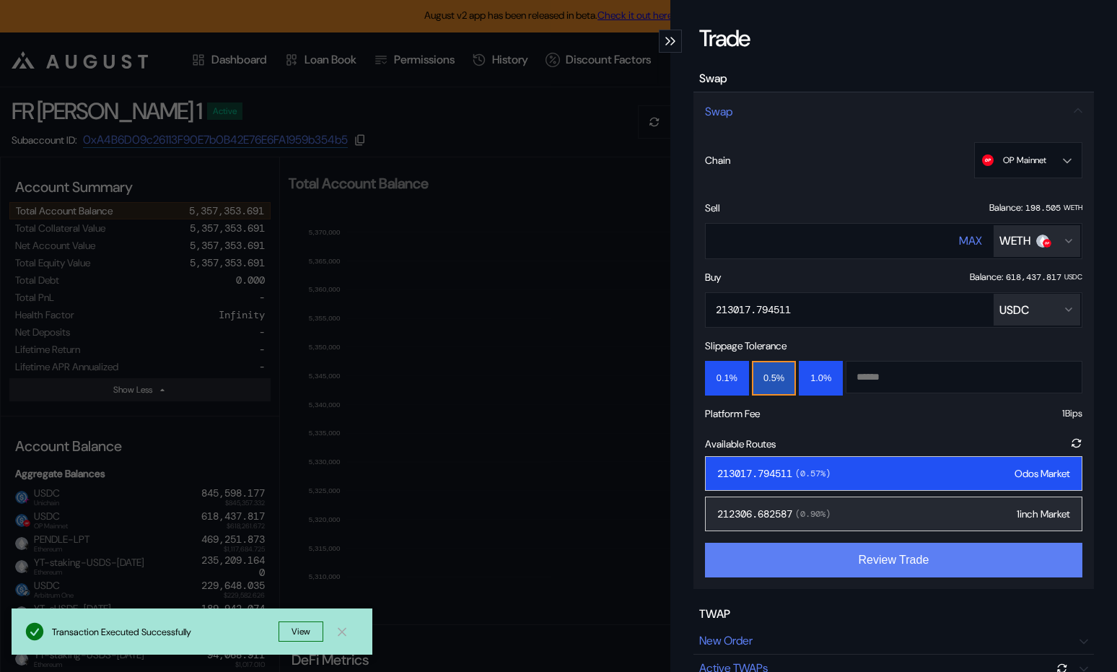
click at [925, 566] on button "Review Trade" at bounding box center [893, 560] width 377 height 35
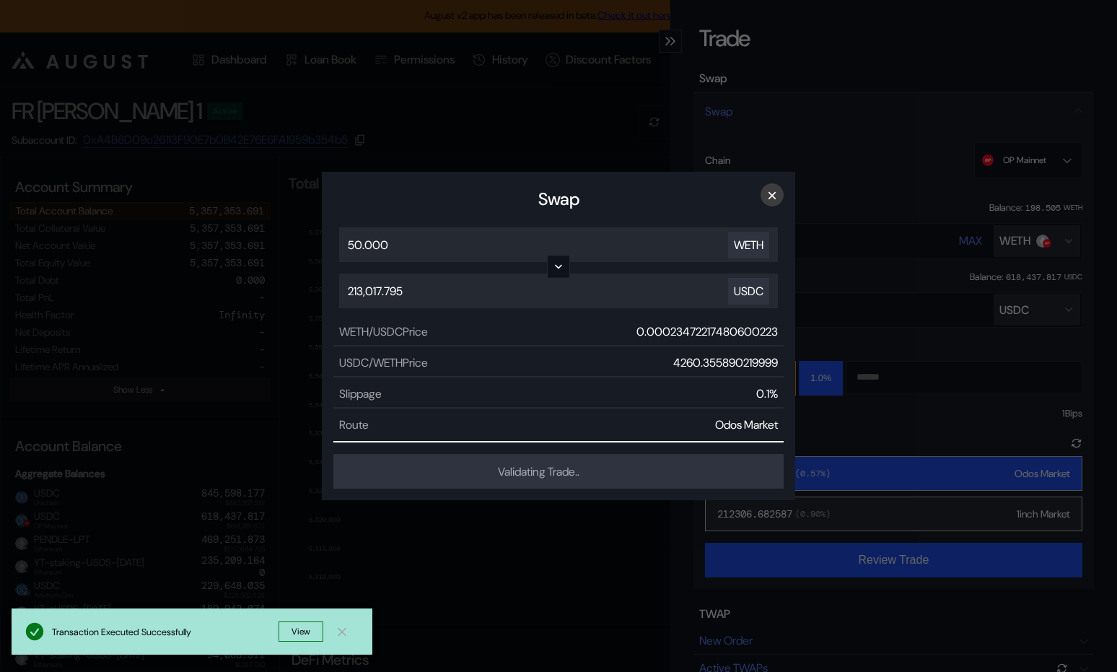
click at [772, 195] on button "×" at bounding box center [772, 194] width 23 height 23
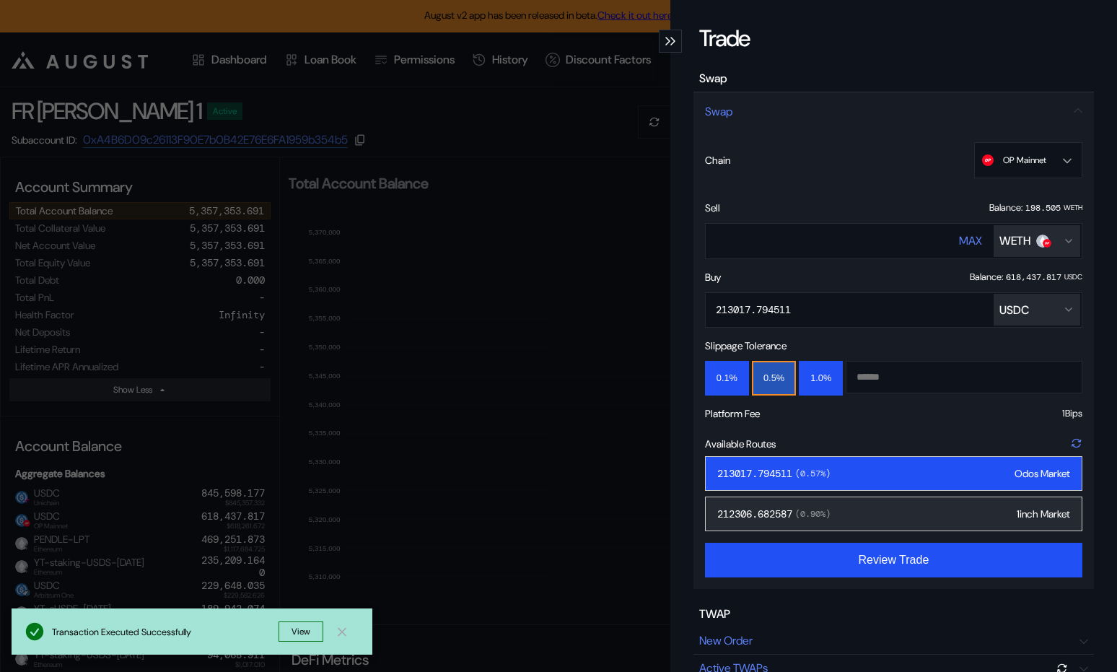
click at [1078, 445] on icon "modal" at bounding box center [1077, 444] width 14 height 14
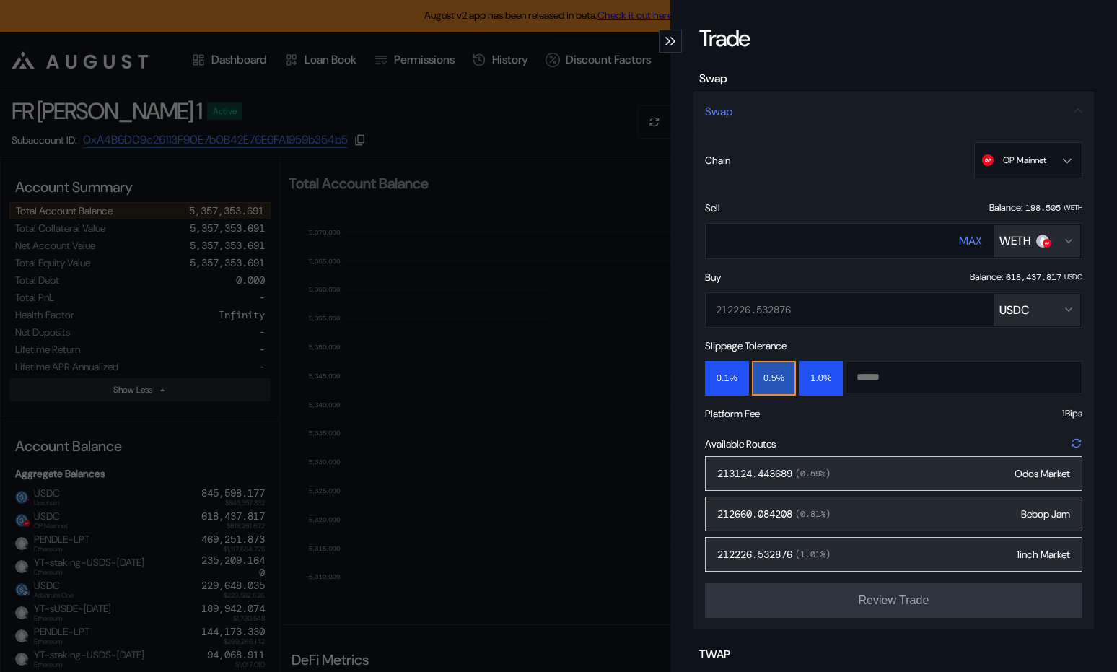
click at [1078, 439] on icon "modal" at bounding box center [1076, 443] width 9 height 9
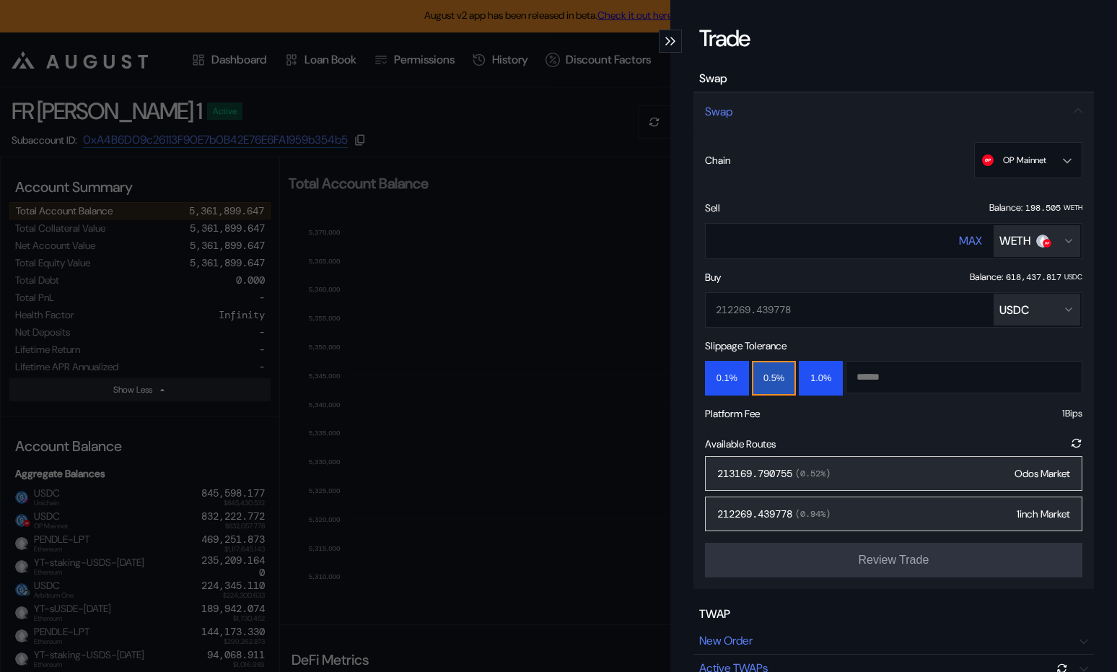
click at [918, 471] on div "213169.790755 ( 0.52 %) Odos Market" at bounding box center [893, 473] width 377 height 35
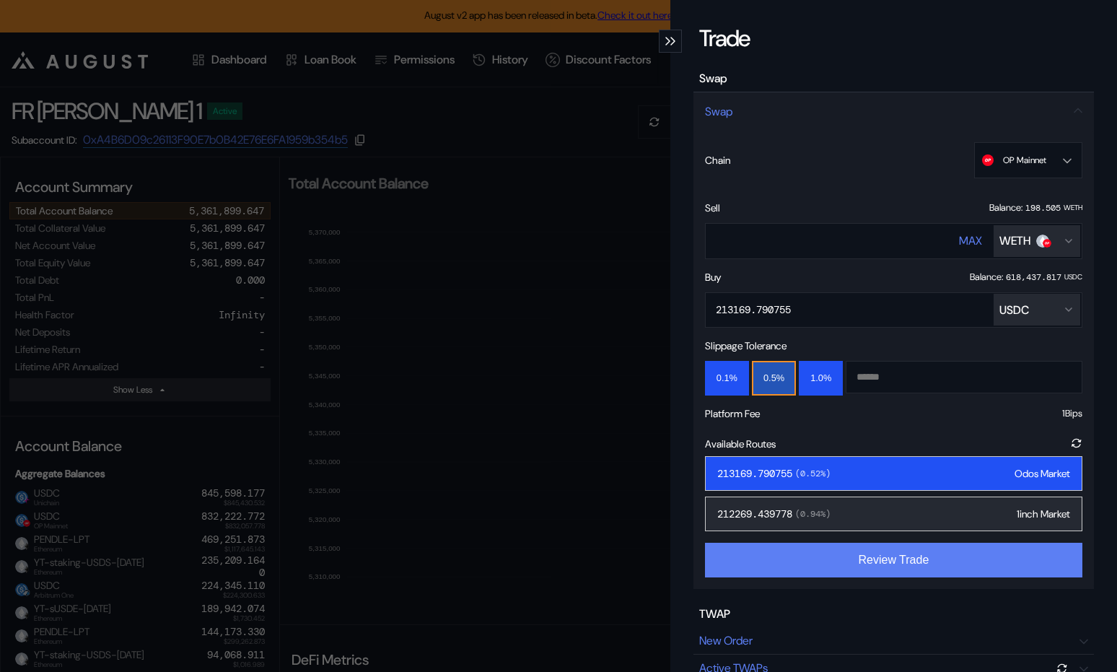
click at [893, 561] on button "Review Trade" at bounding box center [893, 560] width 377 height 35
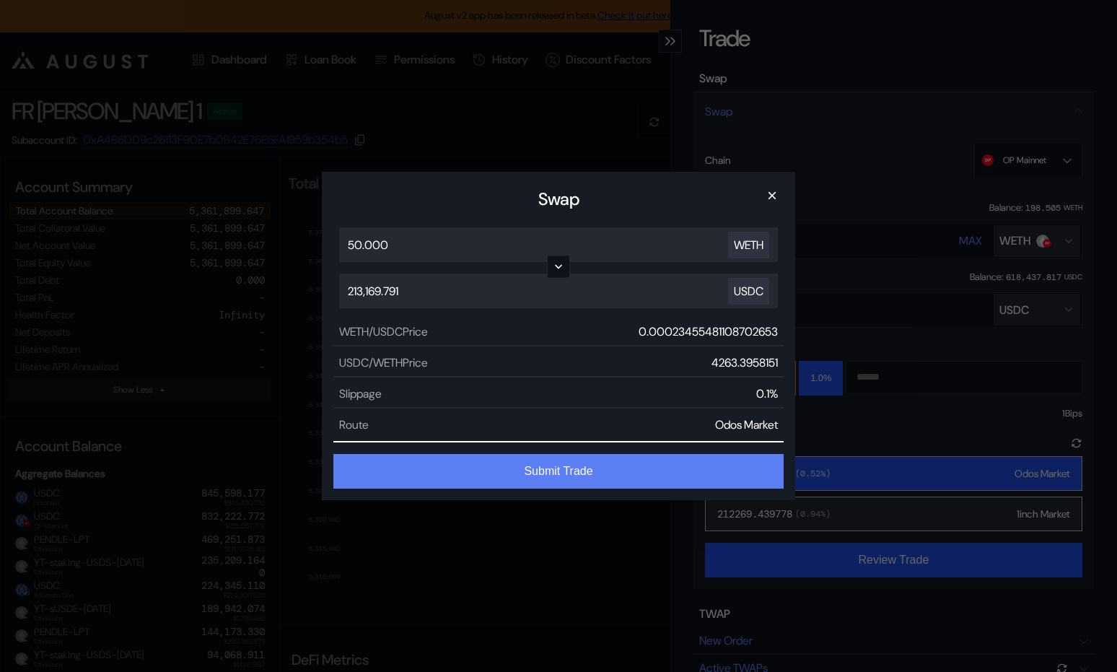
click at [683, 473] on button "Submit Trade" at bounding box center [558, 471] width 450 height 35
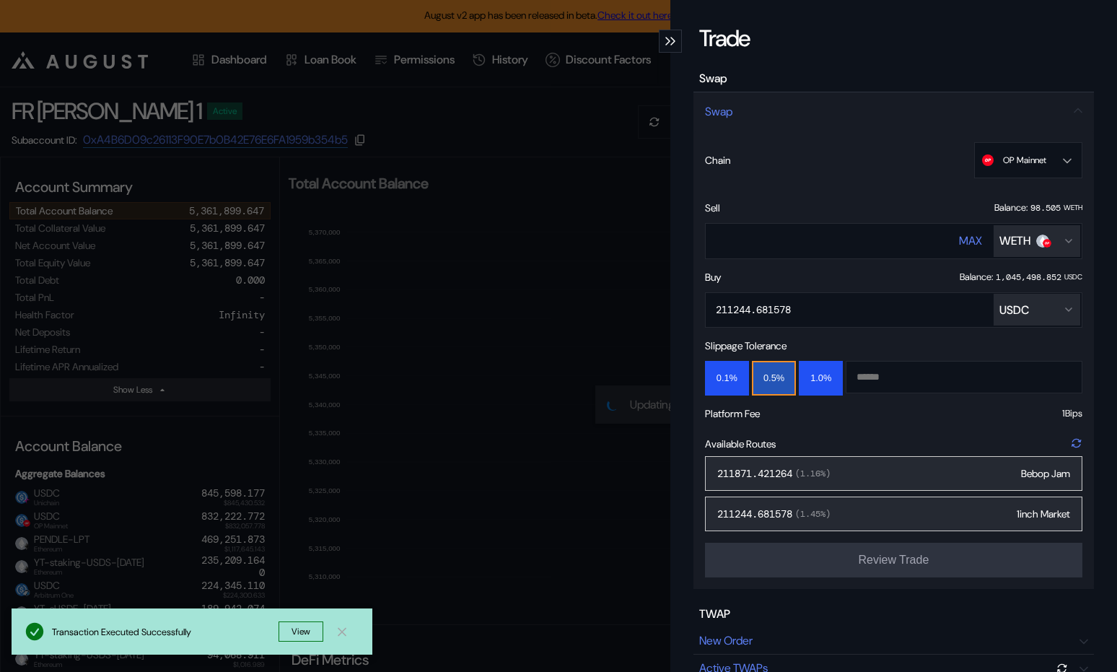
click at [1071, 441] on icon "modal" at bounding box center [1077, 443] width 17 height 17
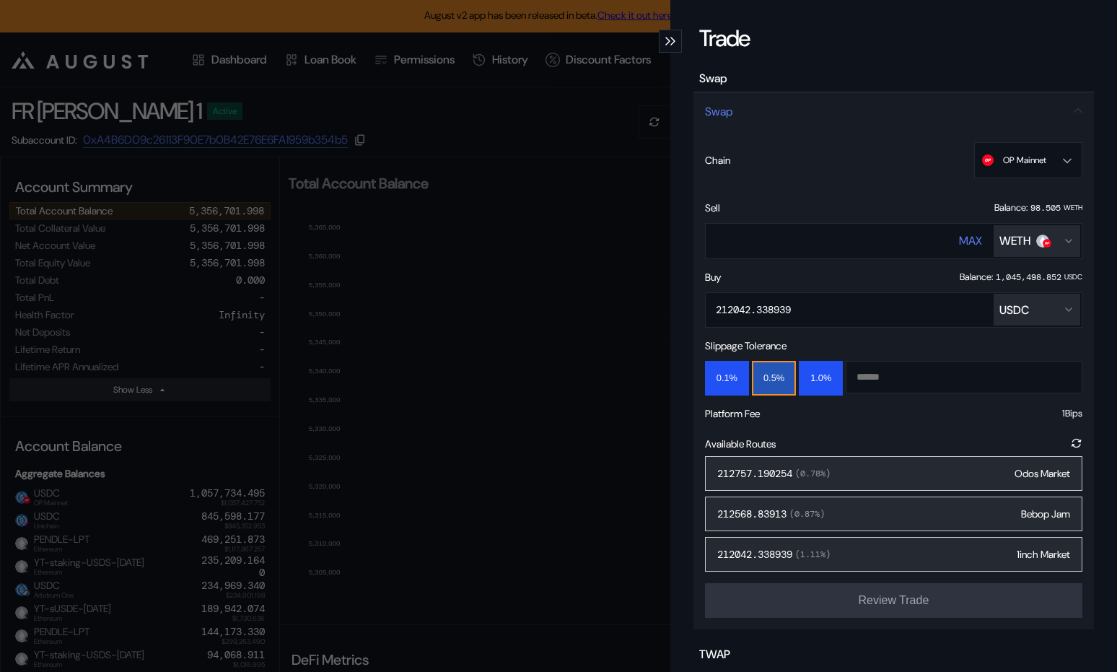
click at [482, 532] on div "Trade Swap Swap Chain OP Mainnet Ethereum Base OP Mainnet Arbitrum One Unichain…" at bounding box center [558, 336] width 1117 height 672
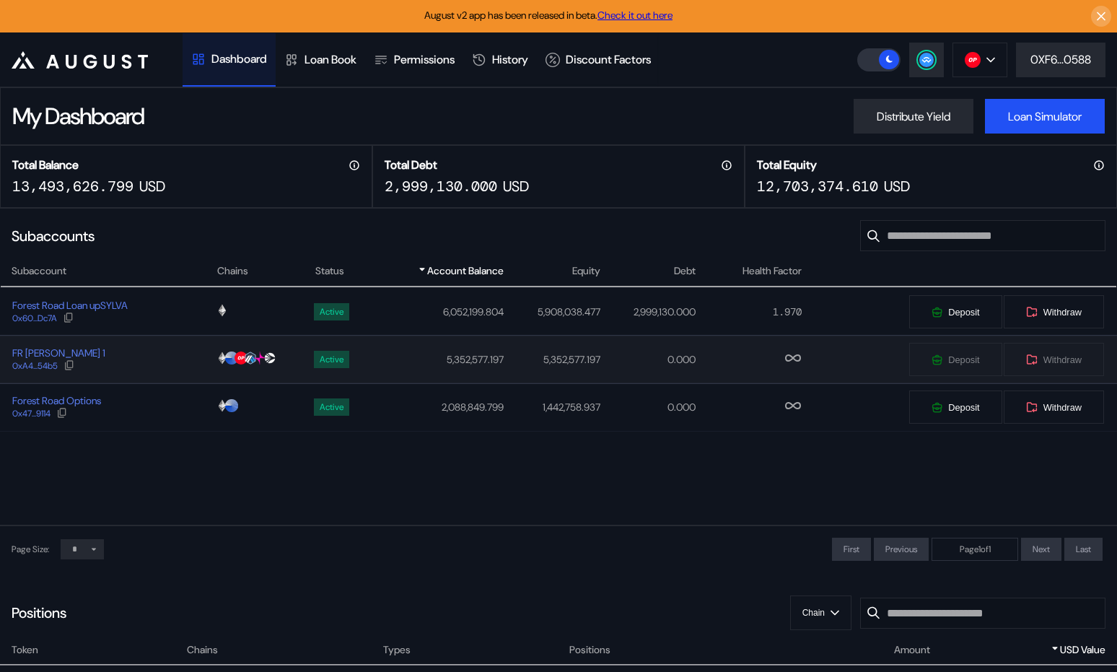
click at [162, 360] on div "FR [PERSON_NAME] 1 0xA4...54b5" at bounding box center [108, 359] width 215 height 26
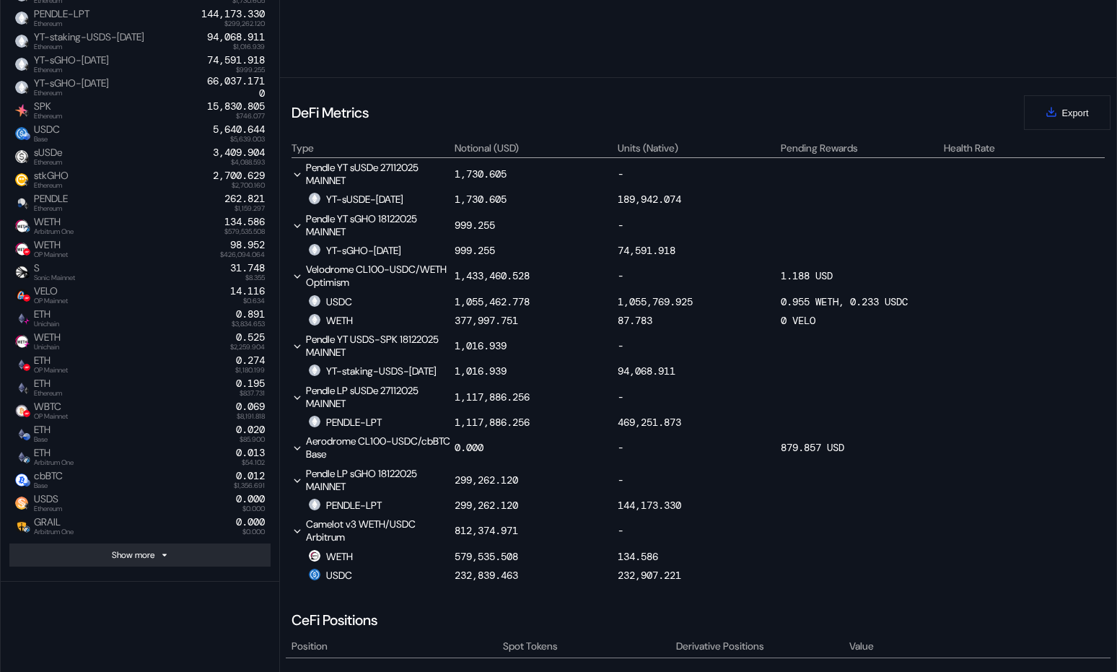
scroll to position [613, 0]
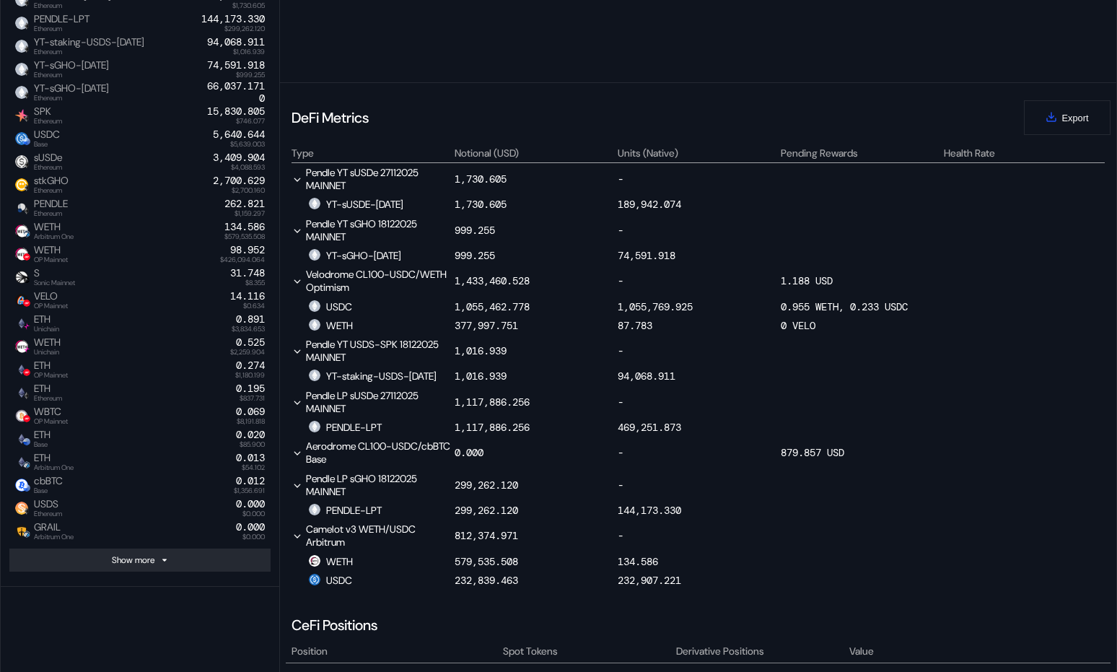
select select "*"
